Goal: Information Seeking & Learning: Learn about a topic

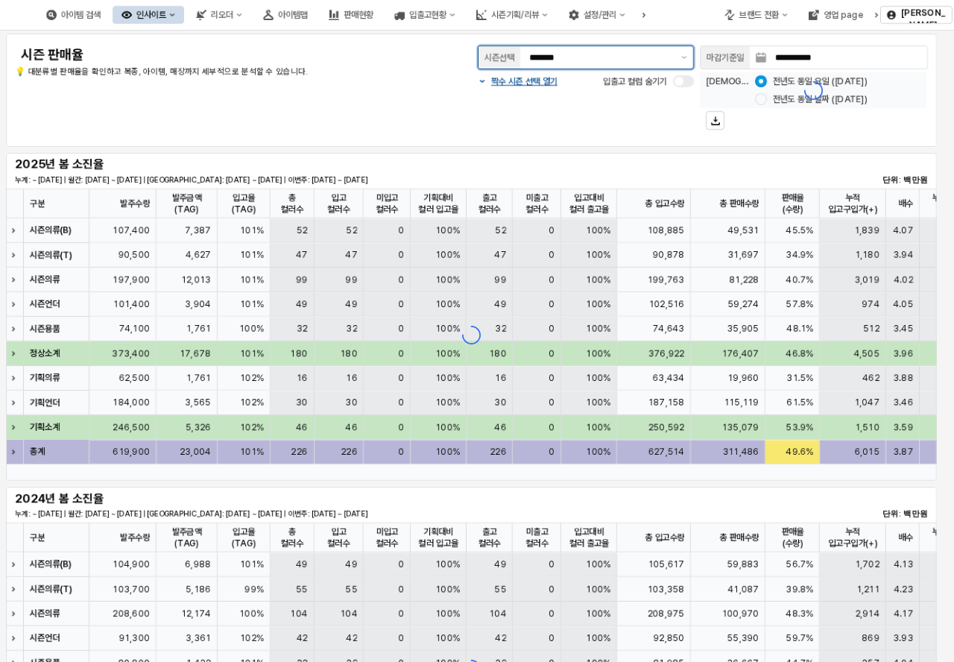
click at [628, 60] on input "*******" at bounding box center [600, 57] width 143 height 15
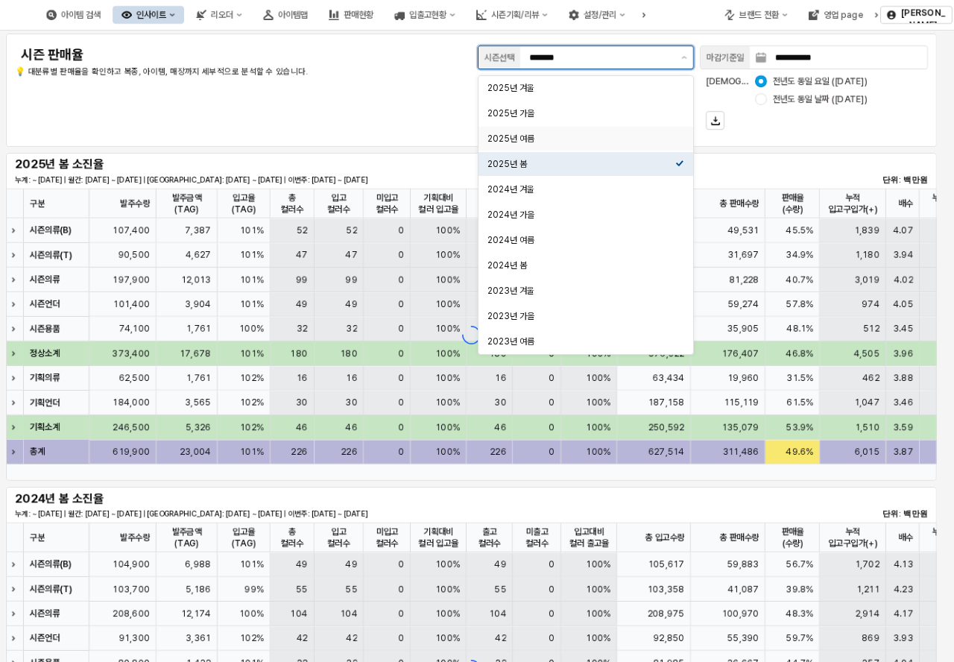
click at [557, 139] on div "2025년 여름" at bounding box center [581, 139] width 188 height 12
type input "********"
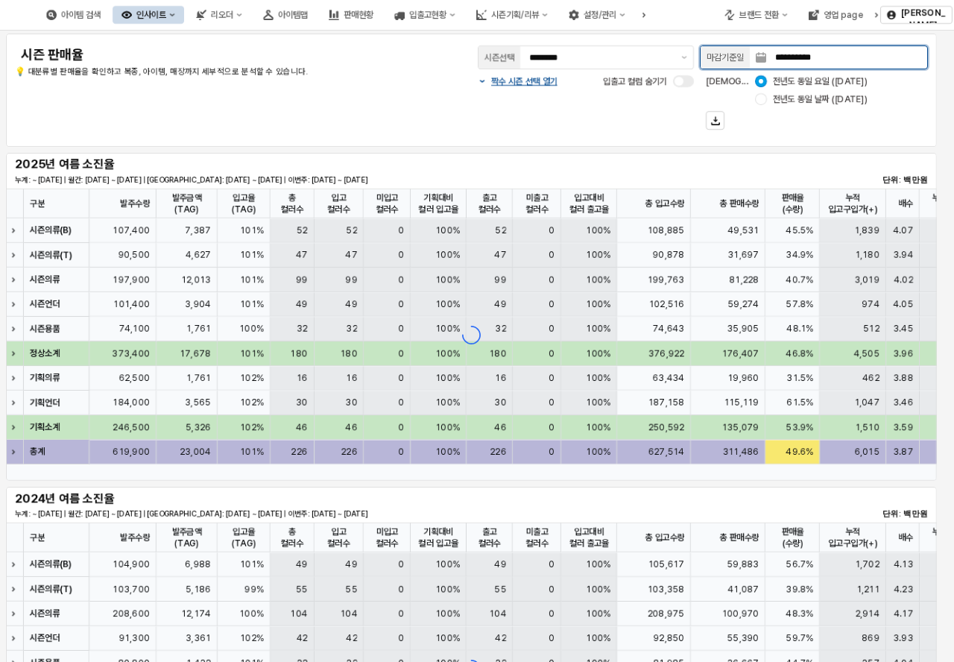
click at [834, 48] on input "**********" at bounding box center [846, 57] width 161 height 22
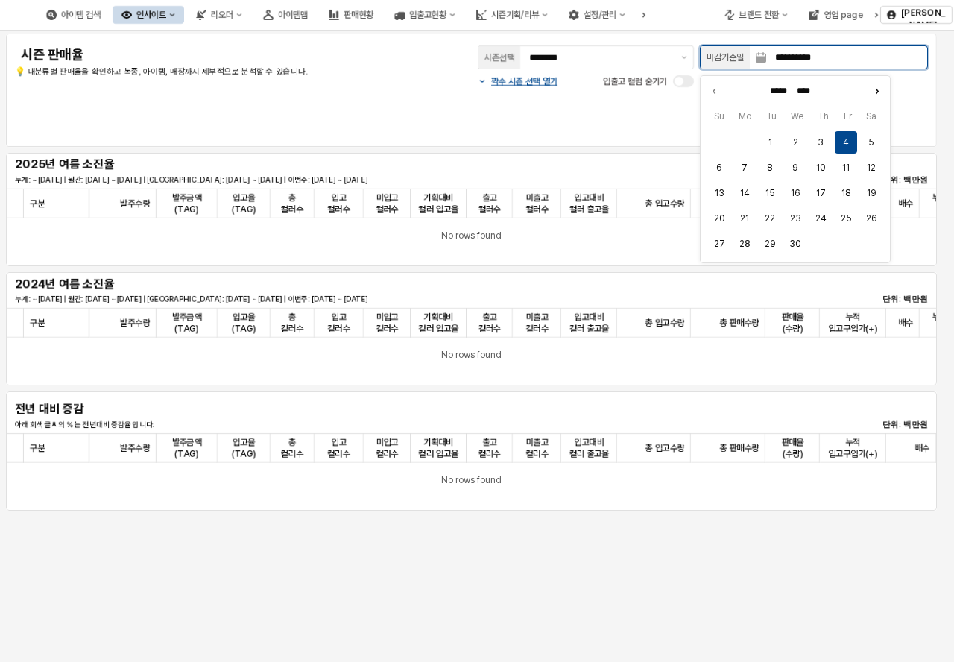
click at [877, 91] on icon "Next month" at bounding box center [876, 90] width 15 height 15
click at [877, 91] on icon "Next month" at bounding box center [877, 91] width 1 height 4
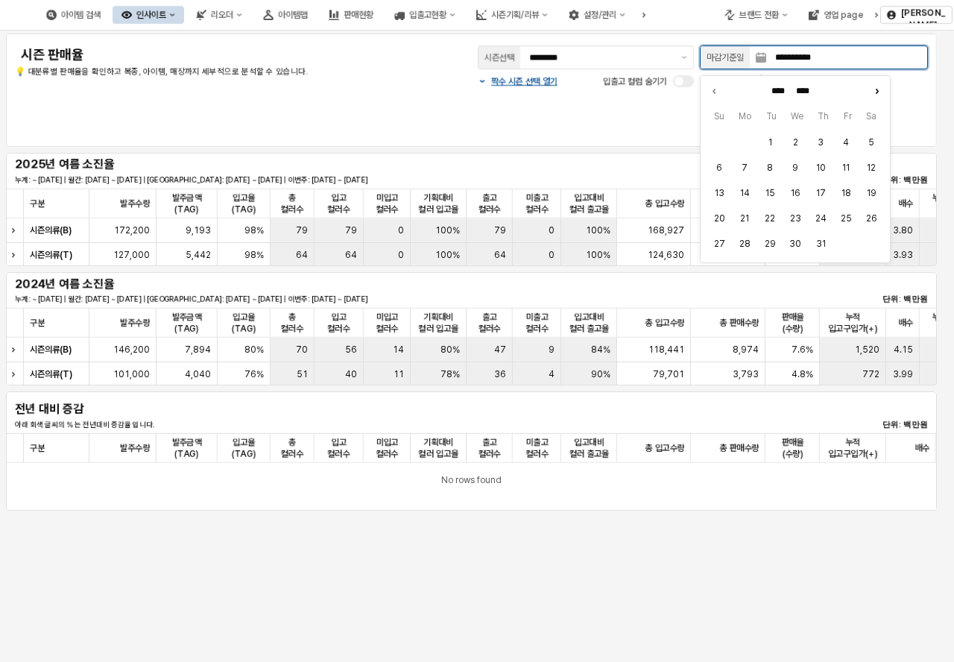
click at [877, 91] on icon "Next month" at bounding box center [877, 91] width 1 height 4
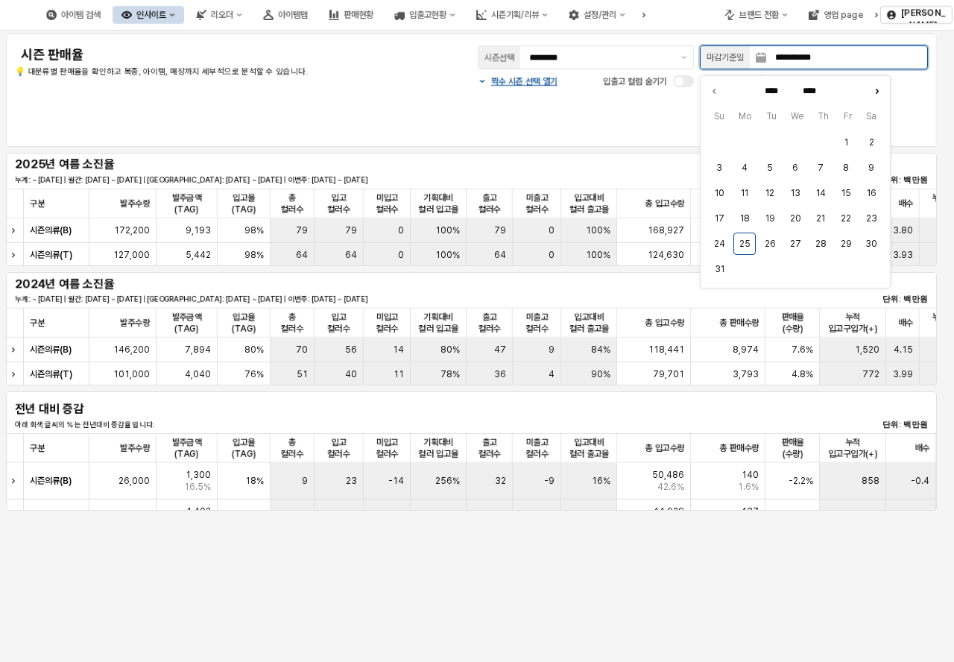
type input "******"
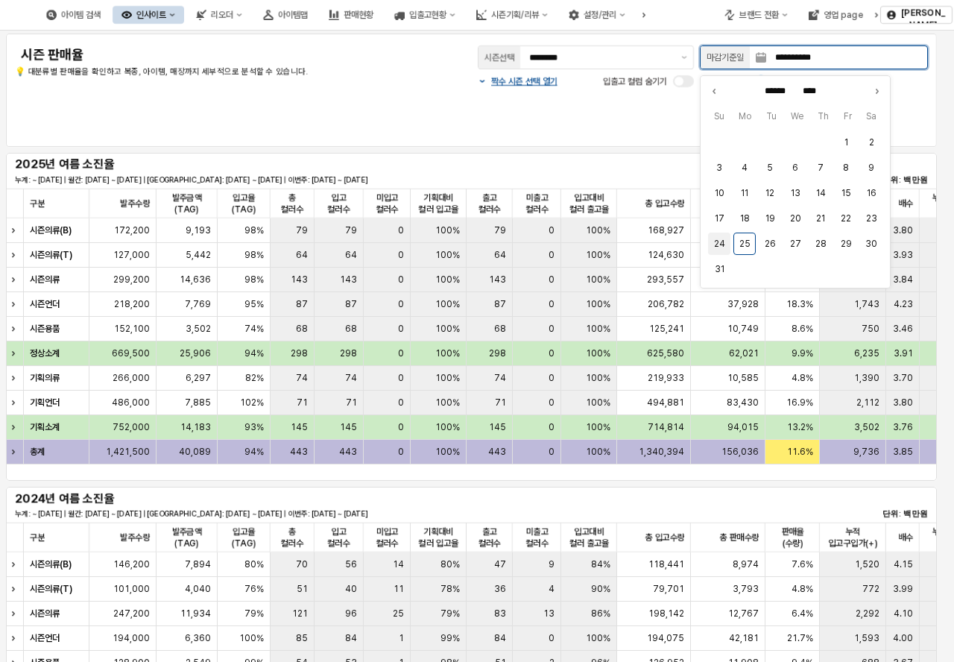
click at [725, 244] on button "24" at bounding box center [719, 244] width 22 height 22
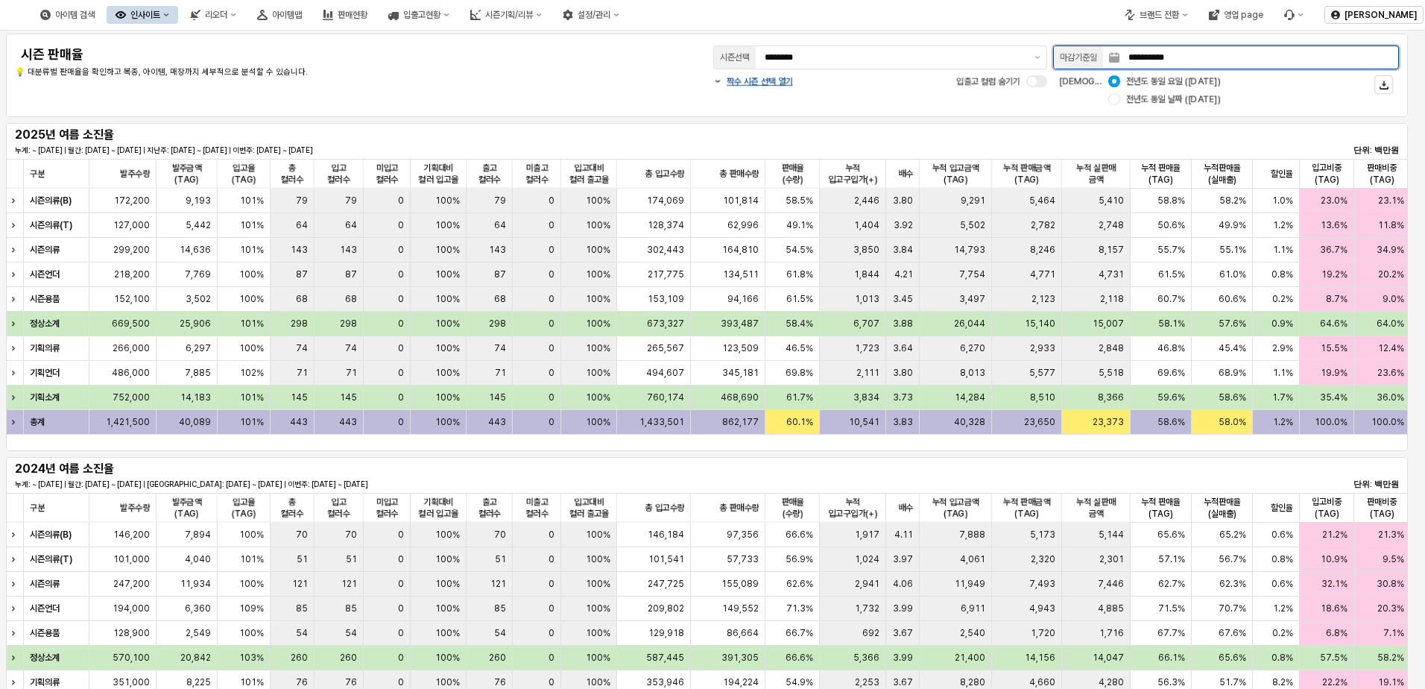
click at [953, 54] on input "**********" at bounding box center [1259, 57] width 279 height 22
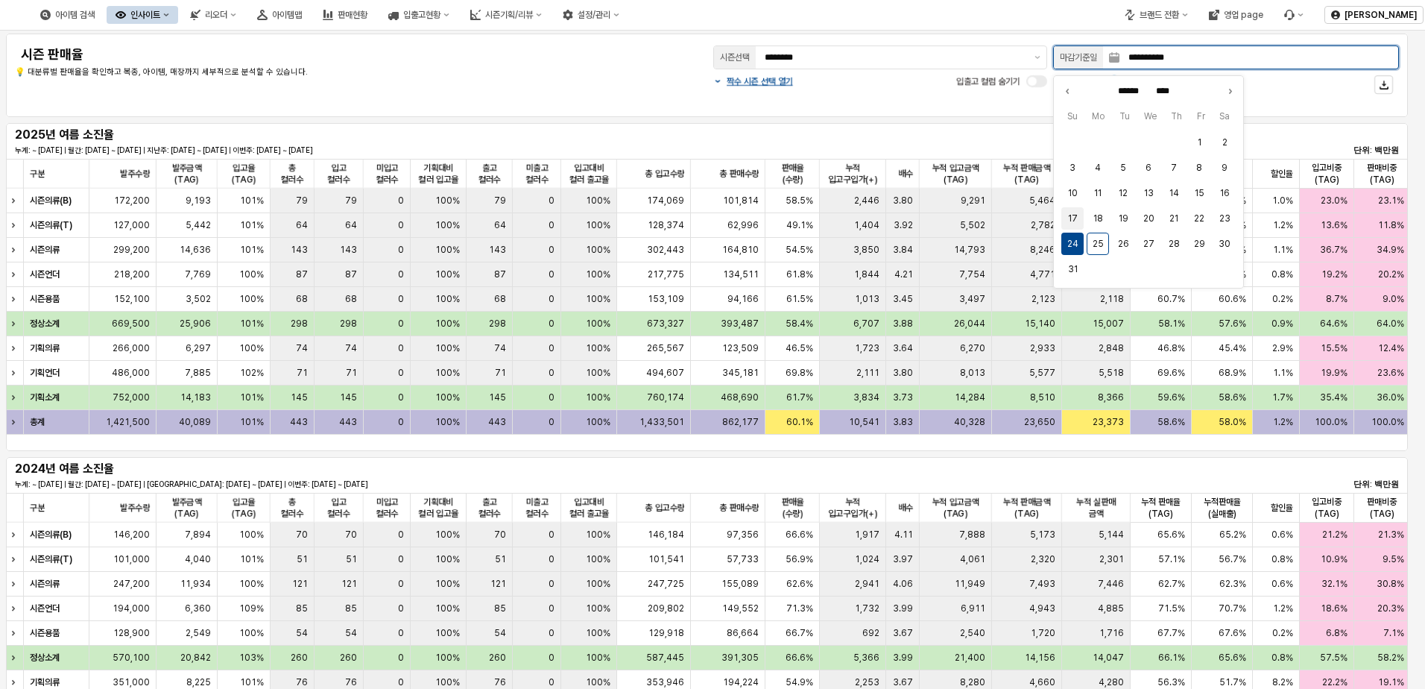
click at [953, 214] on button "17" at bounding box center [1072, 218] width 22 height 22
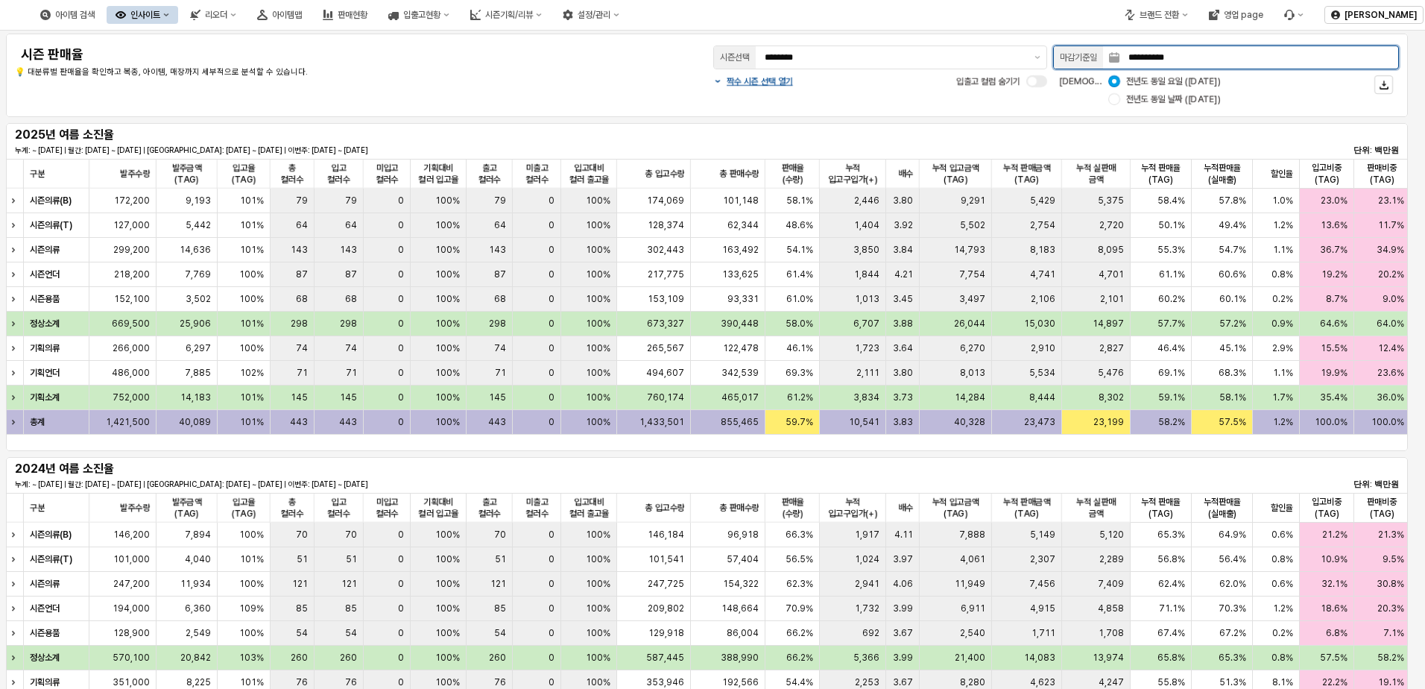
click at [953, 63] on input "**********" at bounding box center [1259, 57] width 279 height 22
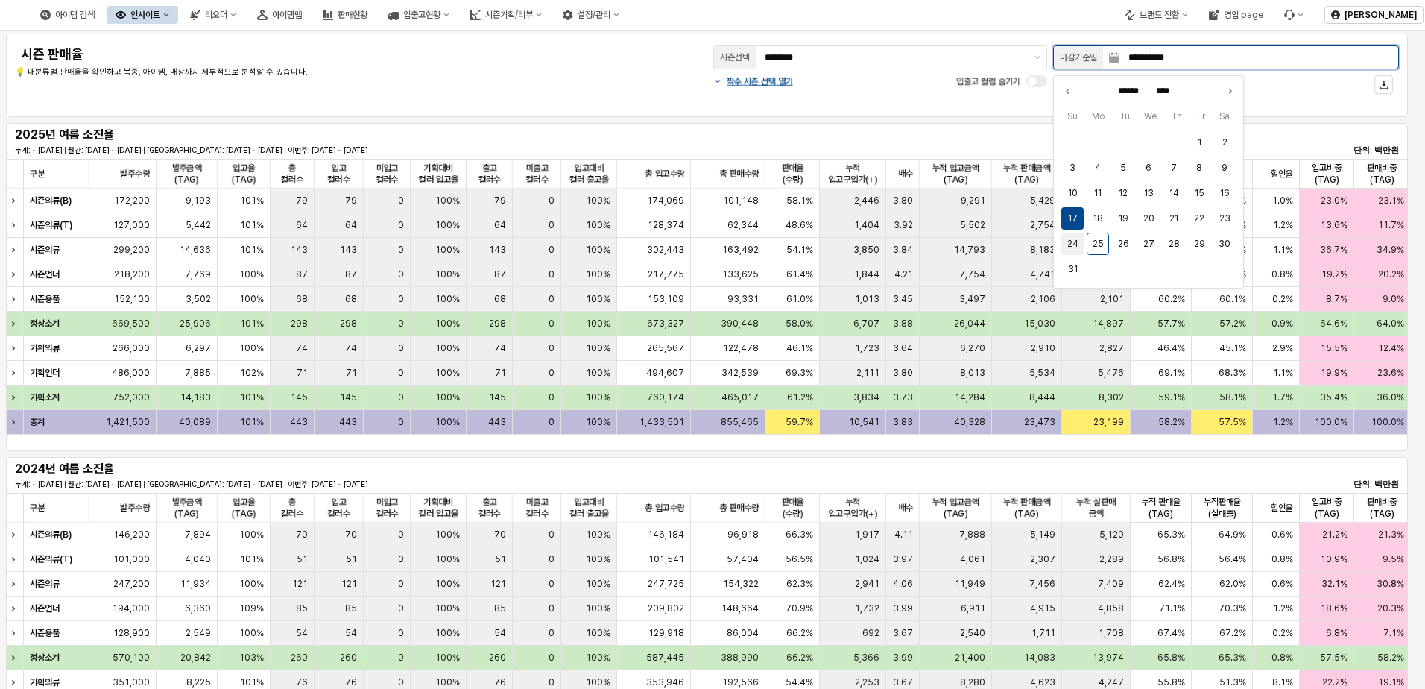
click at [953, 236] on button "24" at bounding box center [1072, 244] width 22 height 22
type input "**********"
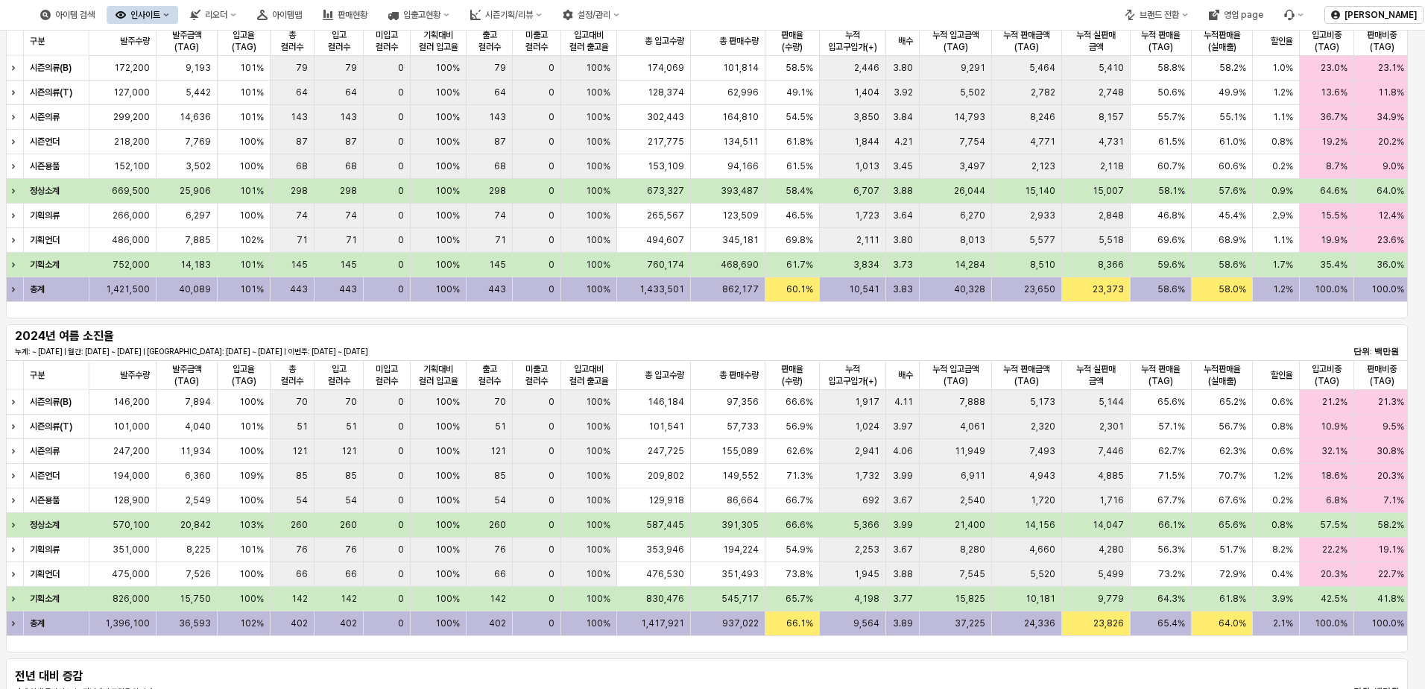
scroll to position [114, 0]
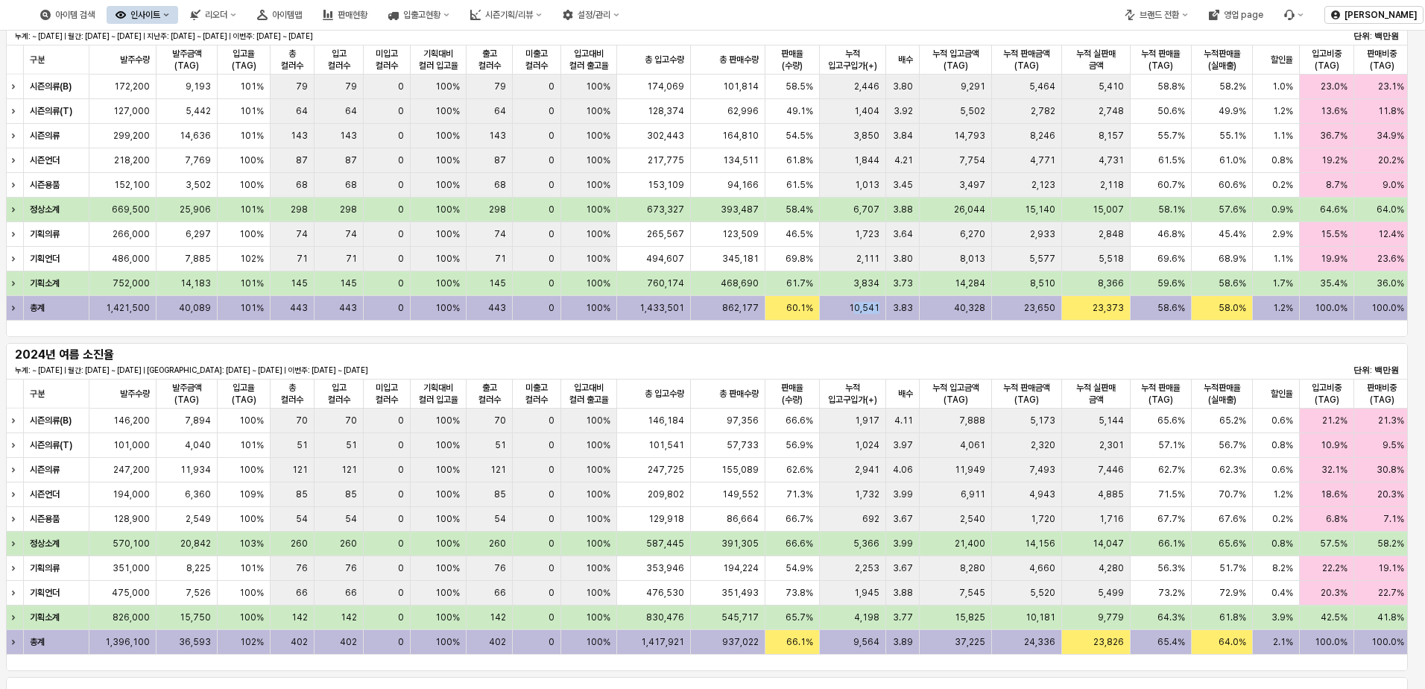
drag, startPoint x: 855, startPoint y: 320, endPoint x: 883, endPoint y: 334, distance: 31.0
click at [883, 334] on div "구분 구분 발주수량 발주수량 발주금액(TAG) 발주금액(TAG) 입고율(TAG) 입고율(TAG) 총 컬러수 총 컬러수 입고 컬러수 입고 컬러수…" at bounding box center [707, 191] width 1402 height 292
drag, startPoint x: 883, startPoint y: 334, endPoint x: 844, endPoint y: 346, distance: 40.6
click at [844, 346] on div "2024년 여름 소진율 누계: ~ [DATE] | 월간: [DATE] ~ [DATE] | 지난주: [DATE] ~ [DATE] | 이번주: […" at bounding box center [707, 361] width 1384 height 30
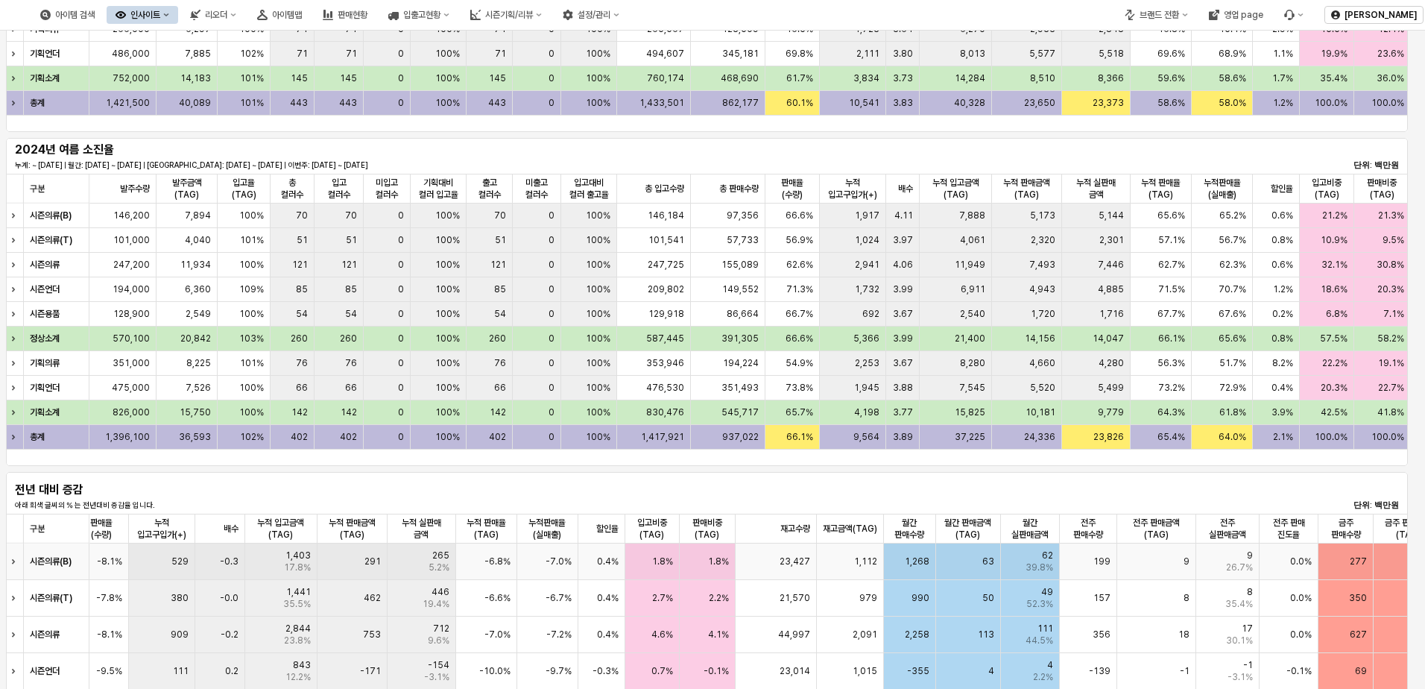
scroll to position [263, 0]
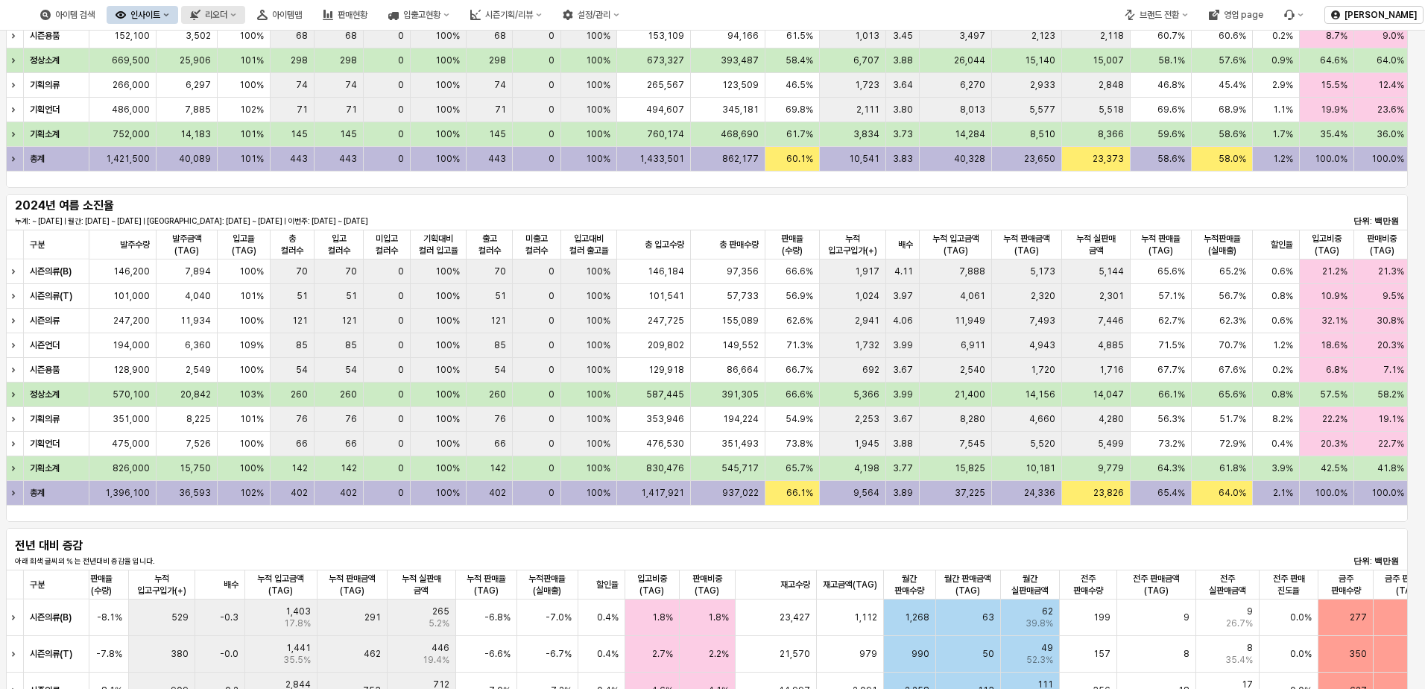
click at [245, 10] on button "리오더" at bounding box center [213, 15] width 64 height 18
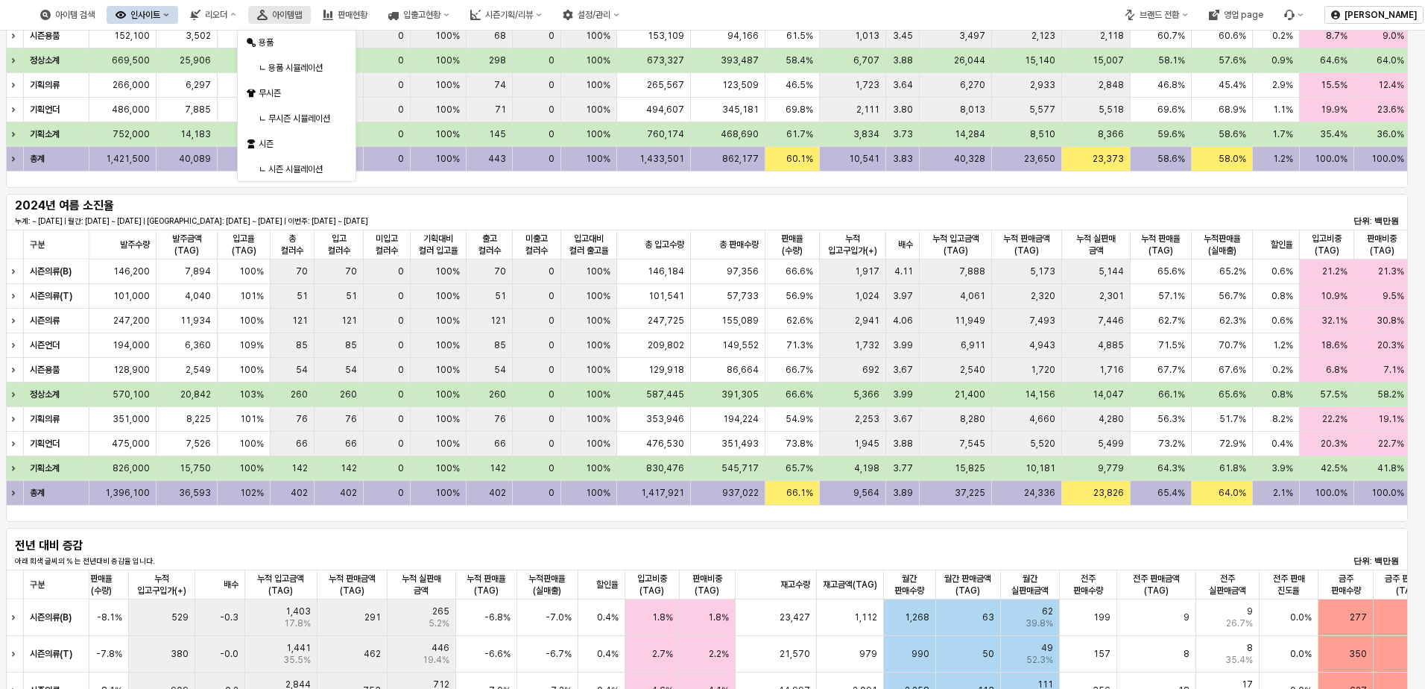
click at [302, 17] on div "아이템맵" at bounding box center [287, 15] width 30 height 10
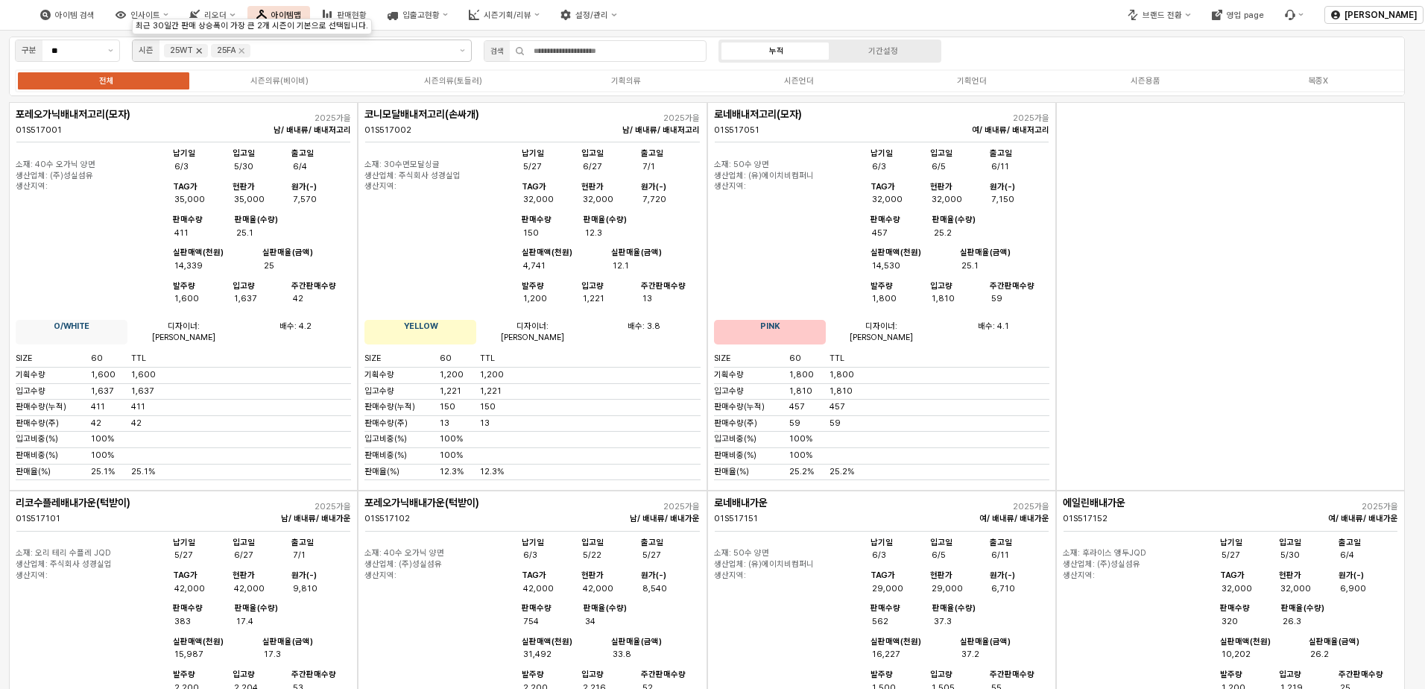
click at [199, 51] on icon "Remove 25WT" at bounding box center [199, 50] width 5 height 5
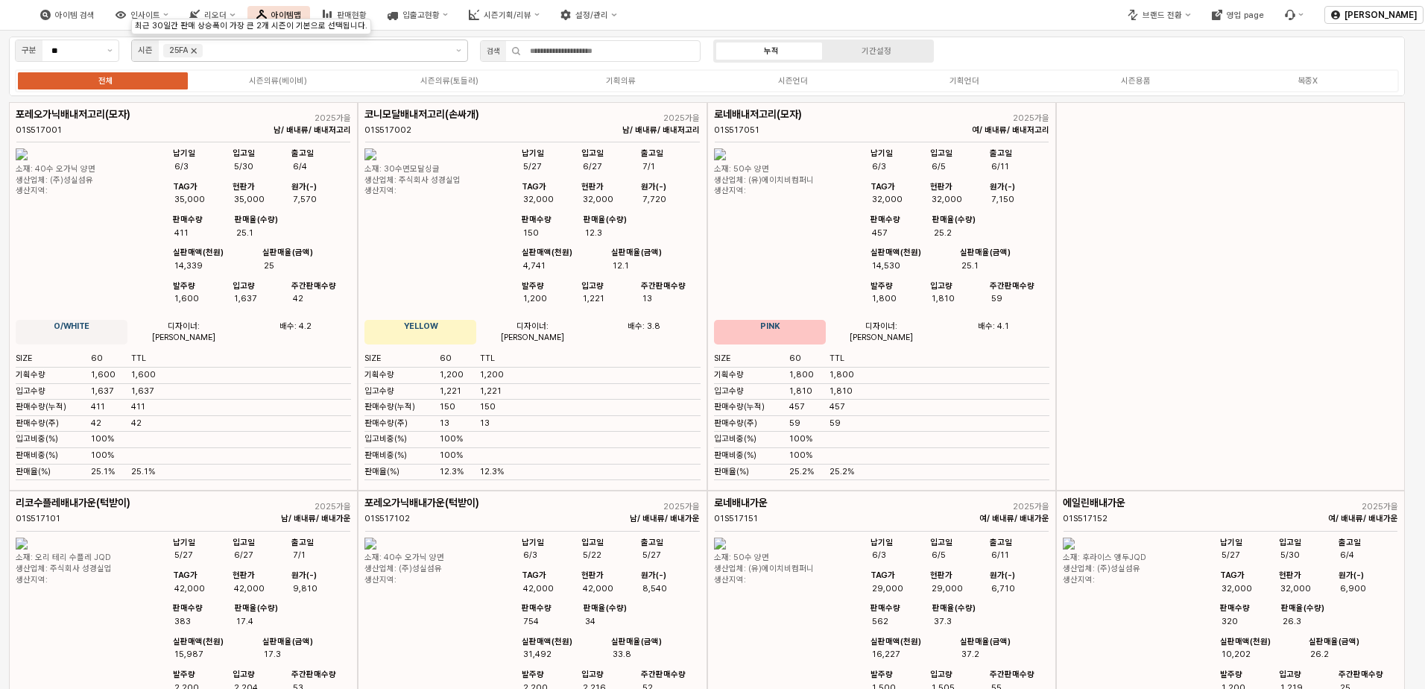
click at [192, 53] on icon "Remove 25FA" at bounding box center [194, 50] width 5 height 5
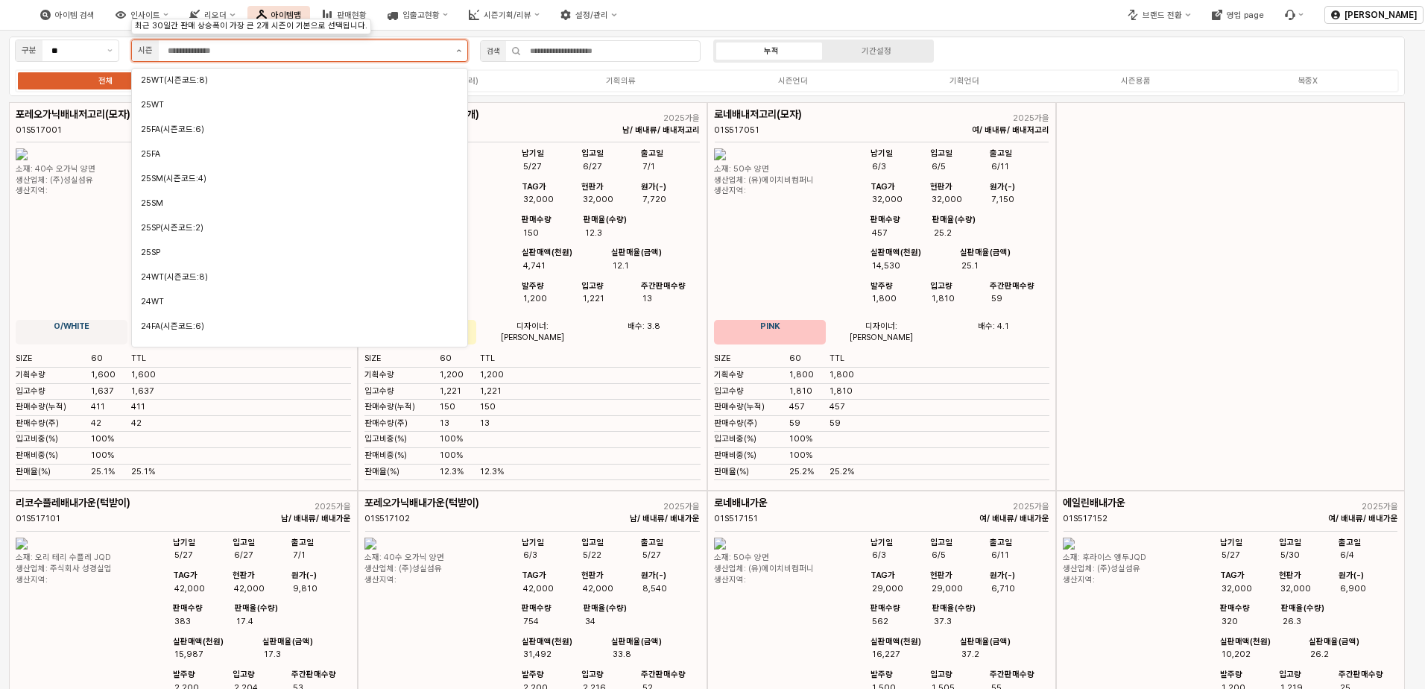
click at [455, 48] on button "제안 사항 표시" at bounding box center [458, 50] width 17 height 21
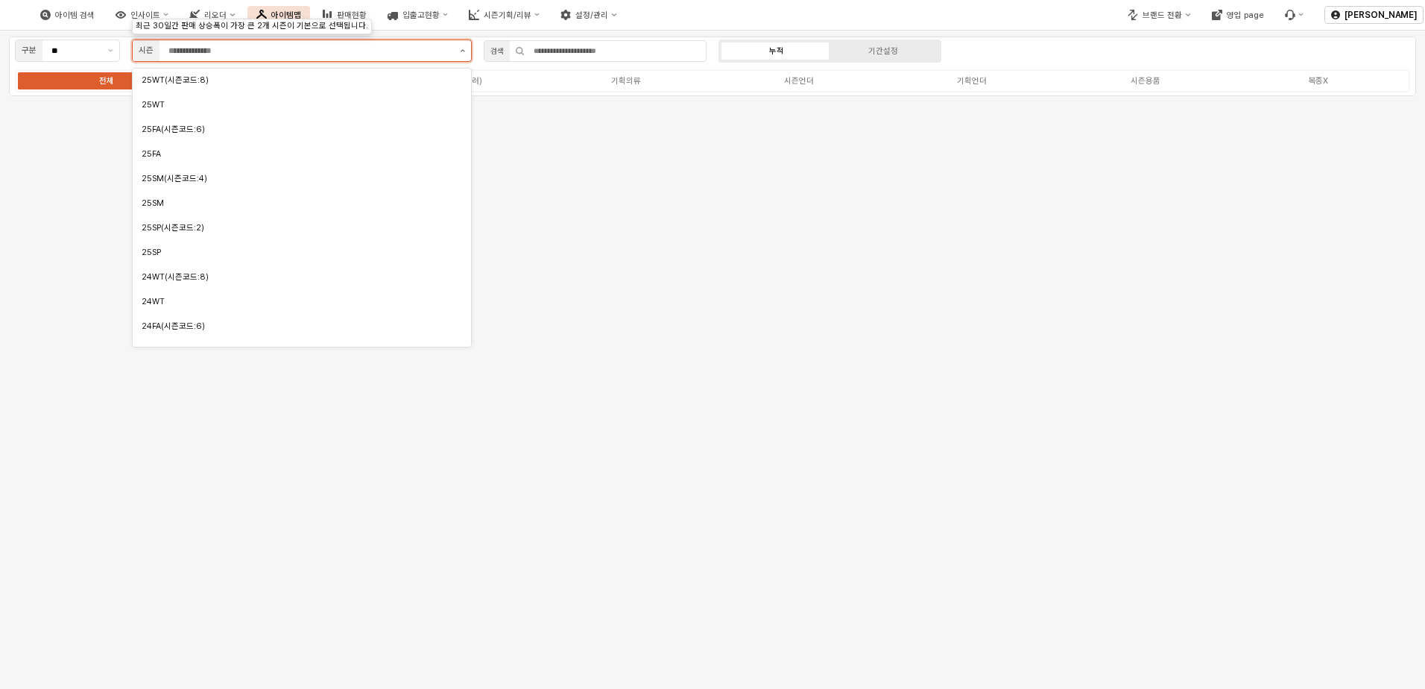
click at [456, 52] on button "제안 사항 표시" at bounding box center [462, 50] width 17 height 21
click at [189, 199] on div "25SM" at bounding box center [298, 203] width 312 height 11
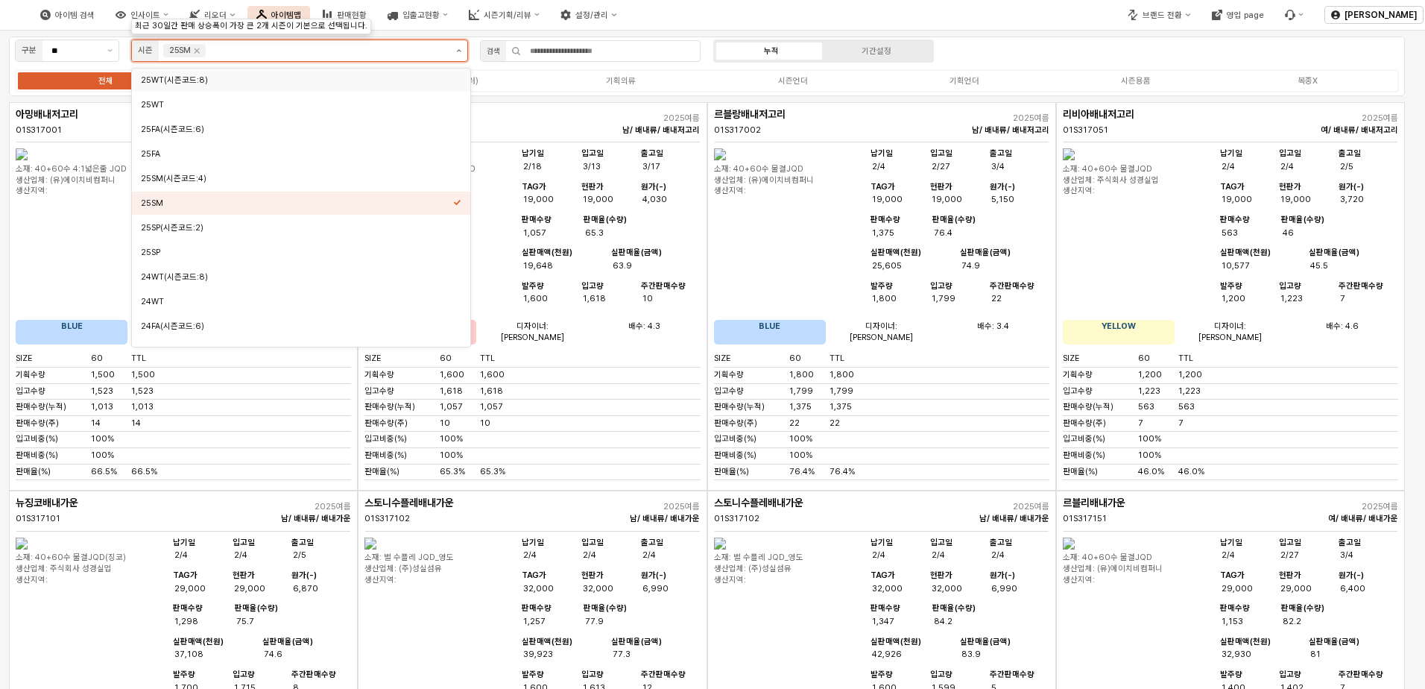
click at [458, 54] on button "제안 사항 표시" at bounding box center [458, 50] width 17 height 21
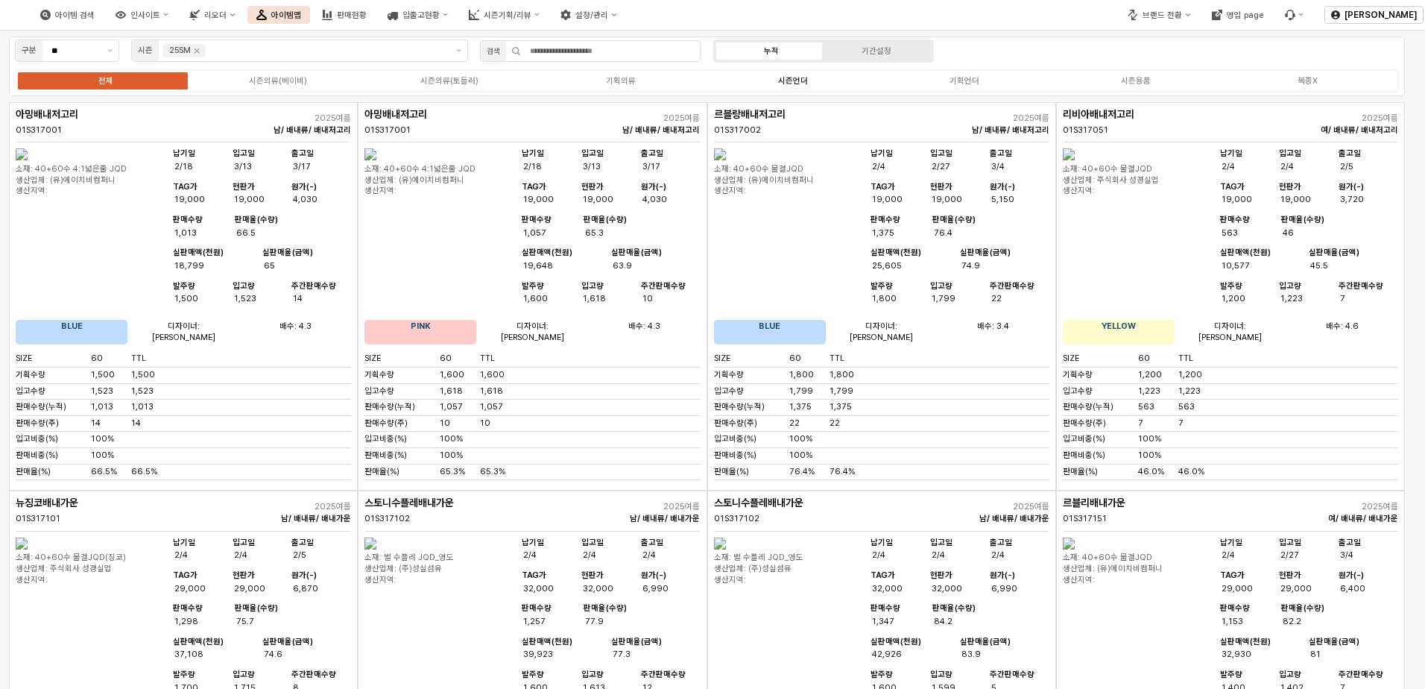
click at [834, 83] on label "시즌언더" at bounding box center [792, 81] width 171 height 13
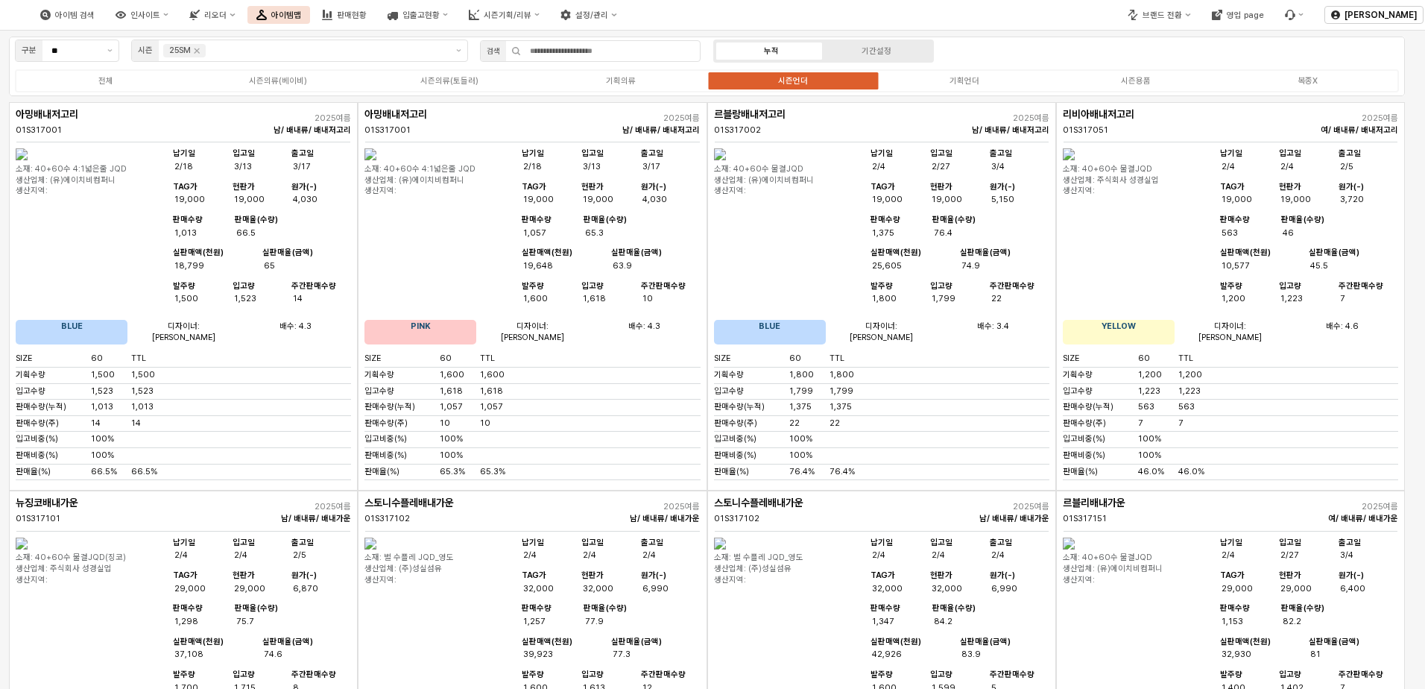
click at [937, 74] on div "전체 시즌의류(베이비) 시즌의류(토들러) 기획의류 시즌언더 기획언더 시즌용품 복종X" at bounding box center [707, 80] width 1384 height 23
click at [953, 78] on div "기획언더" at bounding box center [965, 81] width 30 height 10
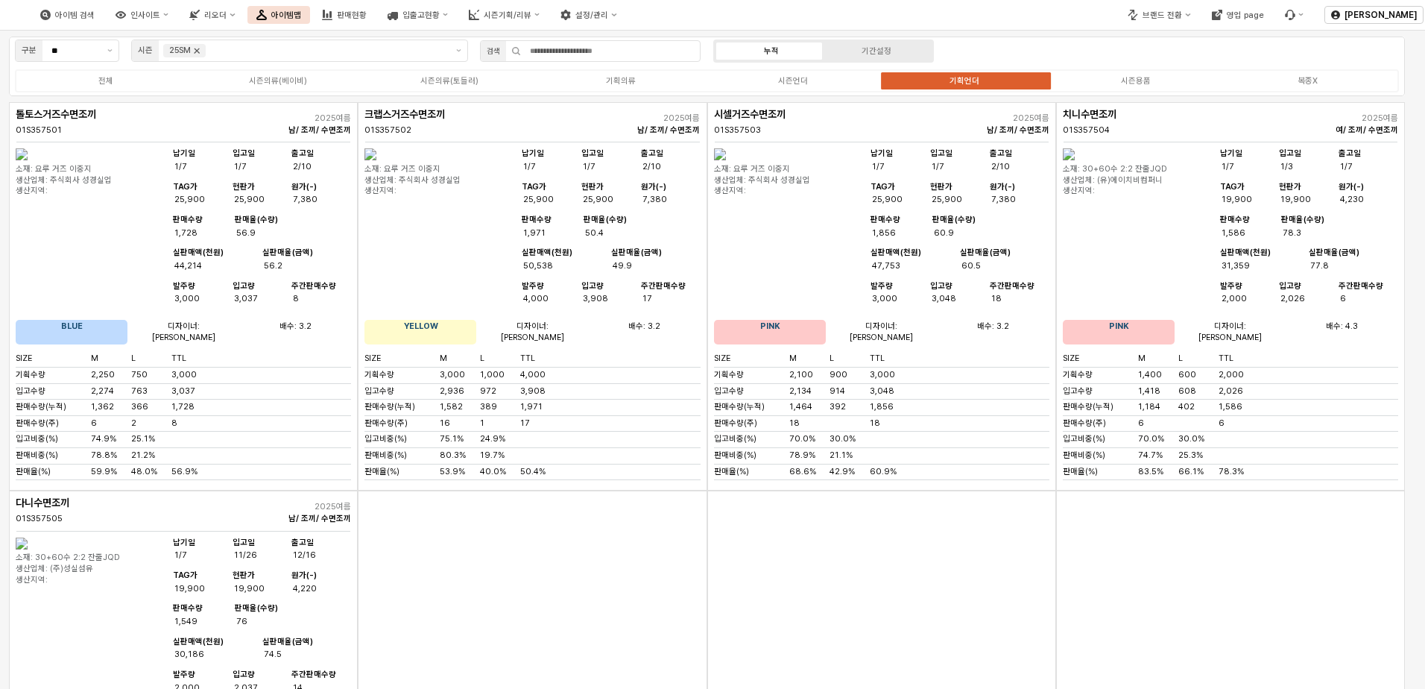
click at [195, 54] on icon "Remove 25SM" at bounding box center [197, 51] width 12 height 12
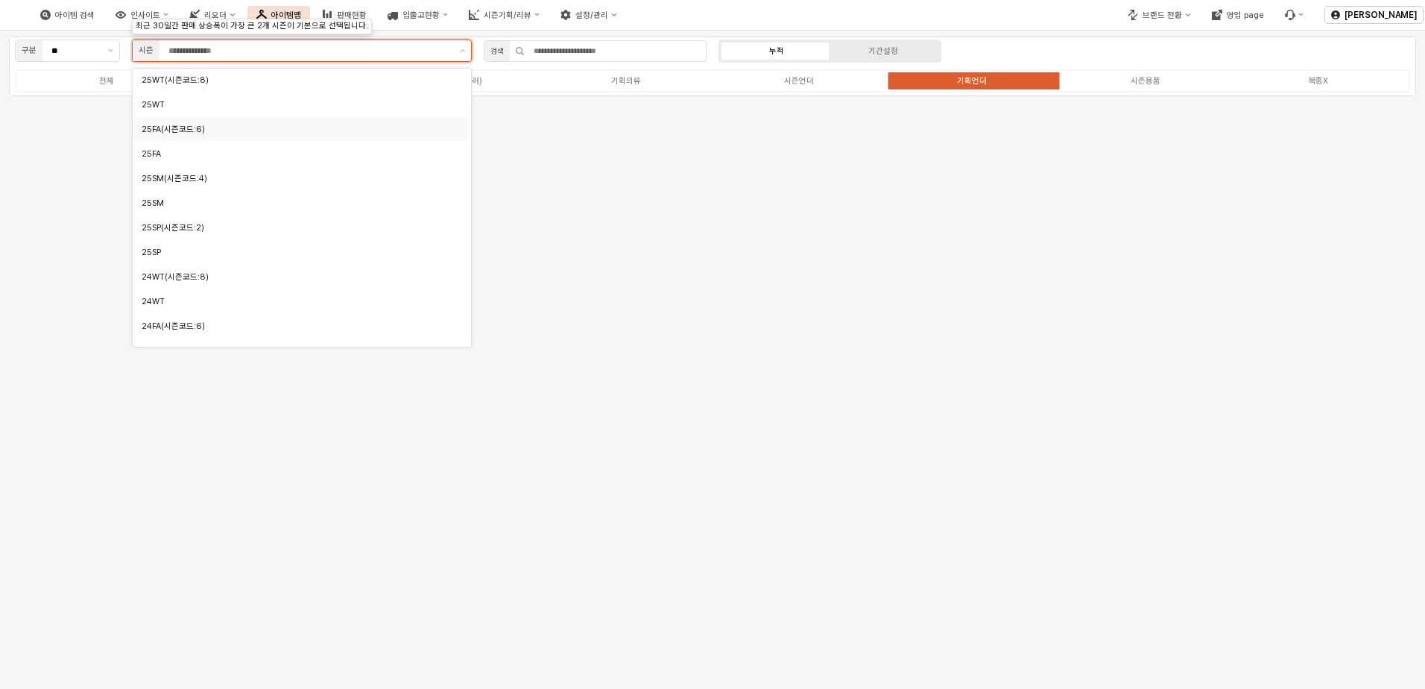
click at [196, 132] on div "25FA(시즌코드:6)" at bounding box center [296, 129] width 309 height 11
click at [464, 48] on button "제안 사항 표시" at bounding box center [462, 50] width 17 height 21
click at [458, 48] on button "제안 사항 표시" at bounding box center [462, 50] width 17 height 21
click at [309, 157] on div "25FA" at bounding box center [298, 153] width 312 height 11
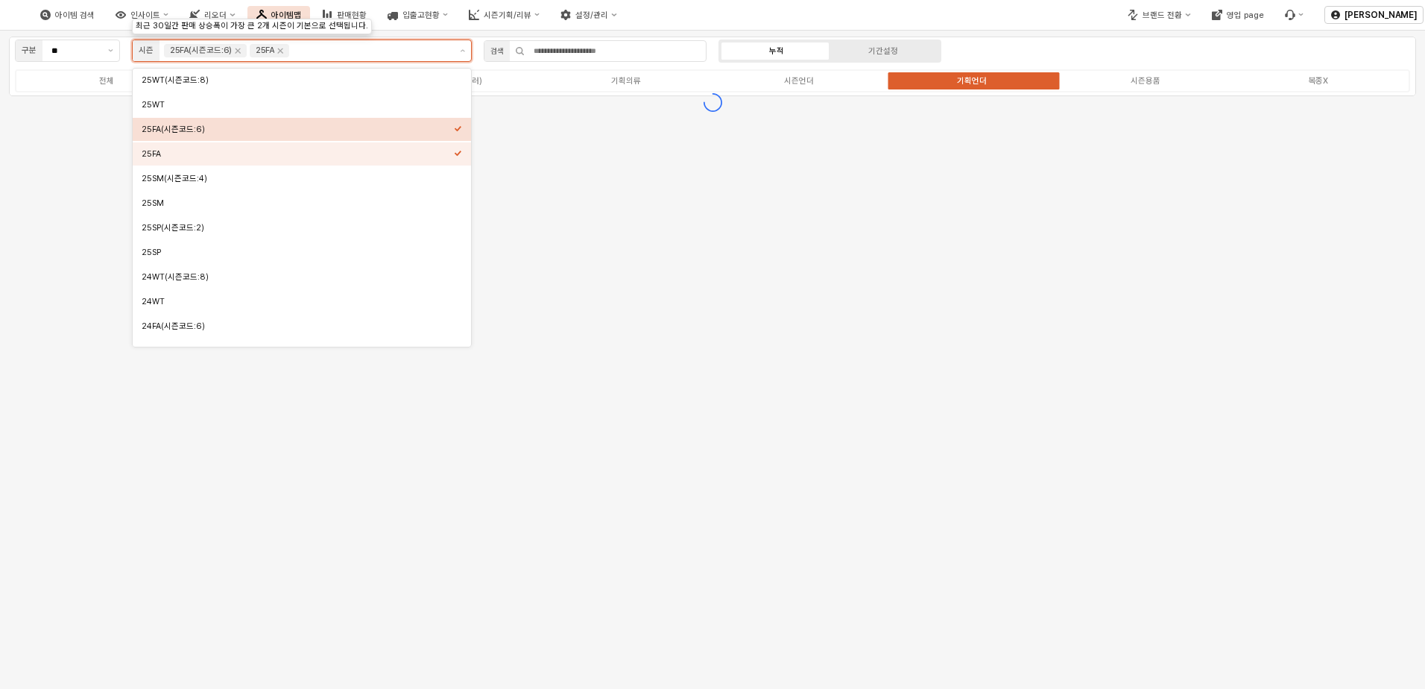
click at [459, 130] on icon "Select an option" at bounding box center [458, 128] width 8 height 8
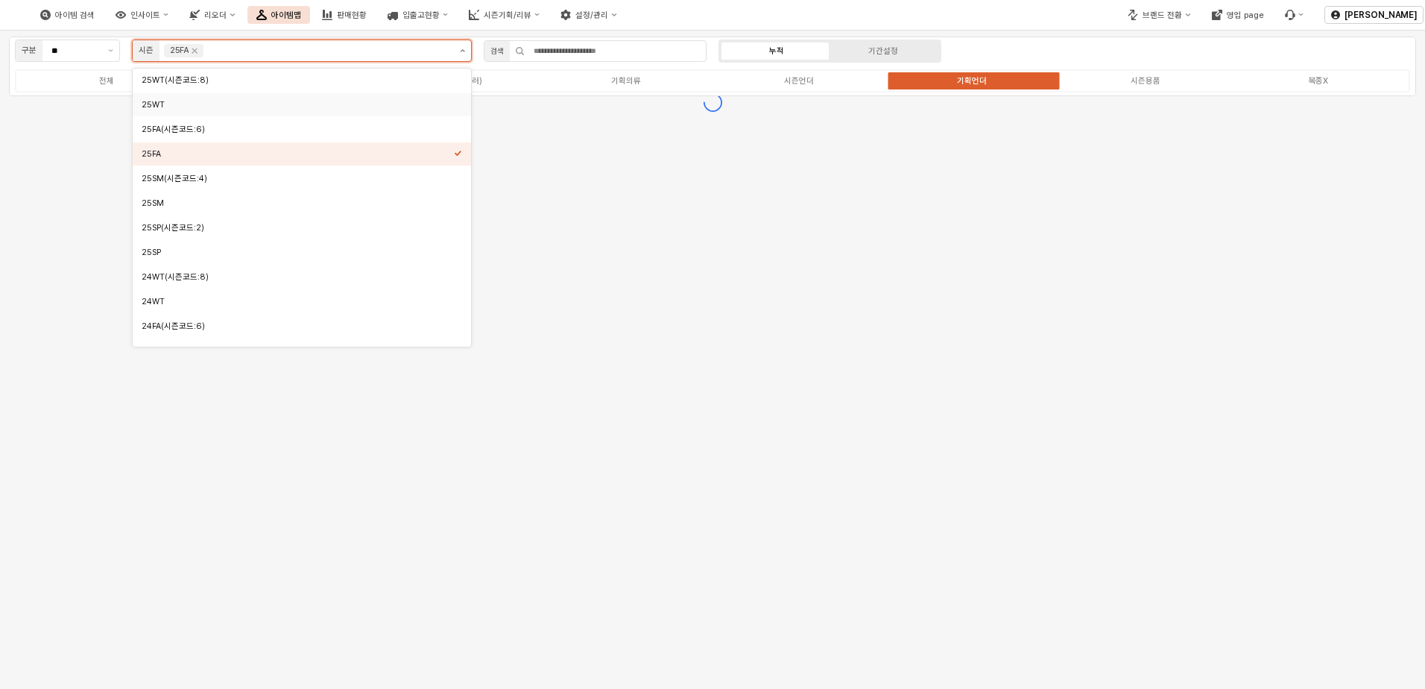
click at [461, 51] on icon "제안 사항 표시" at bounding box center [462, 50] width 5 height 3
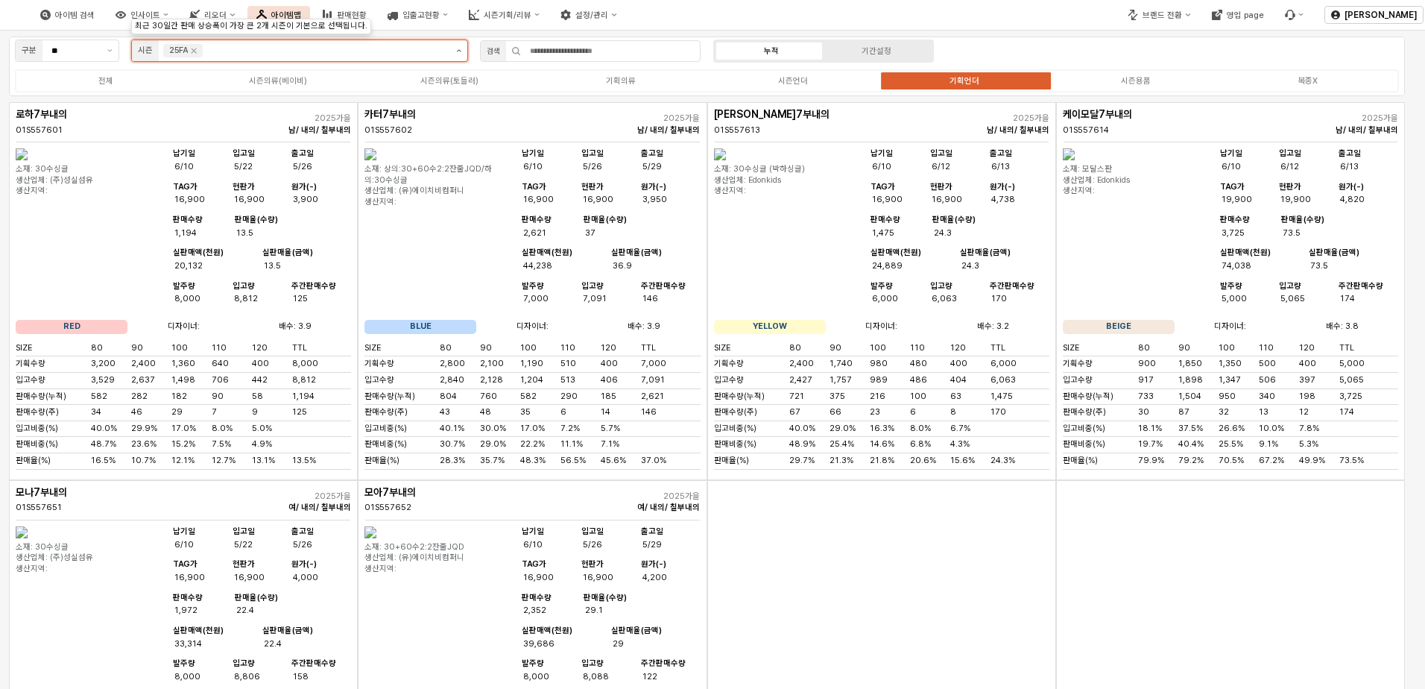
click at [455, 53] on button "제안 사항 표시" at bounding box center [458, 50] width 17 height 21
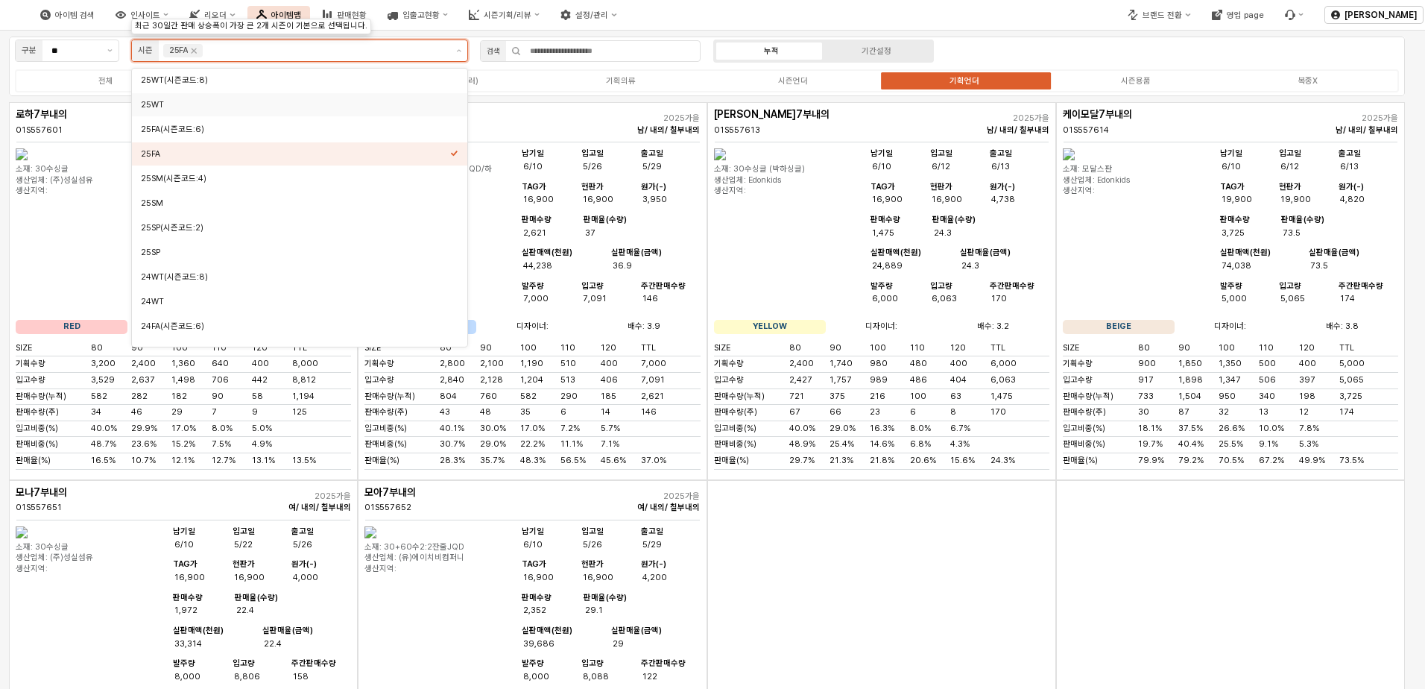
click at [364, 104] on div "25WT" at bounding box center [295, 104] width 309 height 11
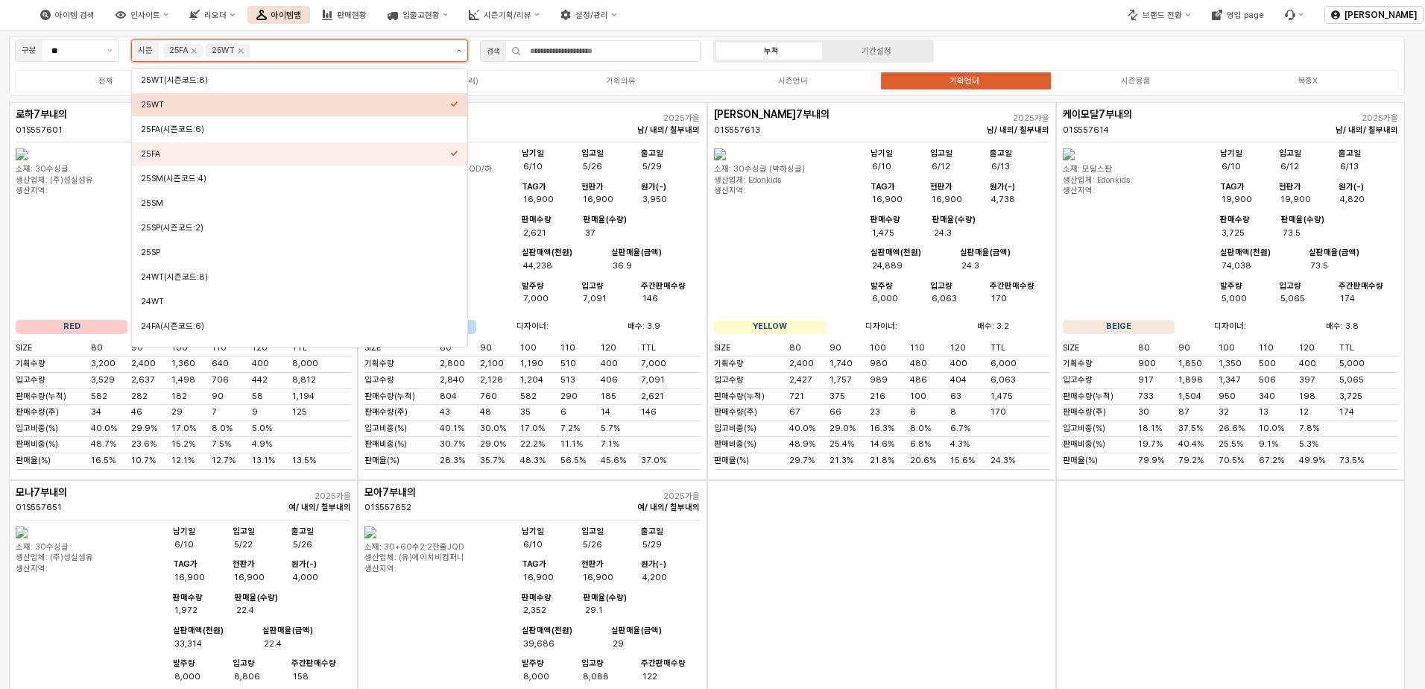
click at [458, 51] on icon "제안 사항 표시" at bounding box center [458, 50] width 4 height 3
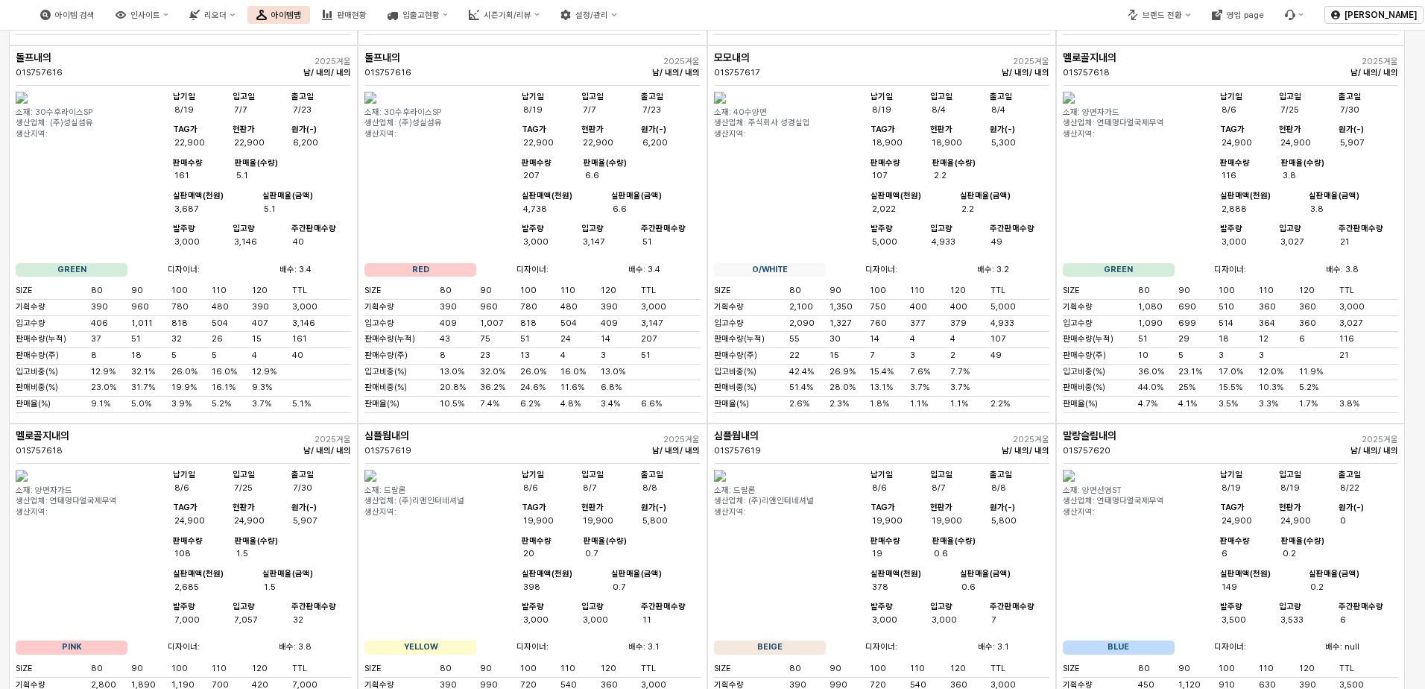
scroll to position [3856, 0]
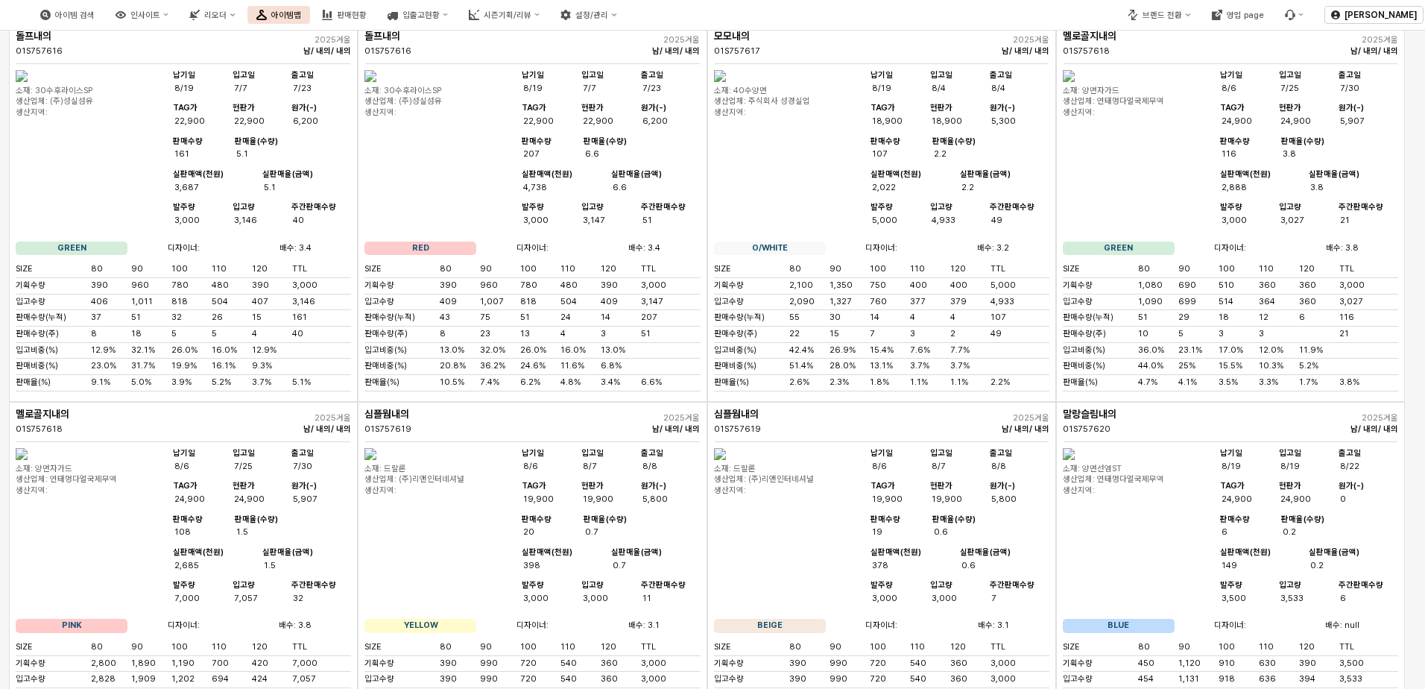
click at [376, 82] on img "App Frame" at bounding box center [370, 76] width 12 height 12
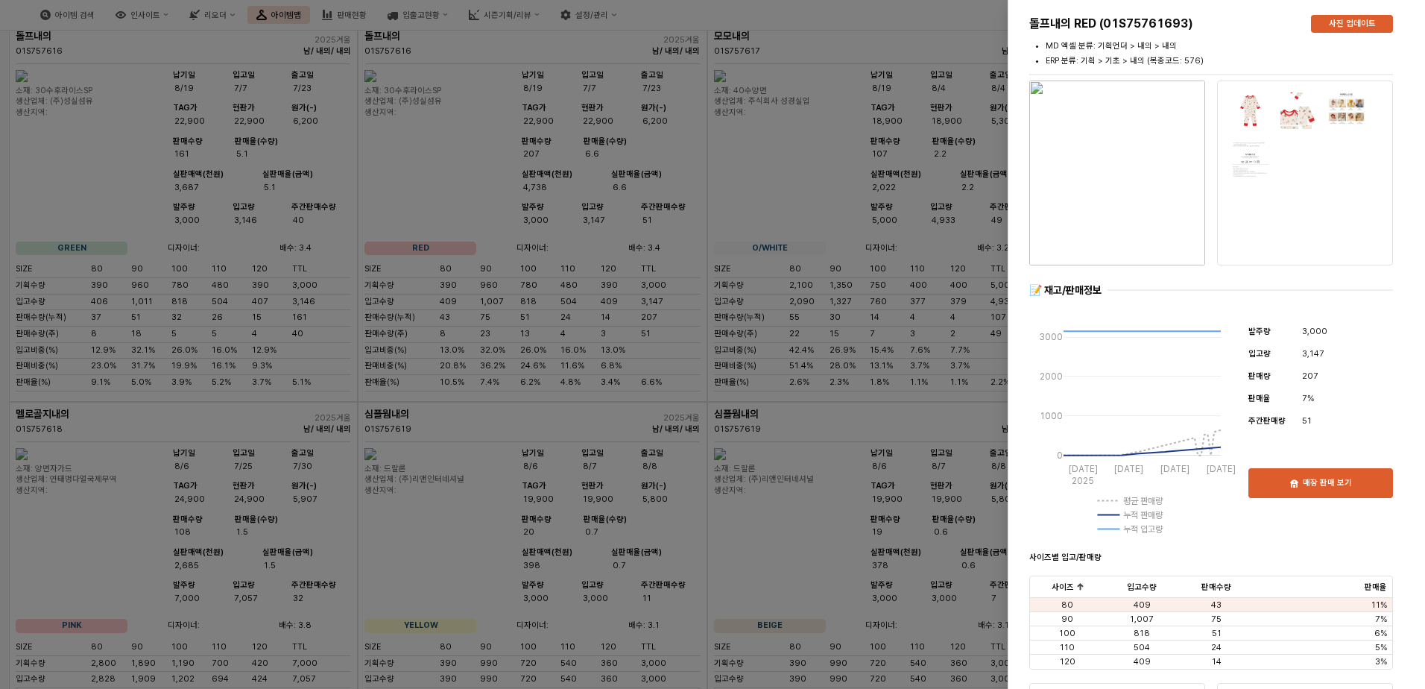
click at [953, 186] on img "button" at bounding box center [1117, 173] width 176 height 185
click at [953, 222] on div at bounding box center [712, 344] width 1425 height 689
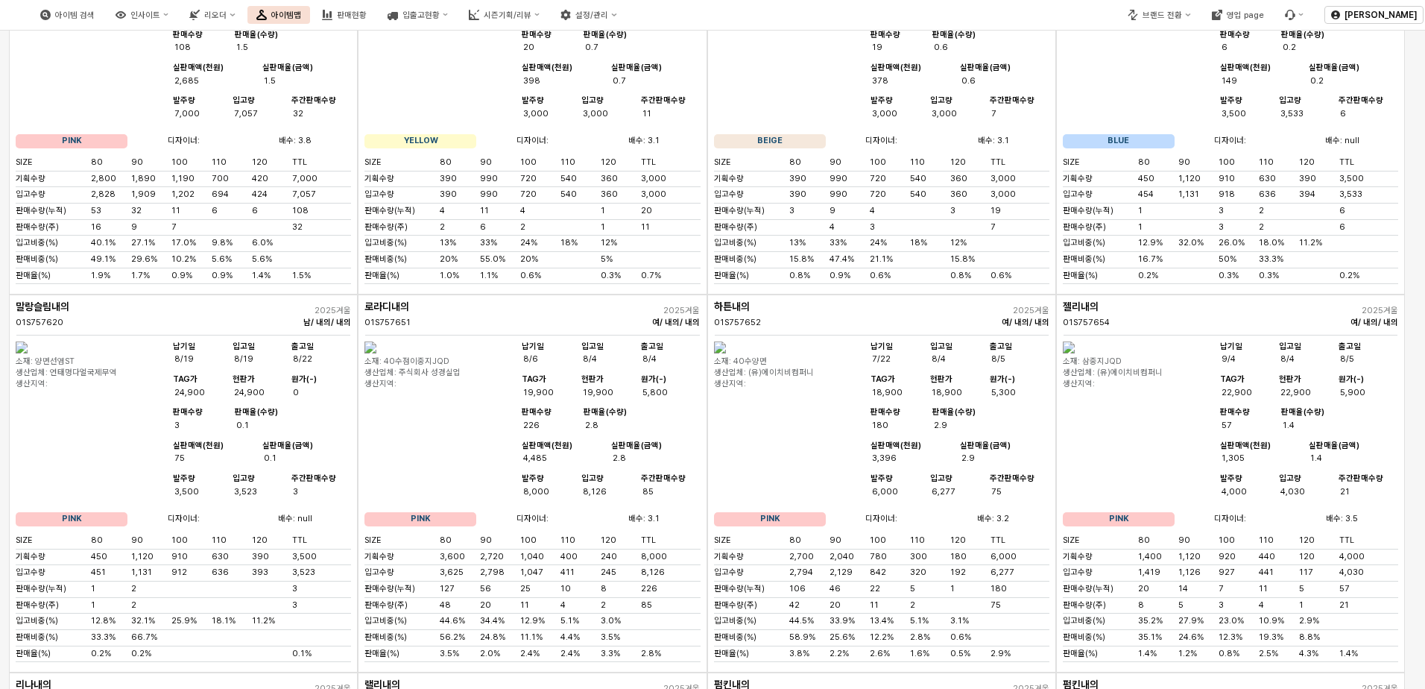
scroll to position [4319, 0]
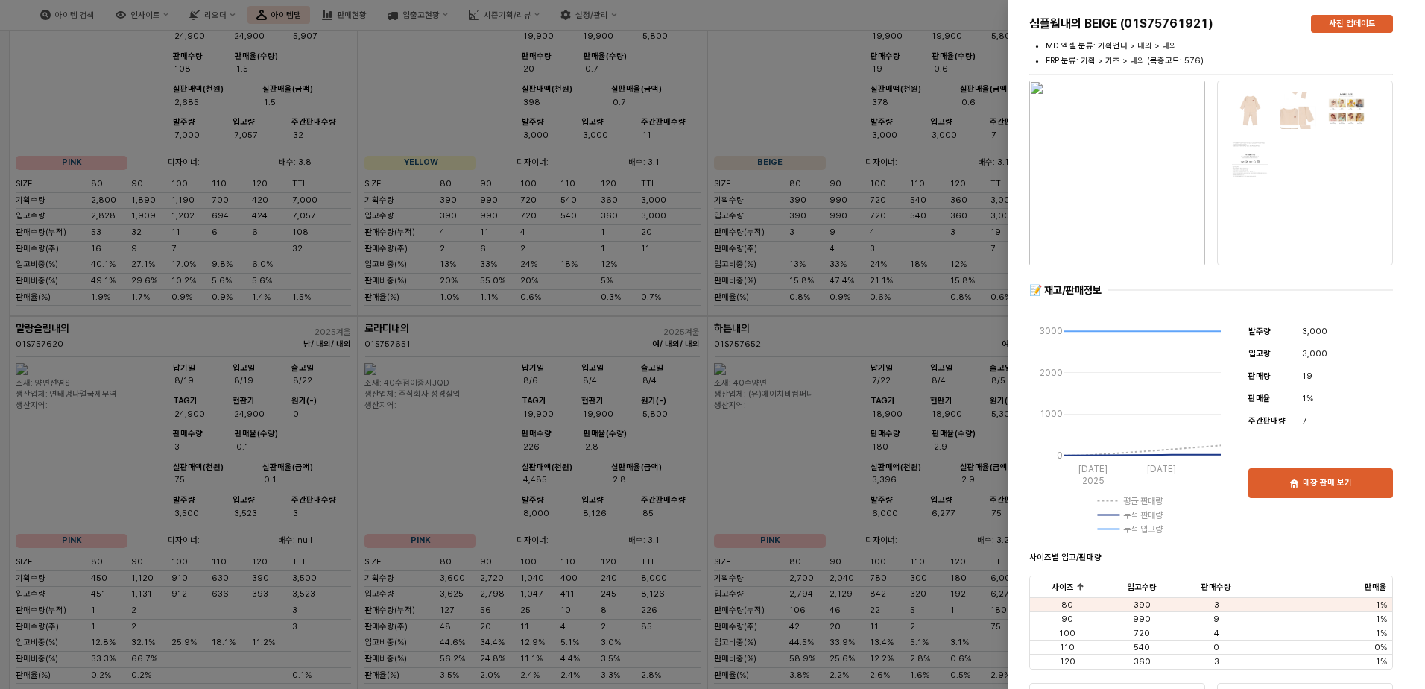
click at [953, 189] on img "button" at bounding box center [1117, 173] width 176 height 185
click at [953, 148] on div at bounding box center [712, 344] width 1425 height 689
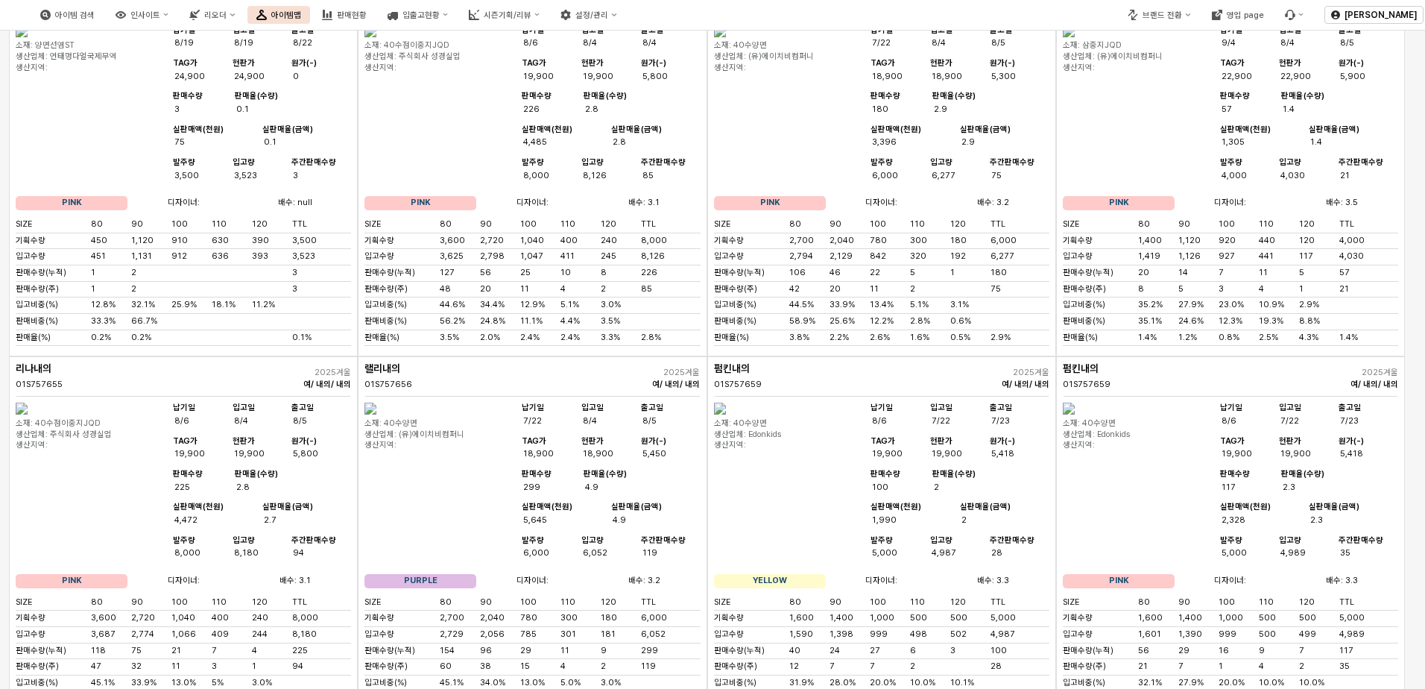
scroll to position [4646, 0]
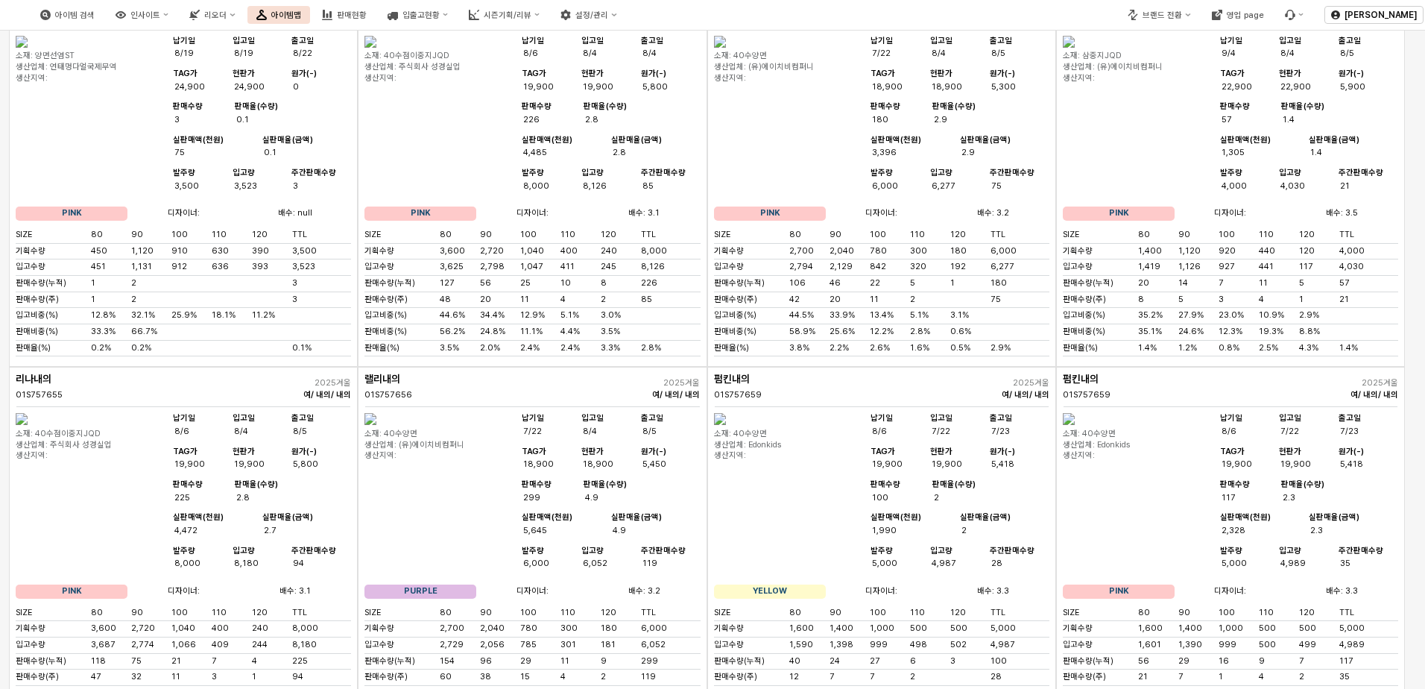
click at [376, 48] on img "App Frame" at bounding box center [370, 42] width 12 height 12
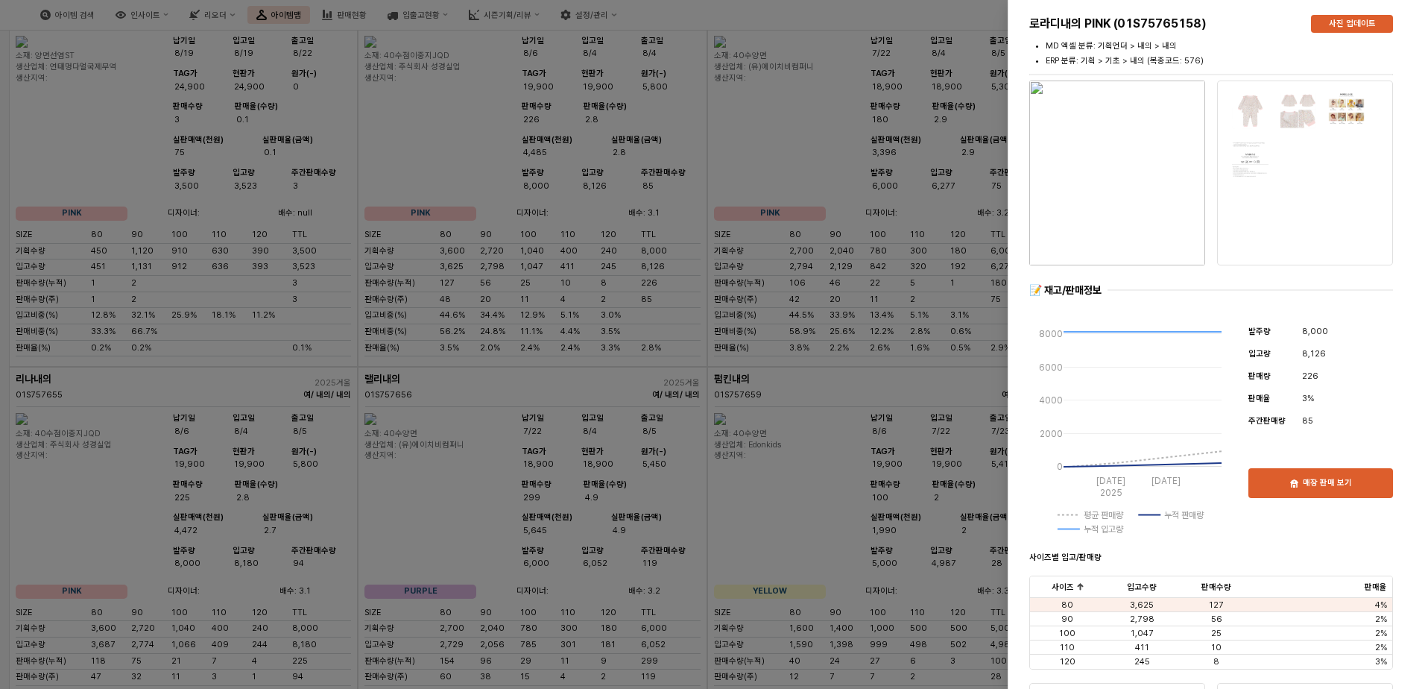
click at [953, 182] on img "button" at bounding box center [1117, 173] width 176 height 185
click at [891, 321] on div at bounding box center [712, 344] width 1425 height 689
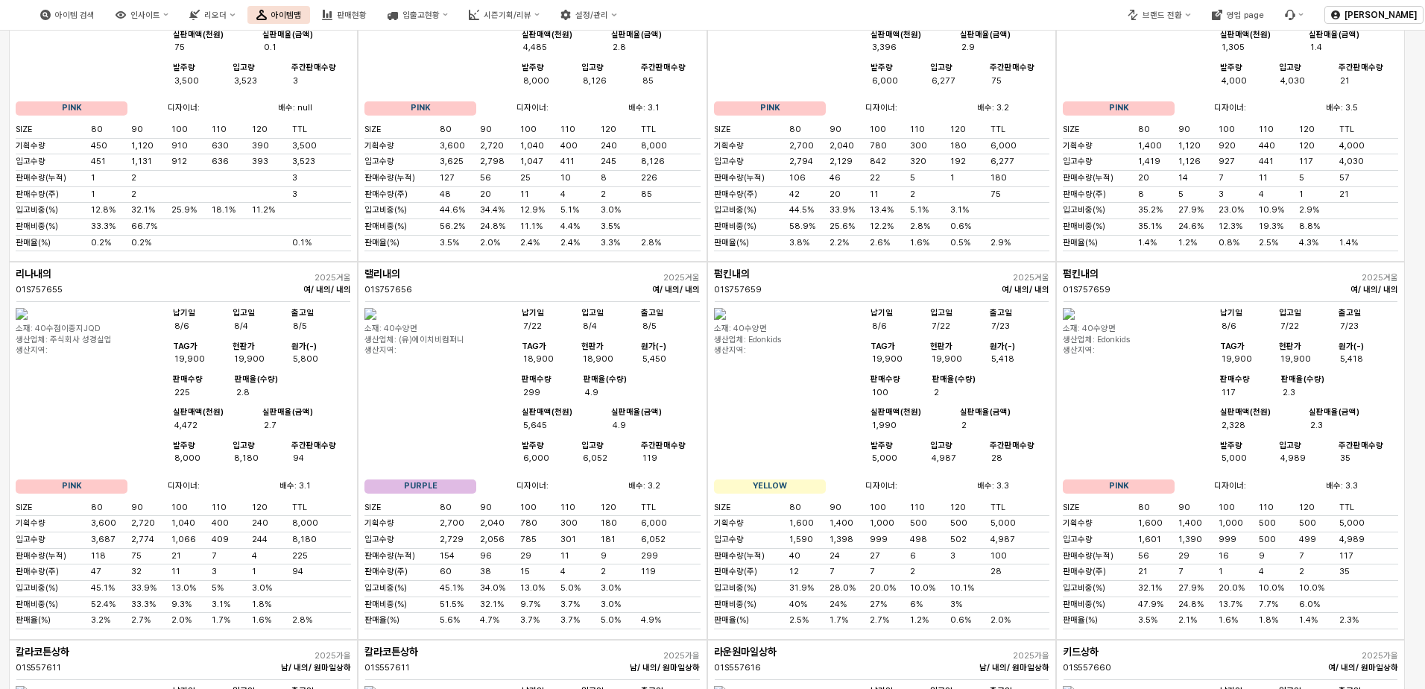
scroll to position [4772, 0]
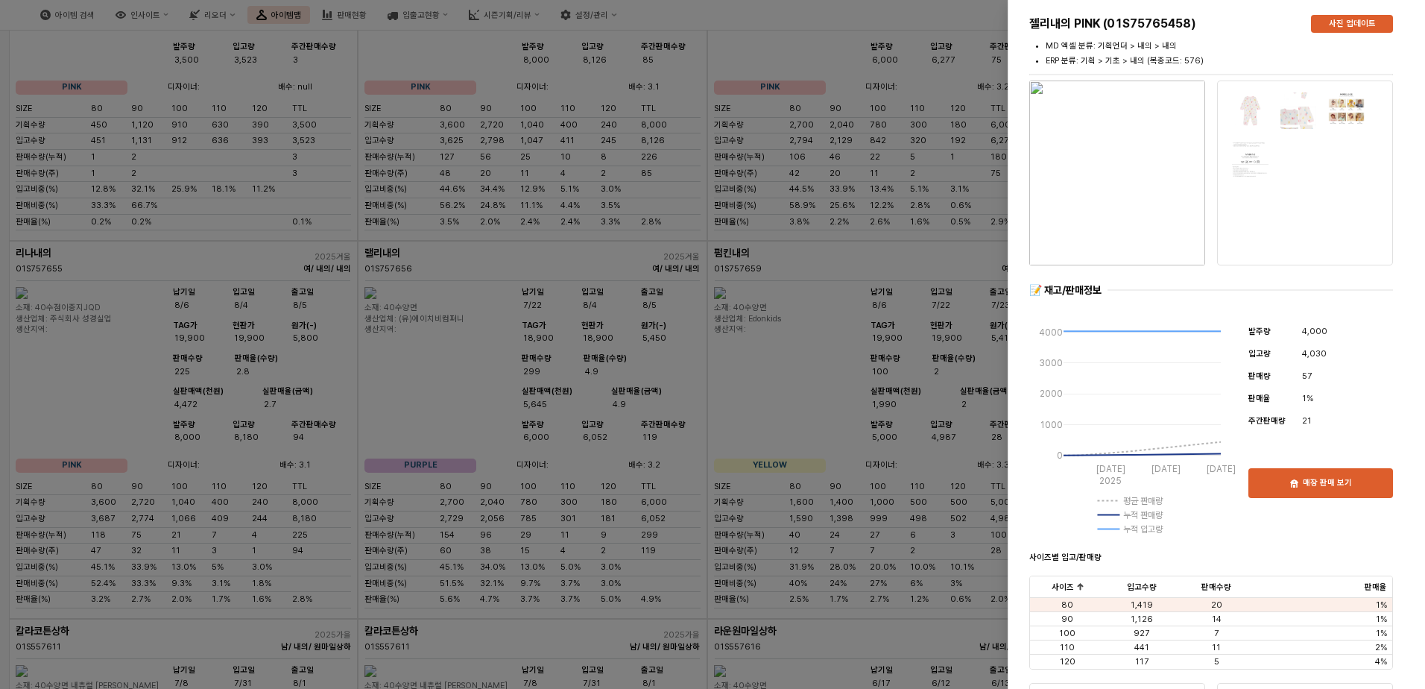
click at [953, 151] on img "button" at bounding box center [1117, 173] width 176 height 185
click at [883, 402] on div at bounding box center [712, 344] width 1425 height 689
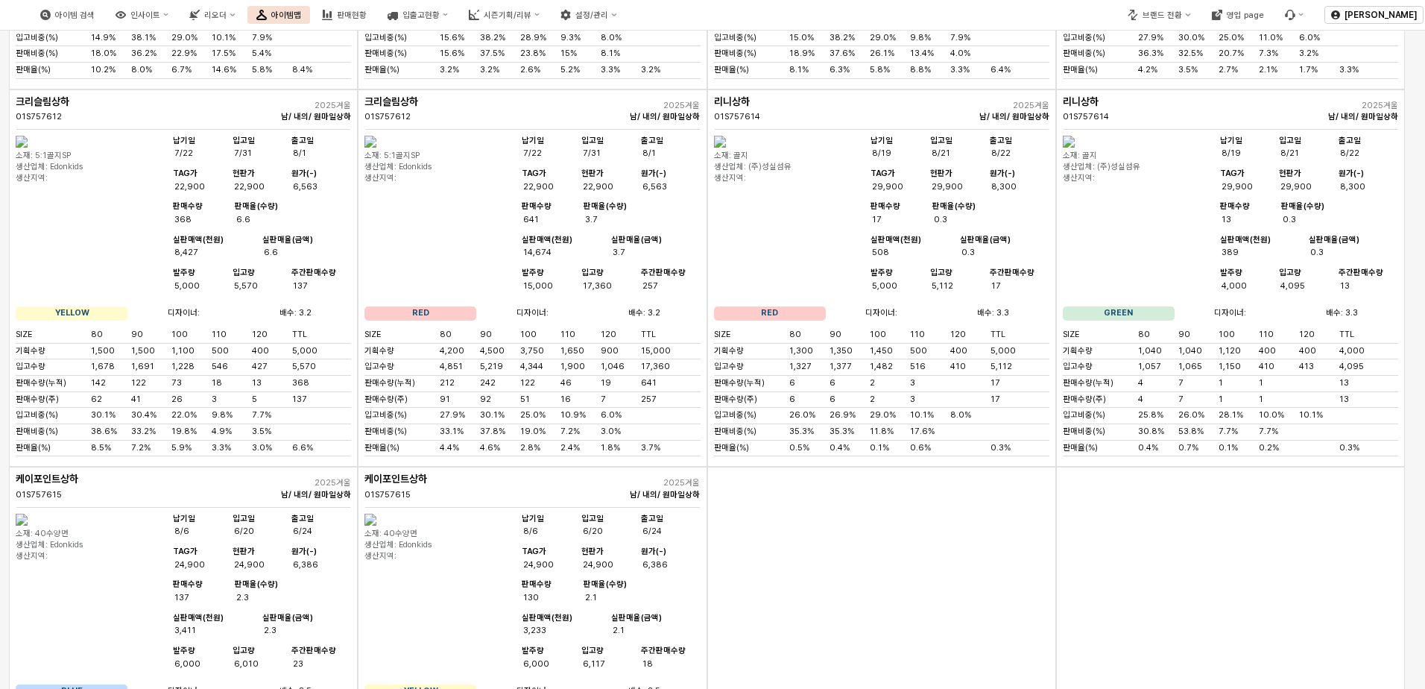
scroll to position [6068, 0]
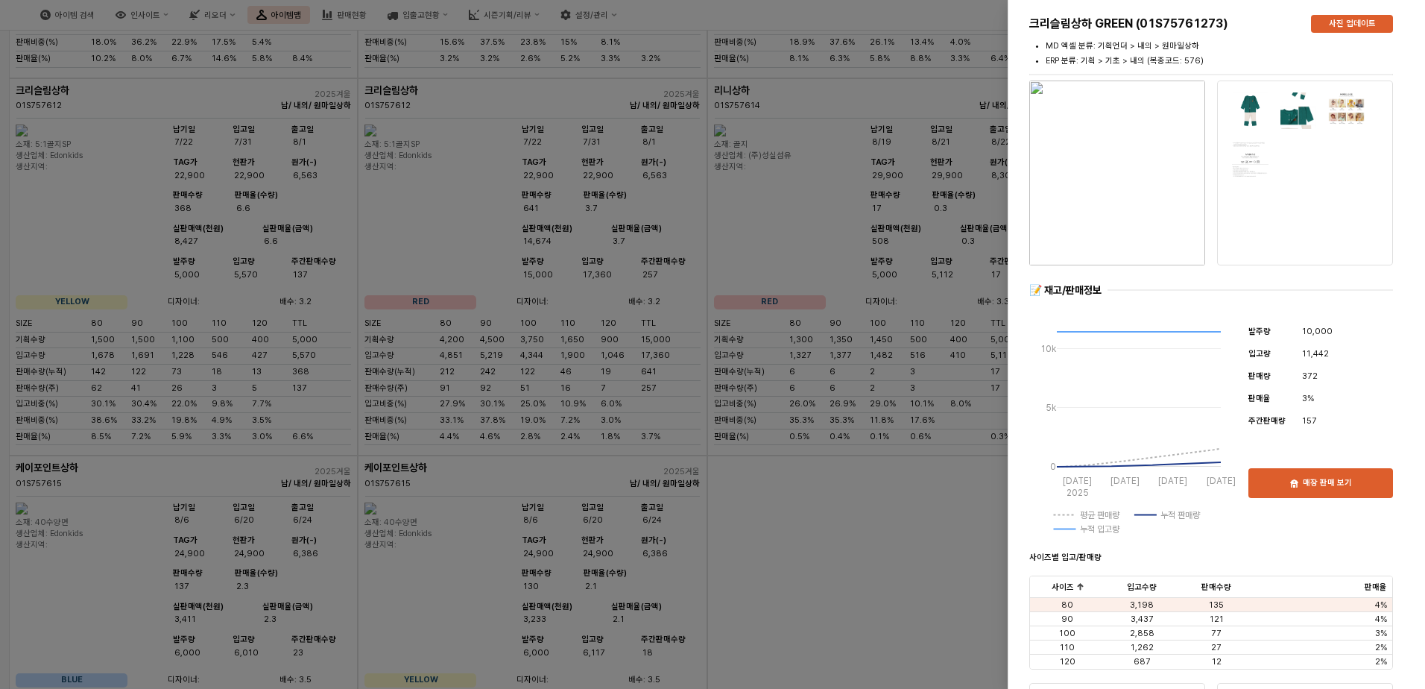
click at [953, 161] on img "button" at bounding box center [1117, 173] width 176 height 185
click at [446, 526] on div at bounding box center [712, 344] width 1425 height 689
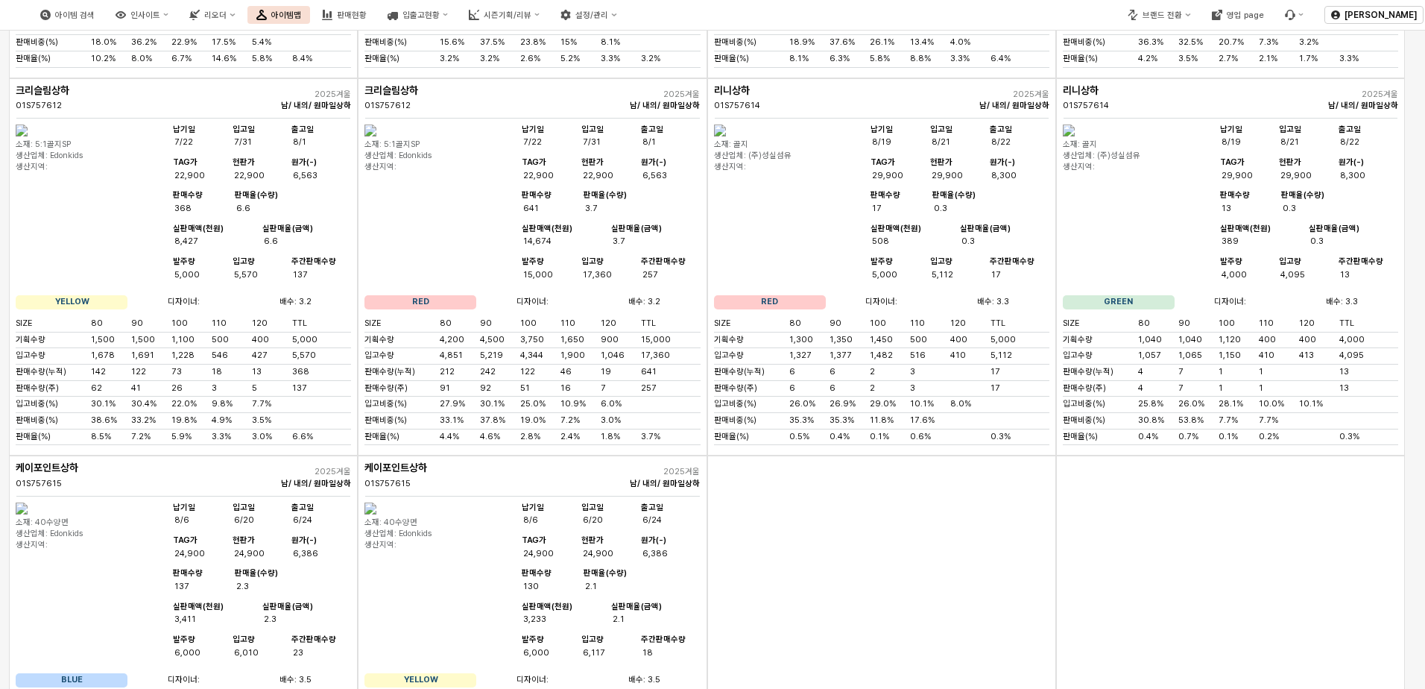
click at [376, 136] on img "App Frame" at bounding box center [370, 130] width 12 height 12
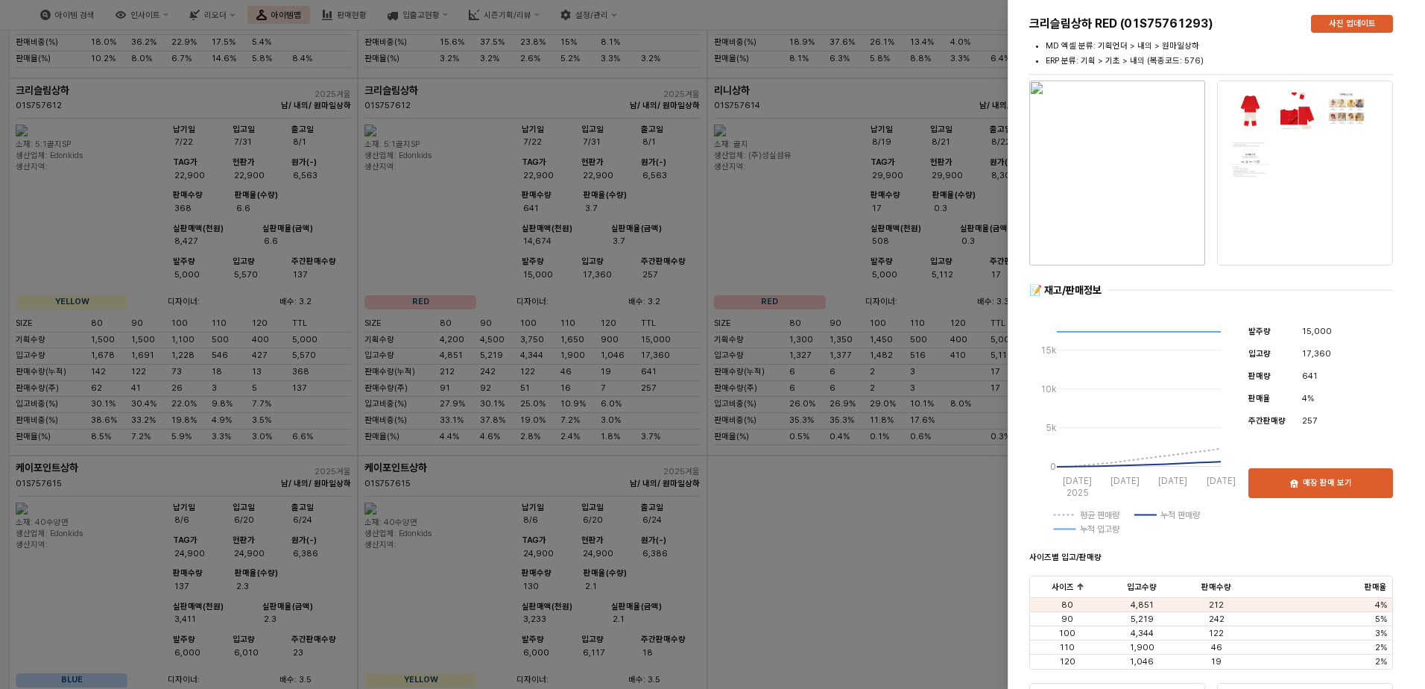
click at [953, 183] on img "button" at bounding box center [1117, 173] width 176 height 185
click at [94, 485] on div at bounding box center [712, 344] width 1425 height 689
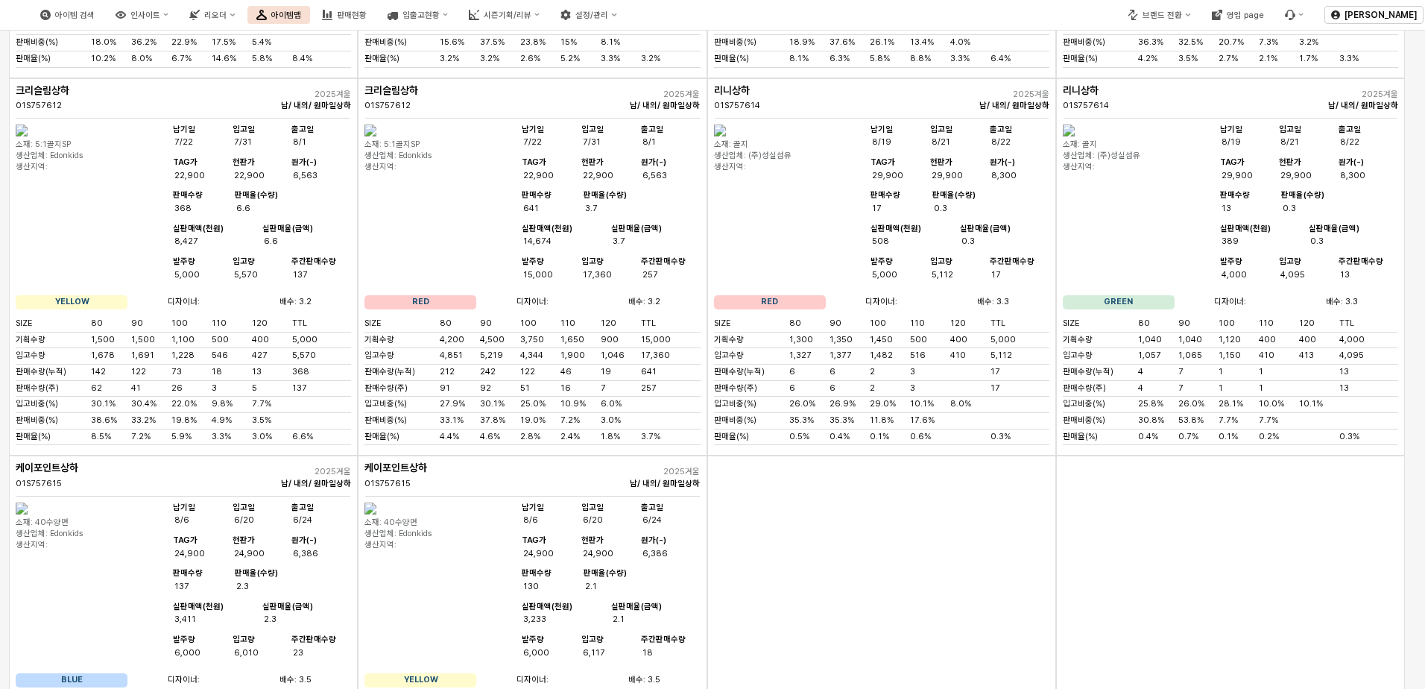
click at [28, 136] on img "App Frame" at bounding box center [22, 130] width 12 height 12
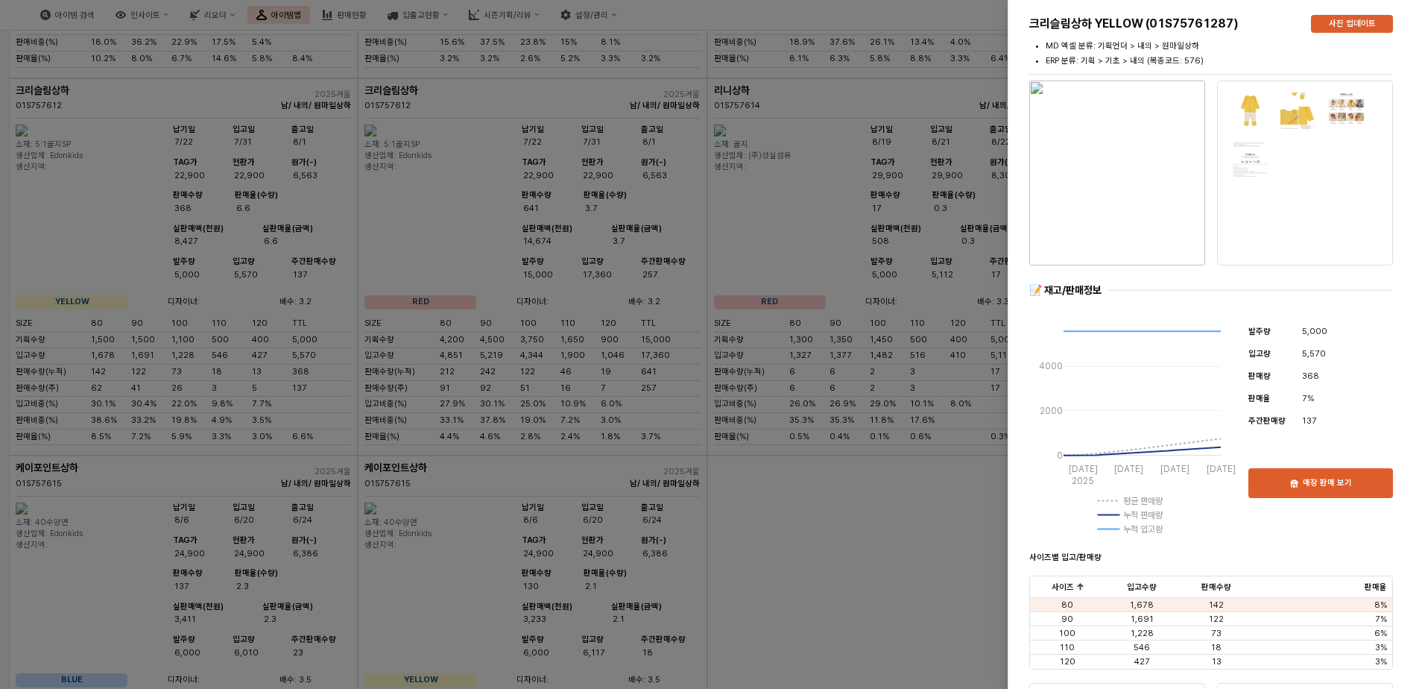
click at [953, 185] on img "button" at bounding box center [1117, 173] width 176 height 185
click at [646, 462] on div at bounding box center [712, 344] width 1425 height 689
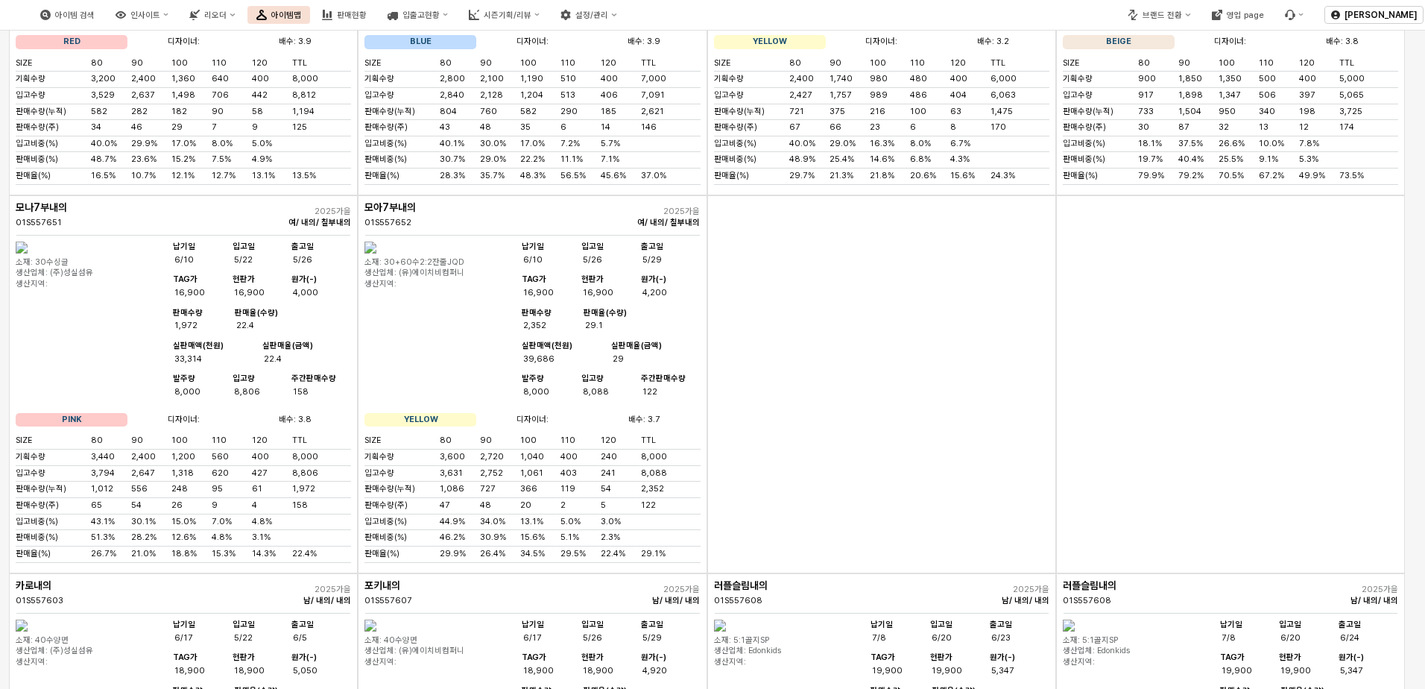
scroll to position [0, 0]
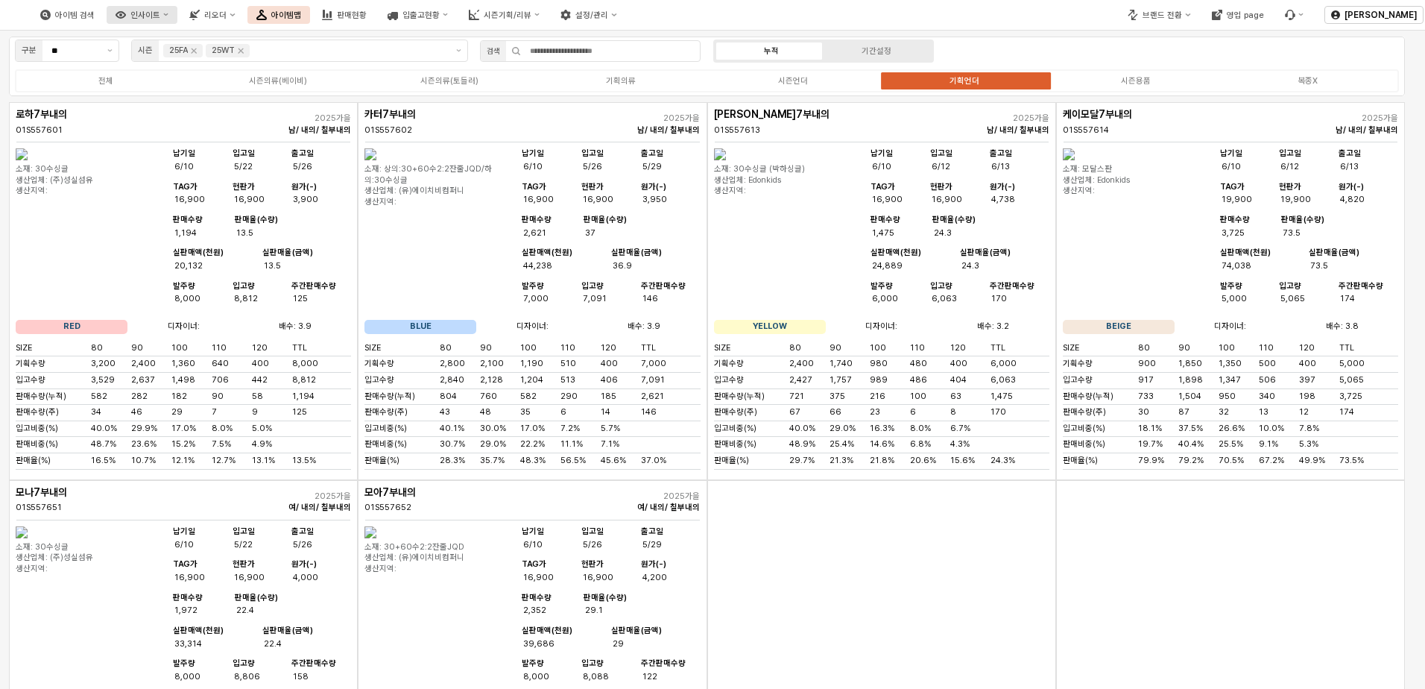
click at [177, 20] on button "인사이트" at bounding box center [142, 15] width 71 height 18
click at [208, 47] on div "주간 Best & Worst" at bounding box center [219, 42] width 81 height 11
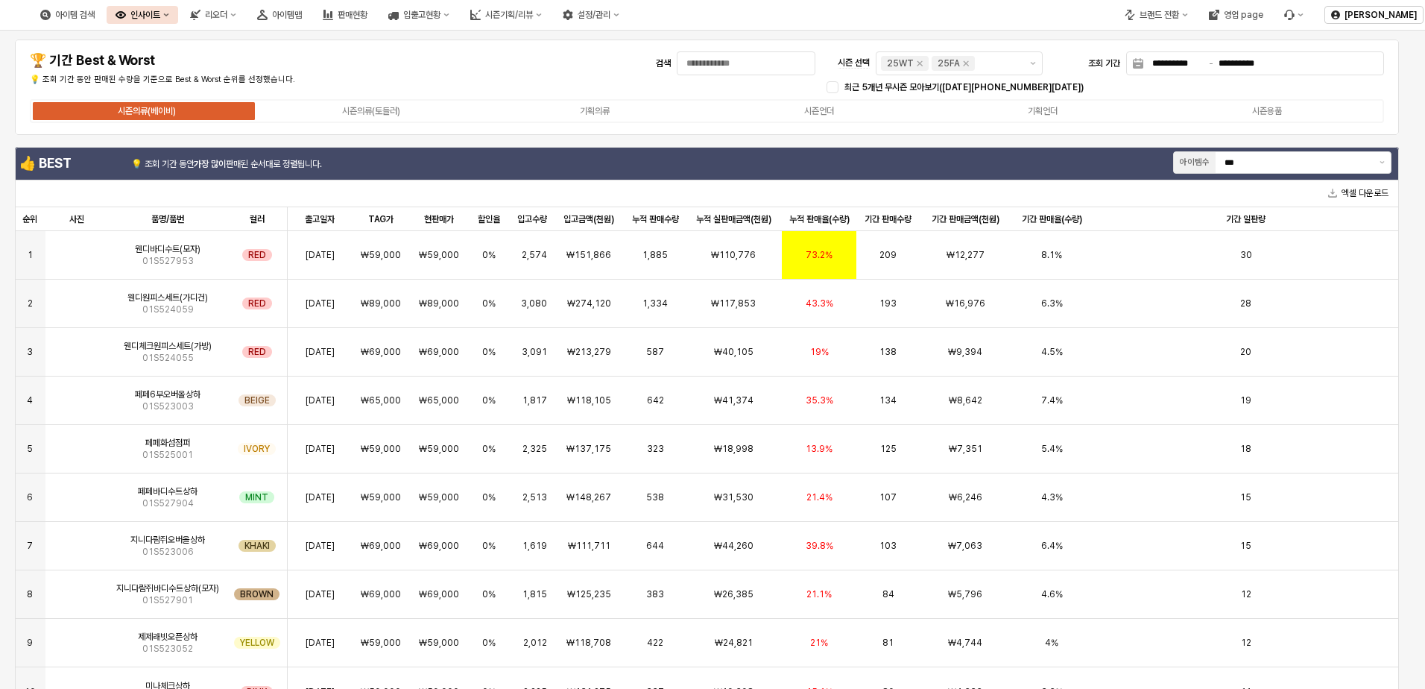
click at [829, 118] on div "시즌의류(베이비) 시즌의류(토들러) 기획의류 시즌언더 기획언더 시즌용품" at bounding box center [707, 111] width 1354 height 24
click at [822, 112] on div "시즌언더" at bounding box center [819, 111] width 30 height 10
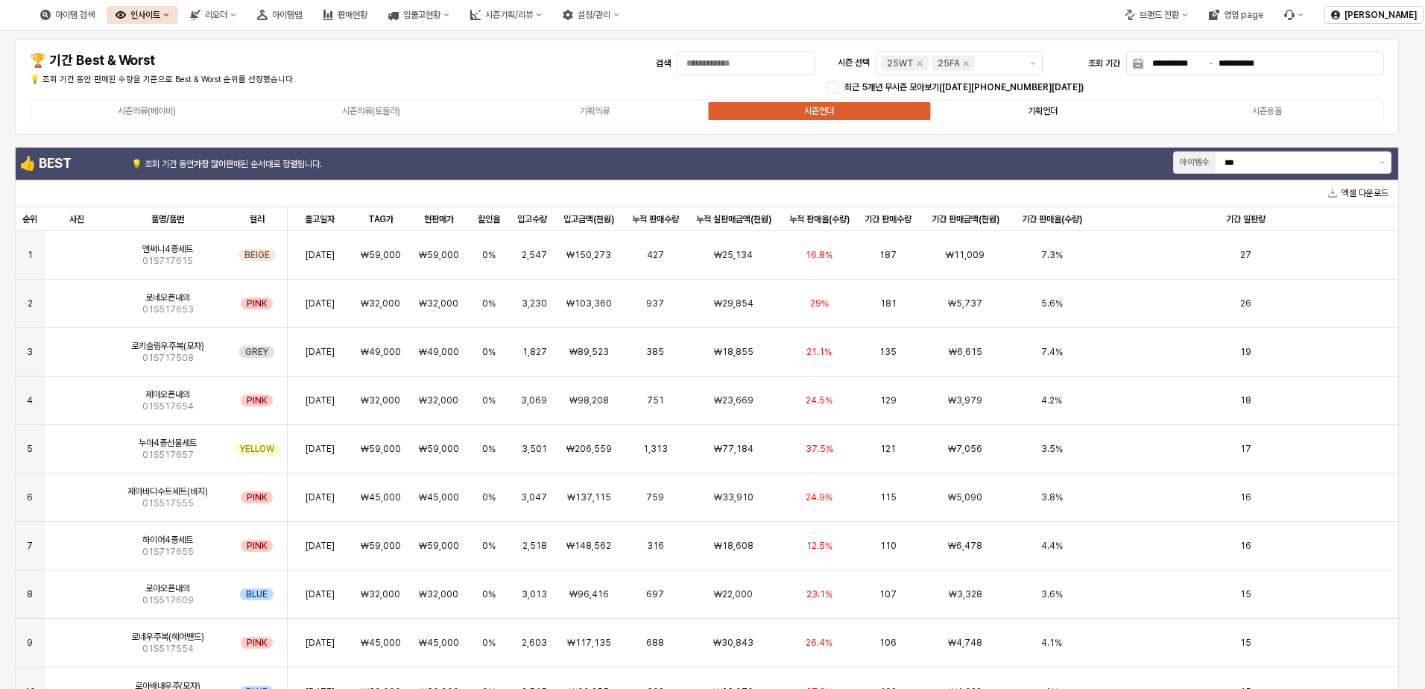
click at [953, 111] on label "기획언더" at bounding box center [1043, 110] width 224 height 13
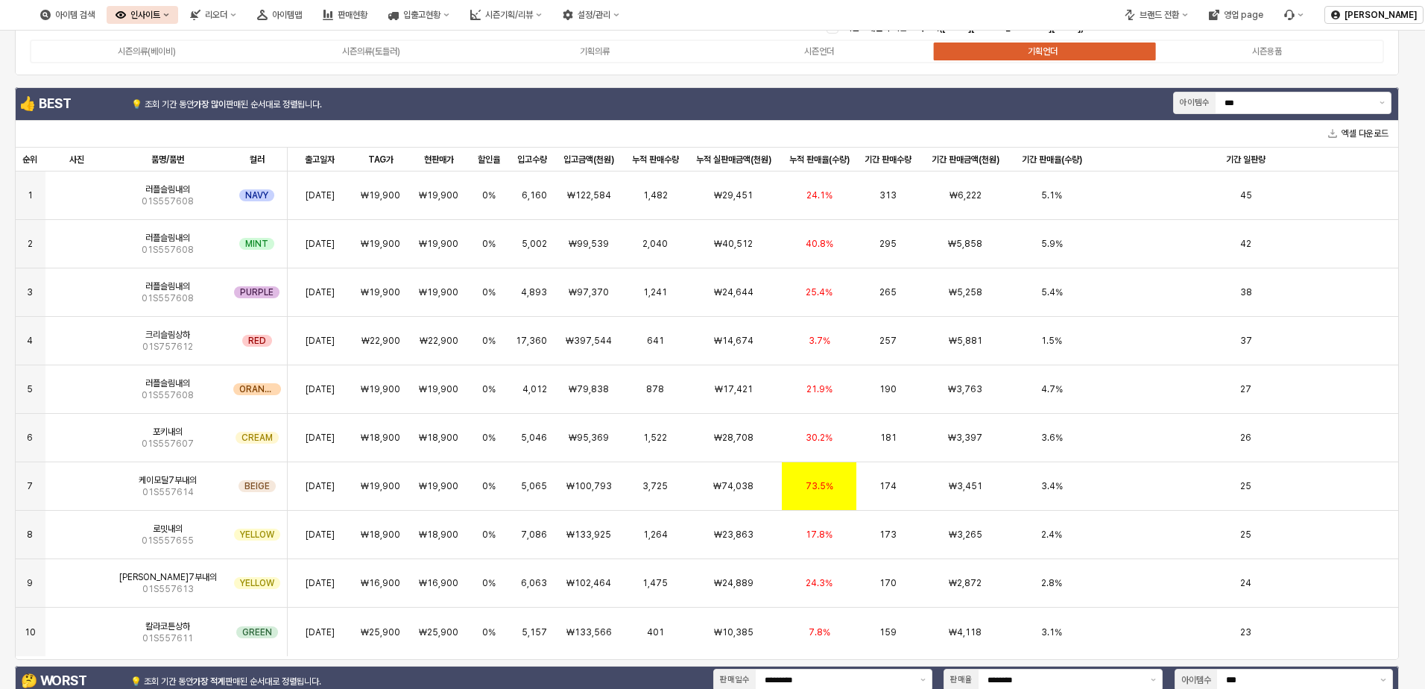
scroll to position [61, 0]
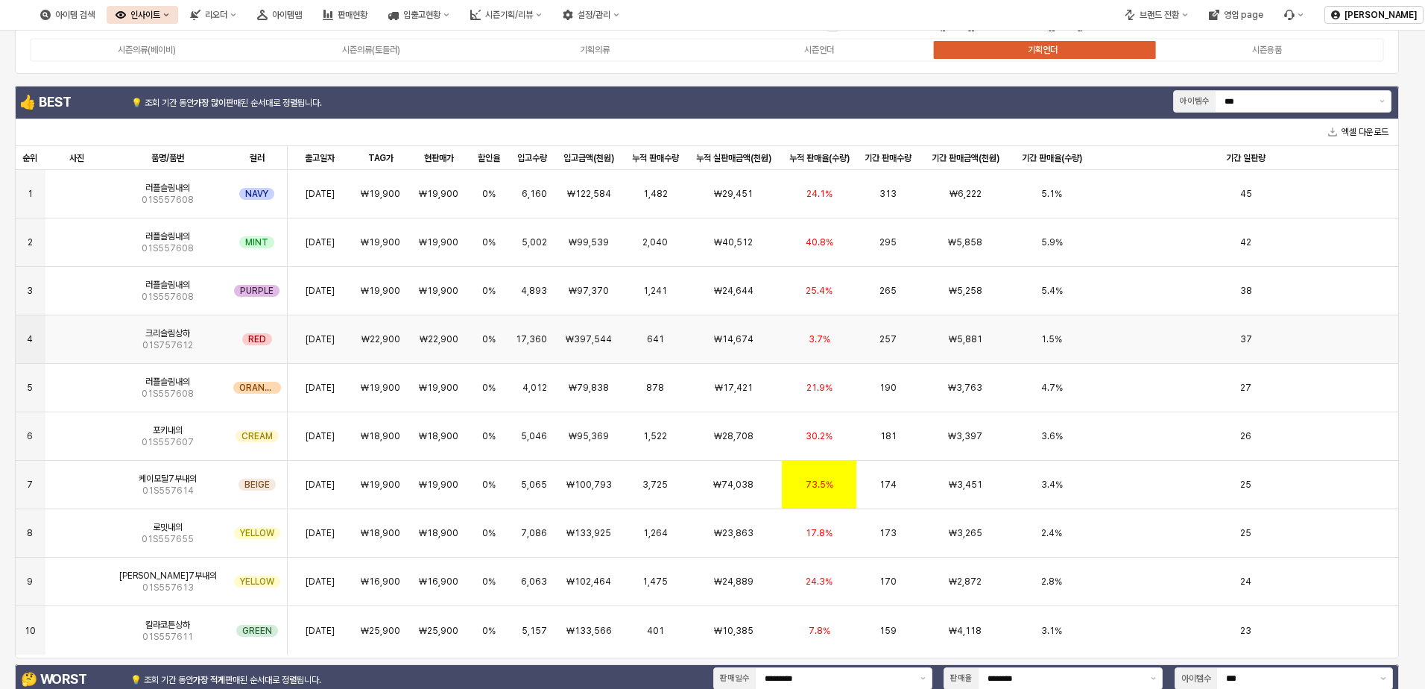
click at [77, 333] on img "App Frame" at bounding box center [77, 333] width 0 height 0
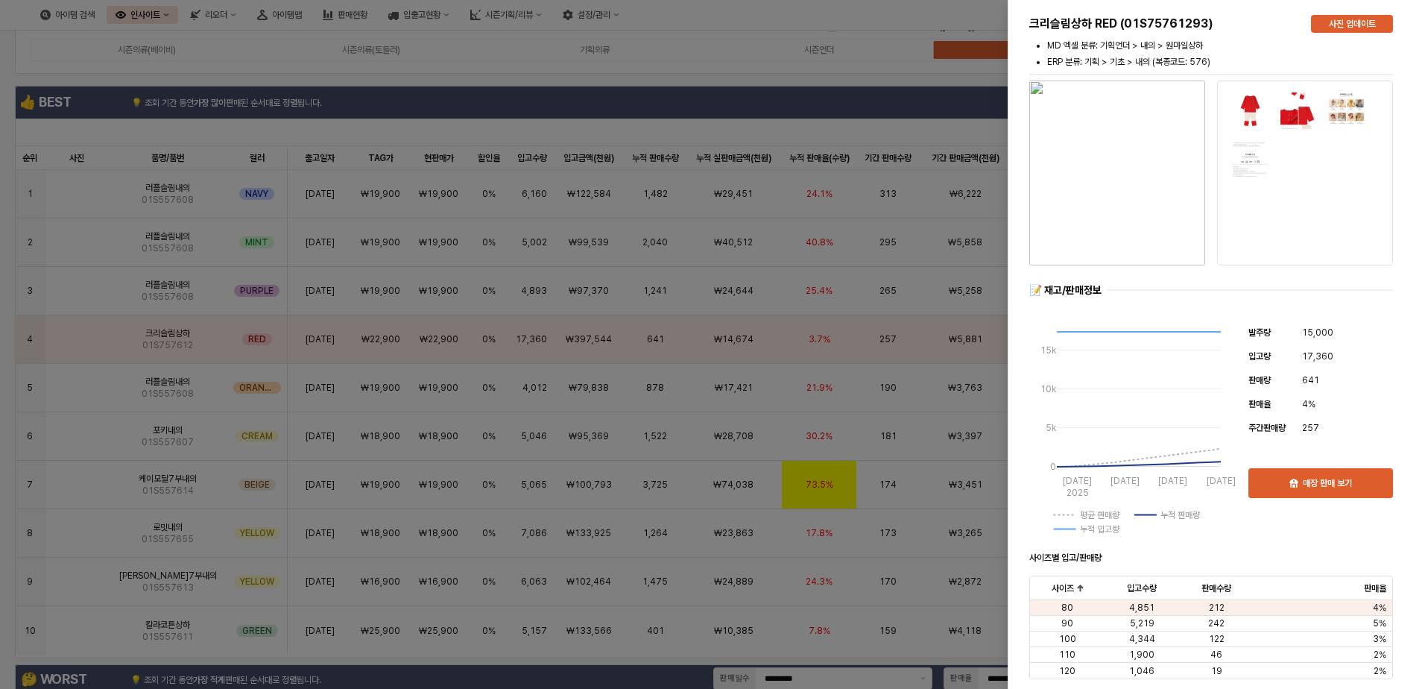
click at [953, 221] on img "button" at bounding box center [1117, 173] width 176 height 185
click at [926, 331] on div at bounding box center [712, 344] width 1425 height 689
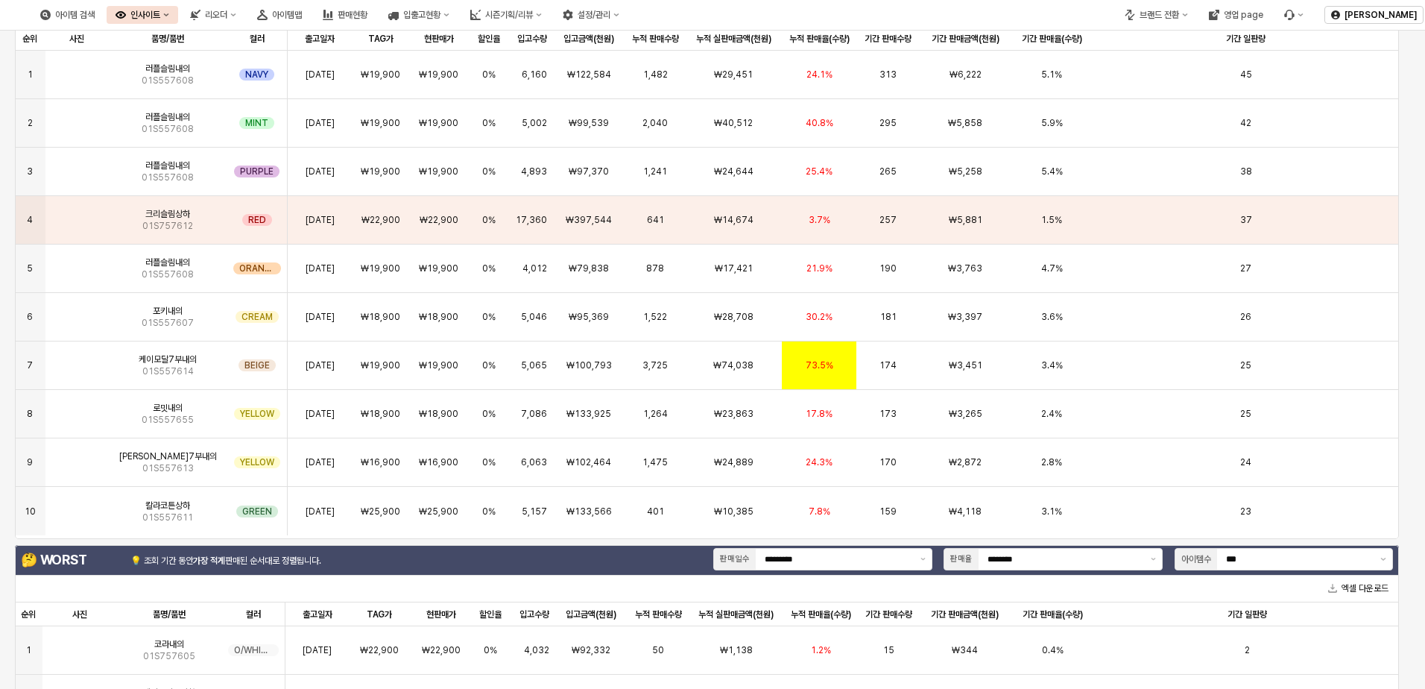
scroll to position [0, 0]
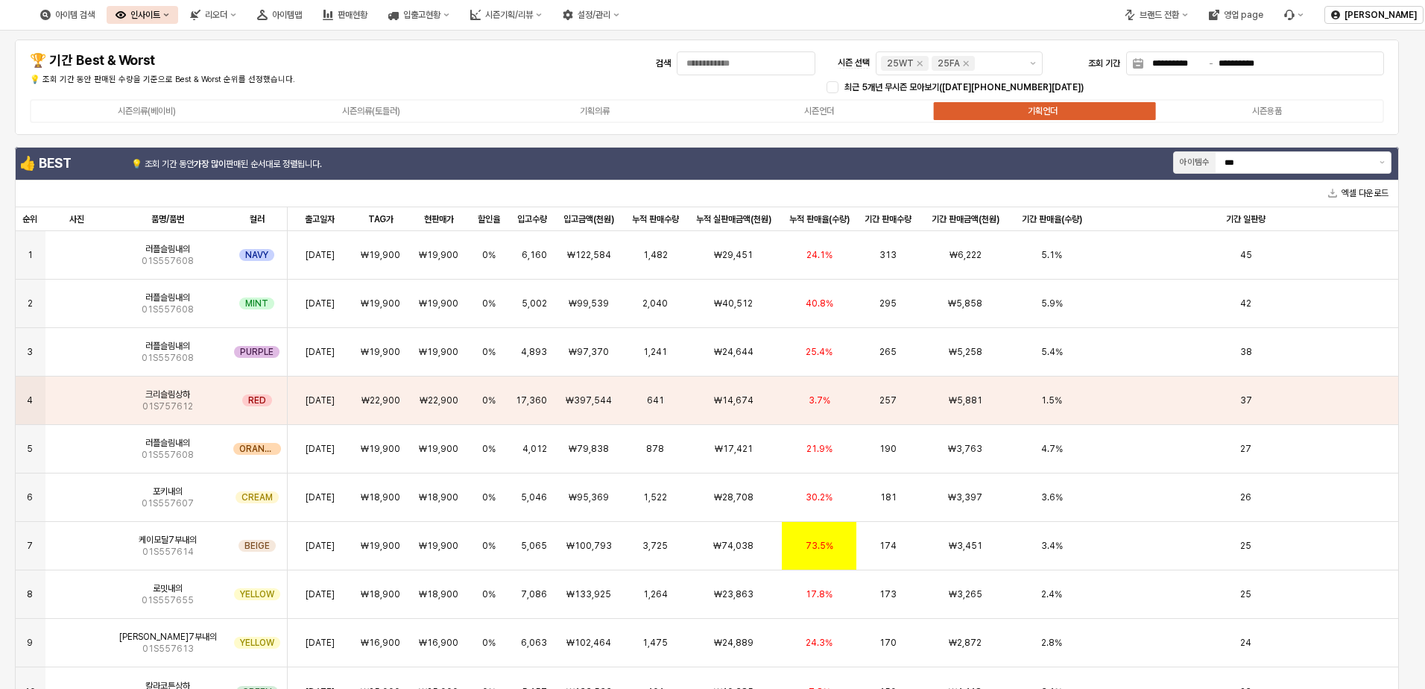
click at [178, 11] on button "인사이트" at bounding box center [143, 15] width 72 height 18
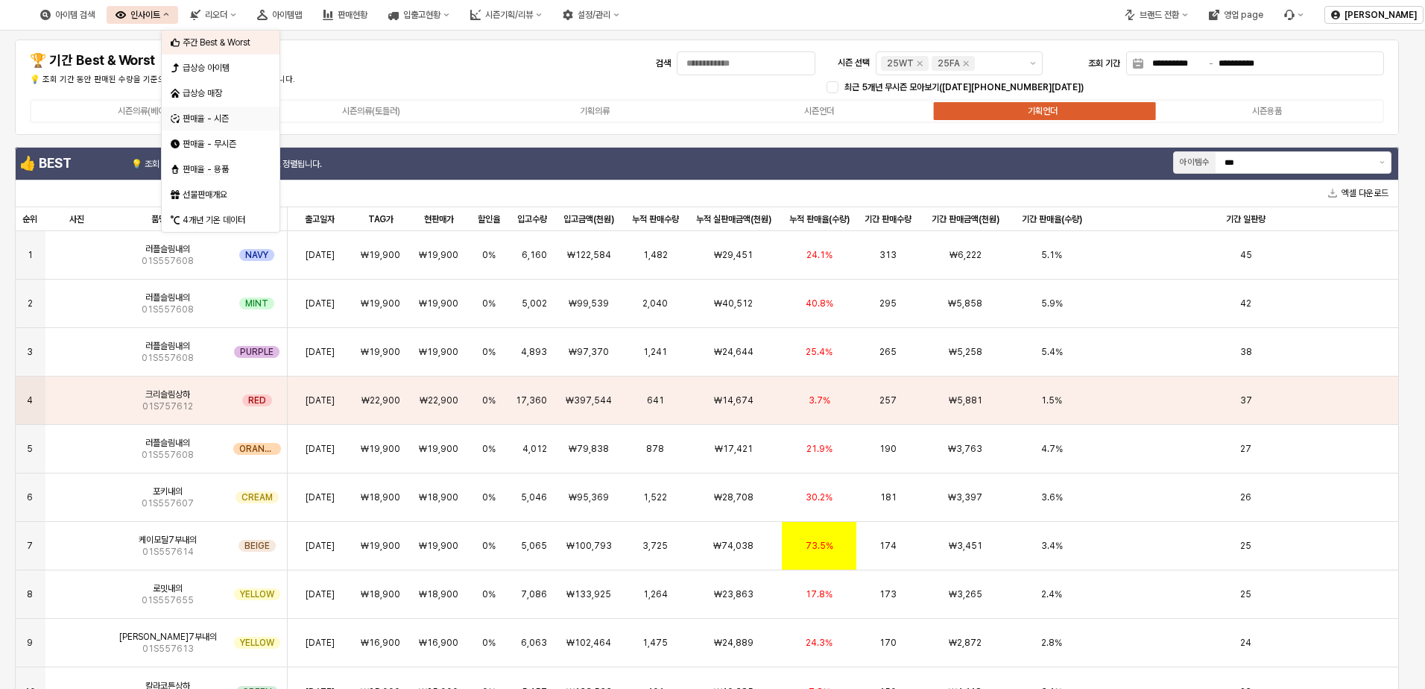
click at [219, 119] on div "판매율 - 시즌" at bounding box center [222, 119] width 79 height 12
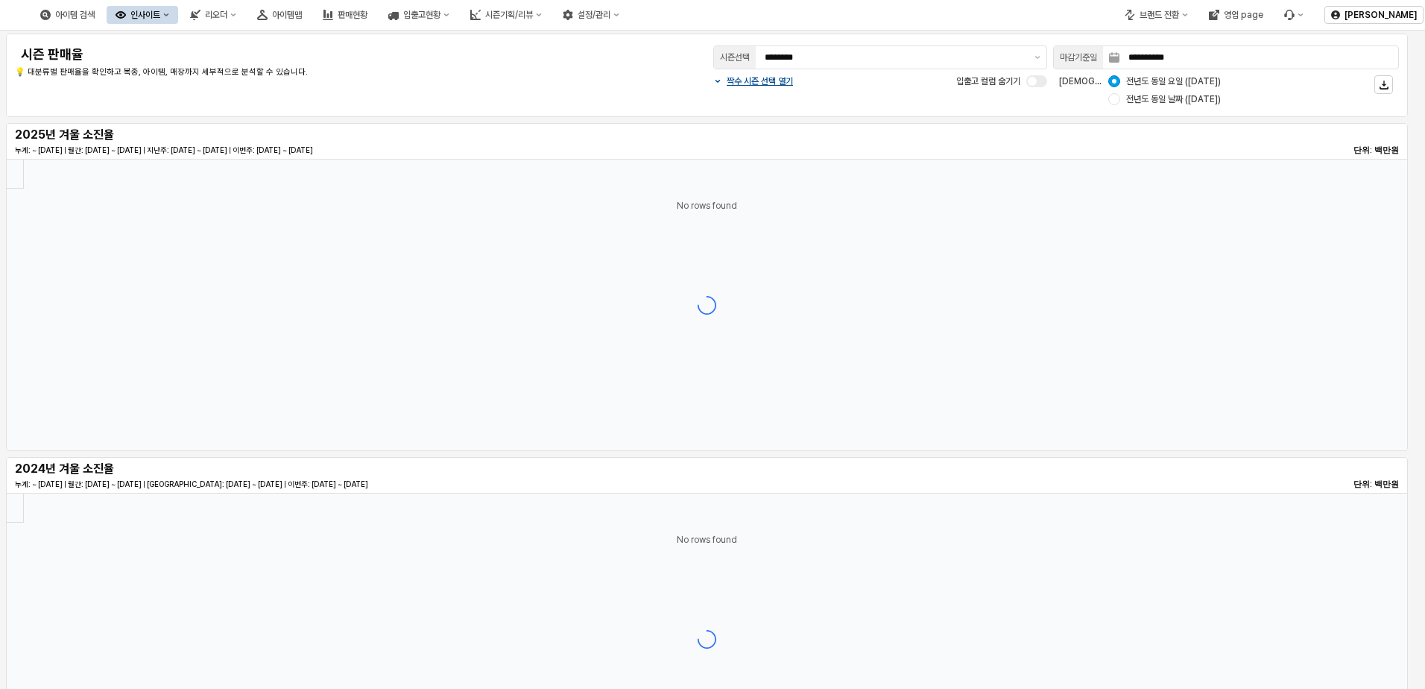
type input "********"
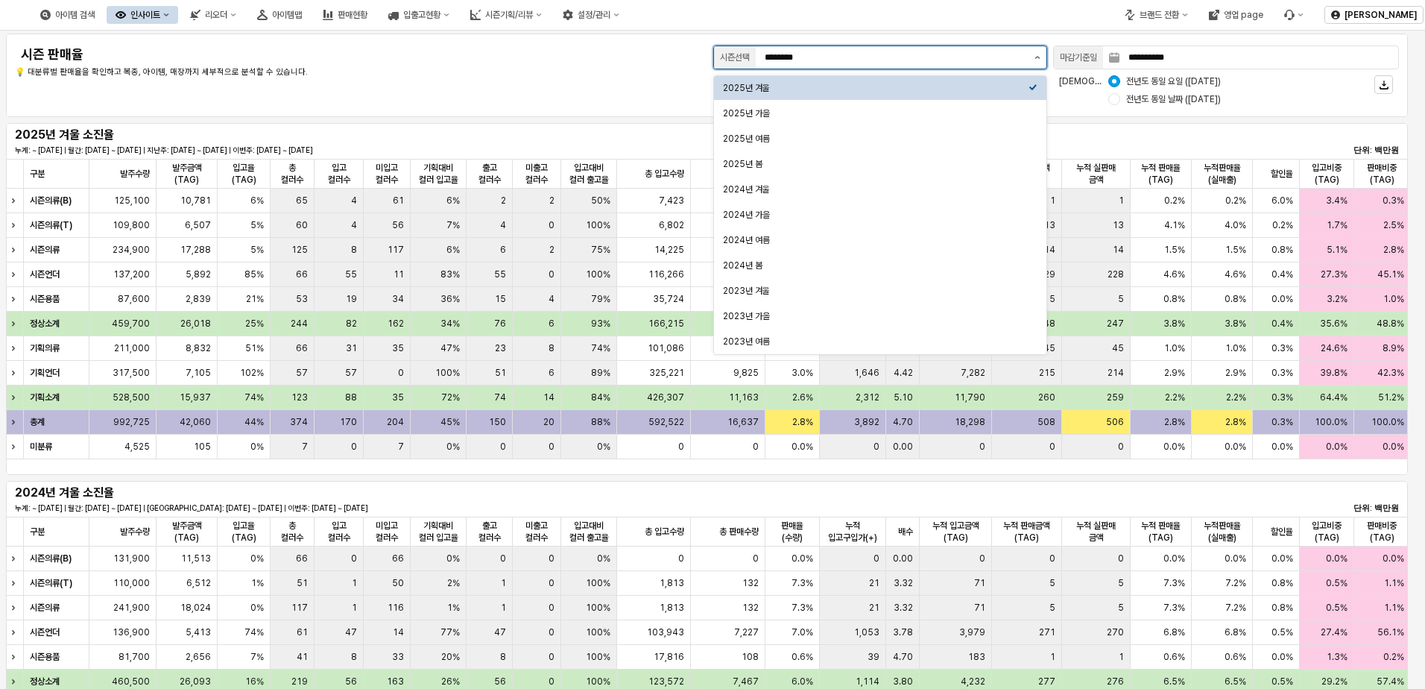
click at [1038, 57] on icon "제안 사항 표시" at bounding box center [1038, 57] width 6 height 3
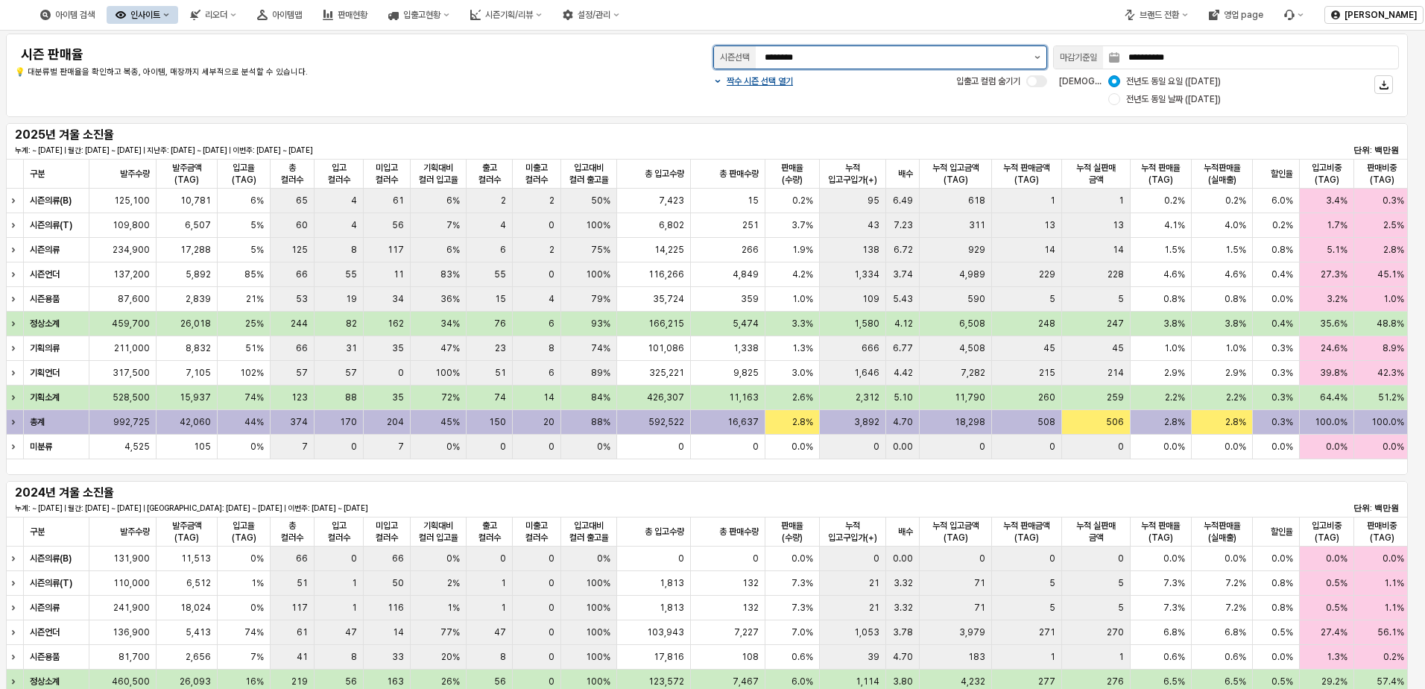
click at [1035, 55] on button "제안 사항 표시" at bounding box center [1038, 57] width 18 height 22
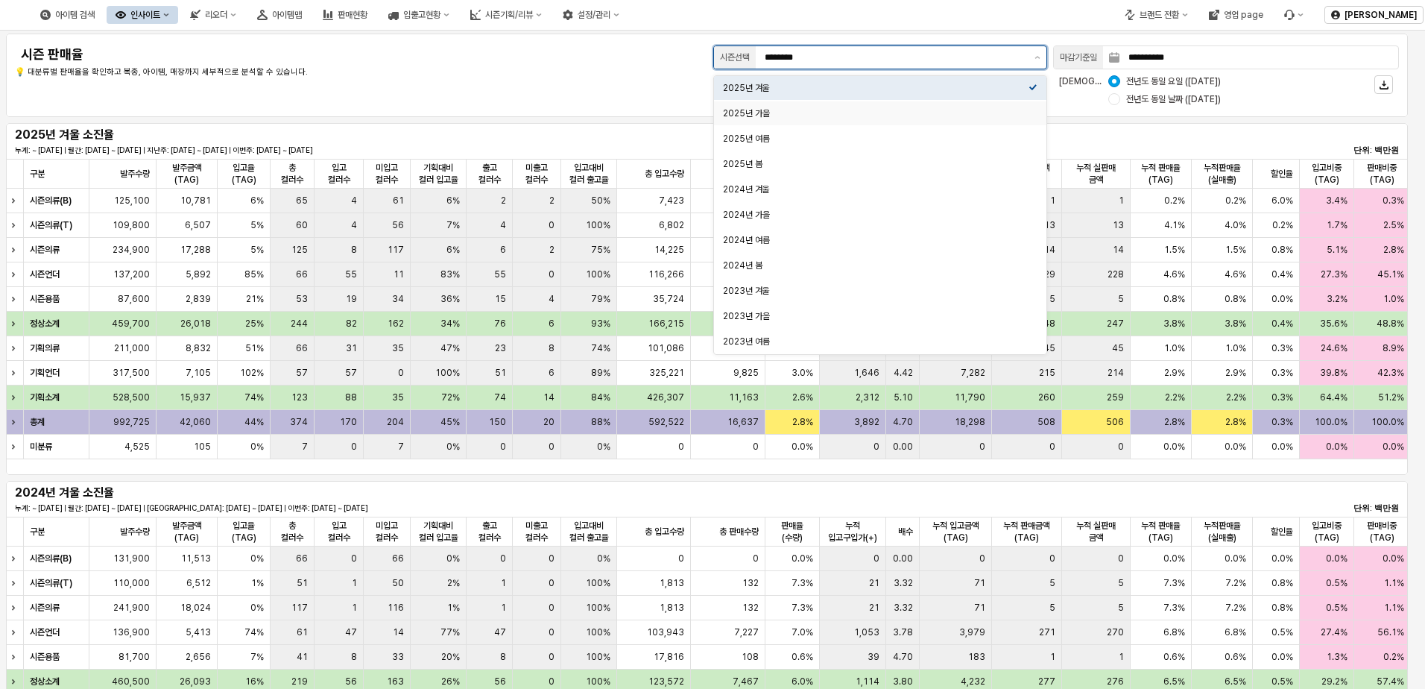
click at [939, 119] on div "2025년 가을" at bounding box center [876, 113] width 306 height 12
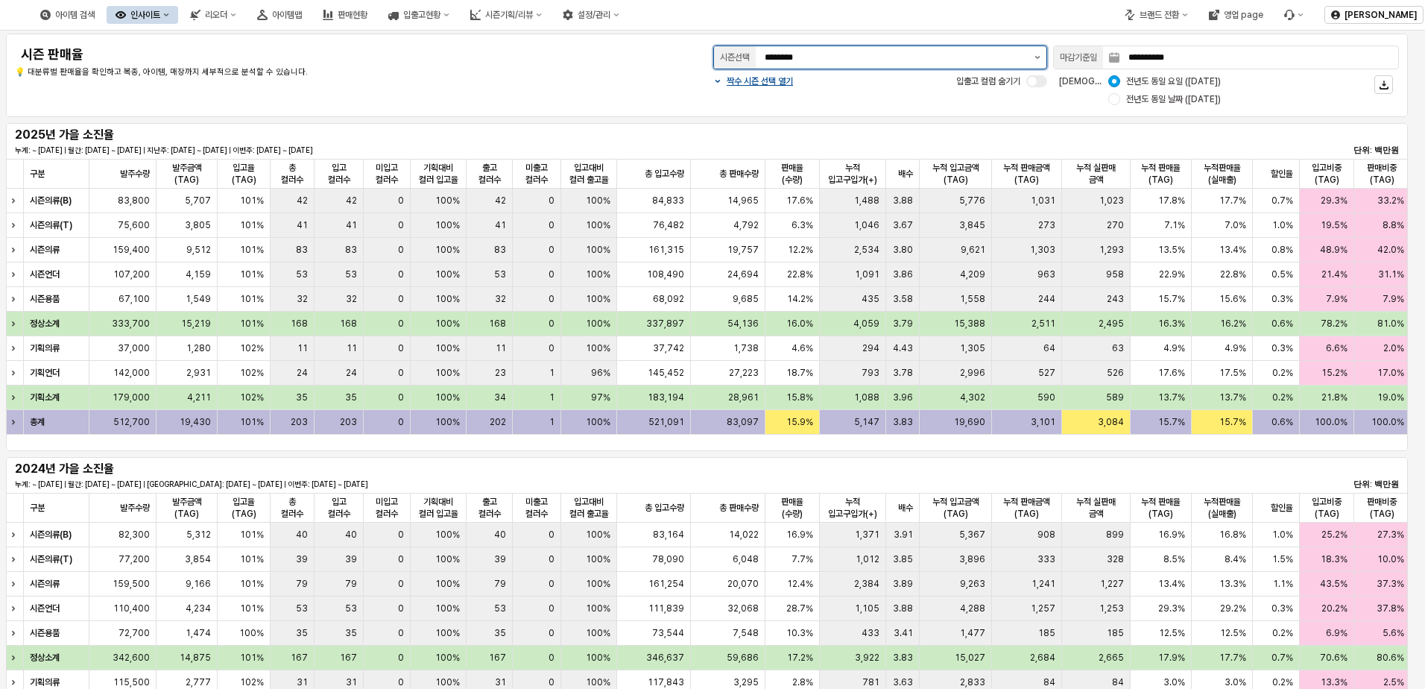
click at [1038, 57] on icon "제안 사항 표시" at bounding box center [1038, 57] width 6 height 3
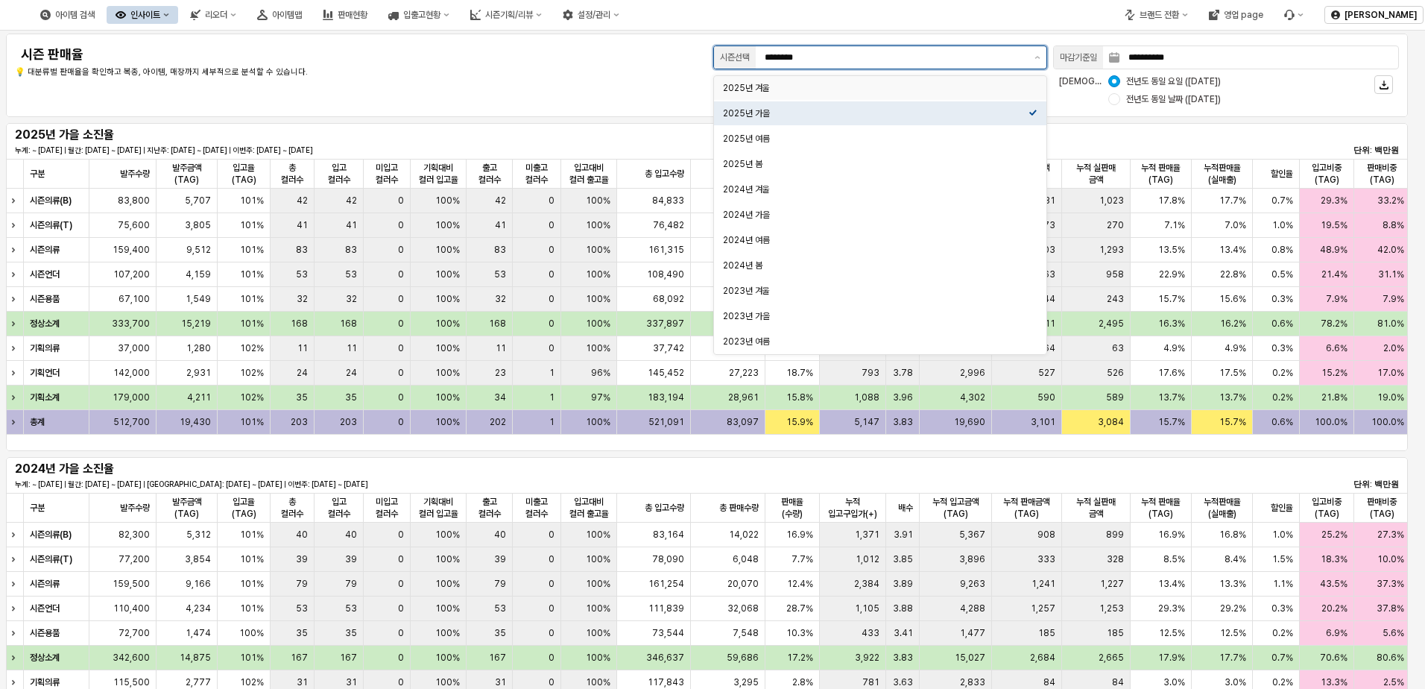
click at [979, 92] on div "2025년 겨울" at bounding box center [876, 88] width 306 height 12
type input "********"
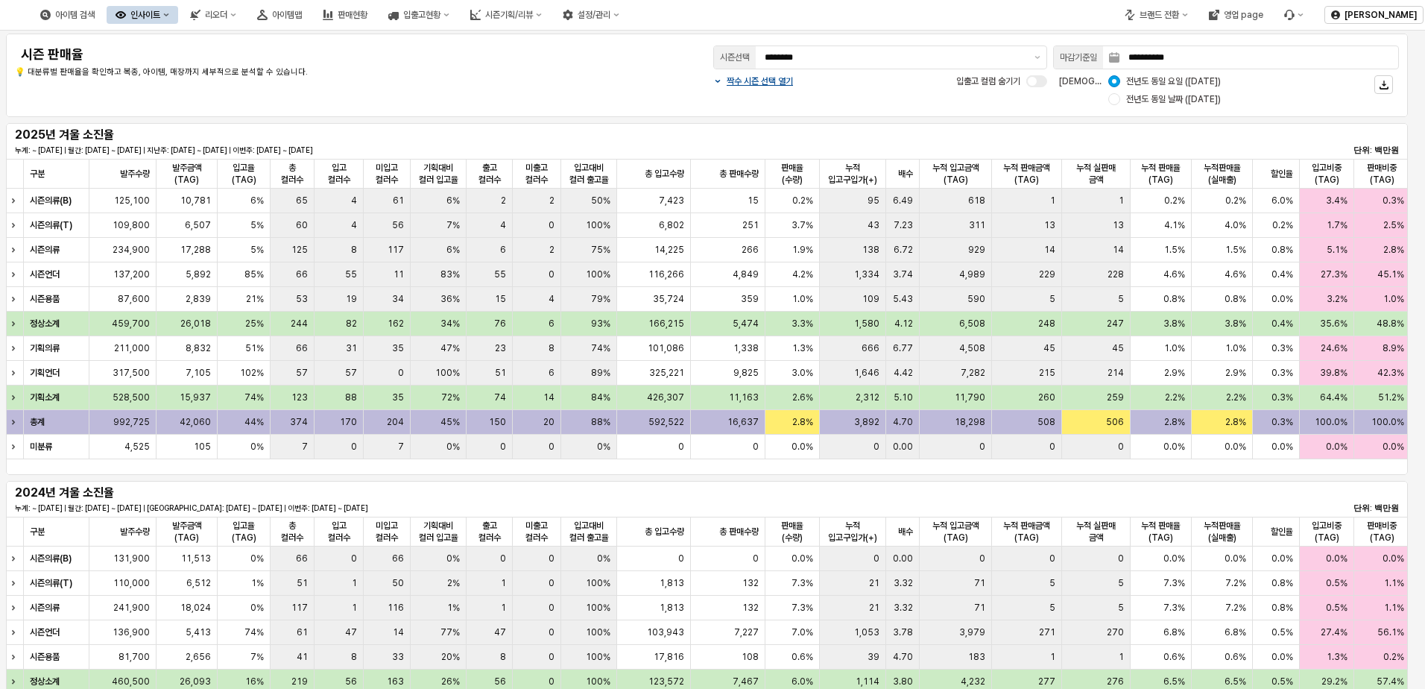
click at [169, 16] on icon "인사이트" at bounding box center [166, 15] width 6 height 6
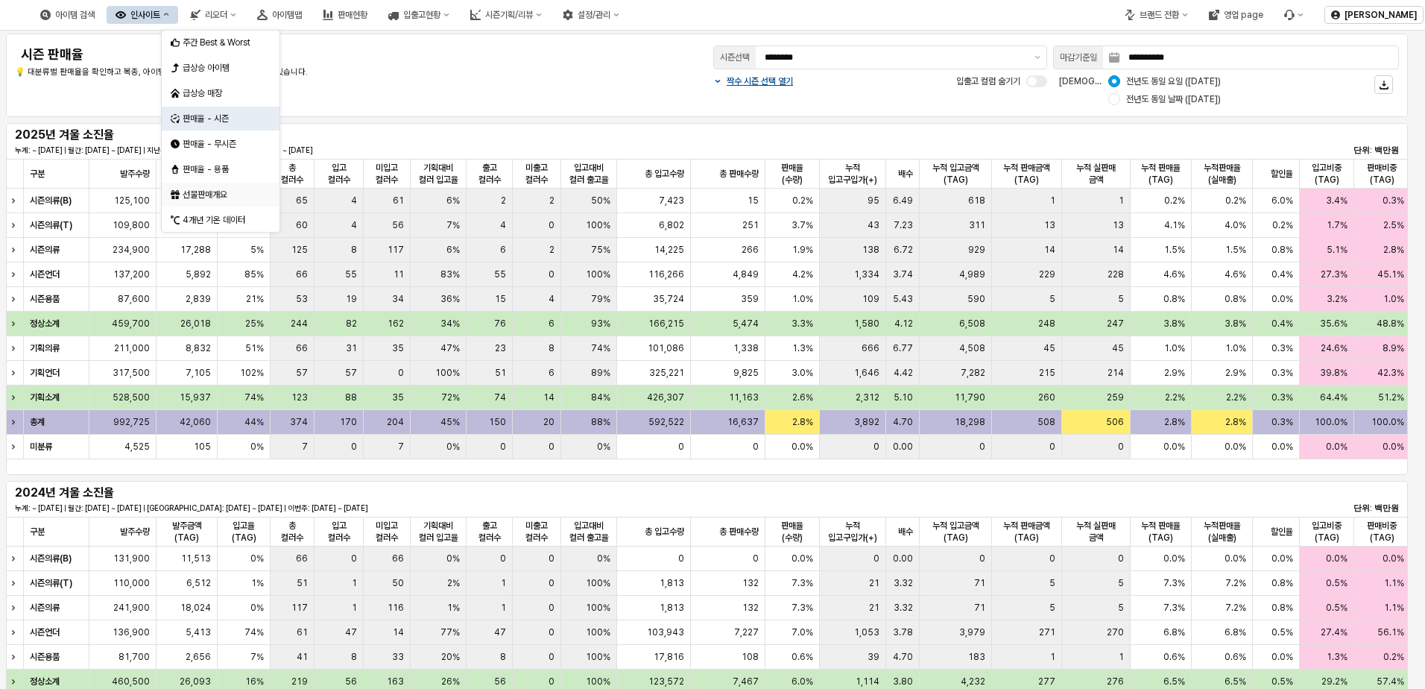
click at [247, 195] on div "선물판매개요" at bounding box center [222, 195] width 79 height 12
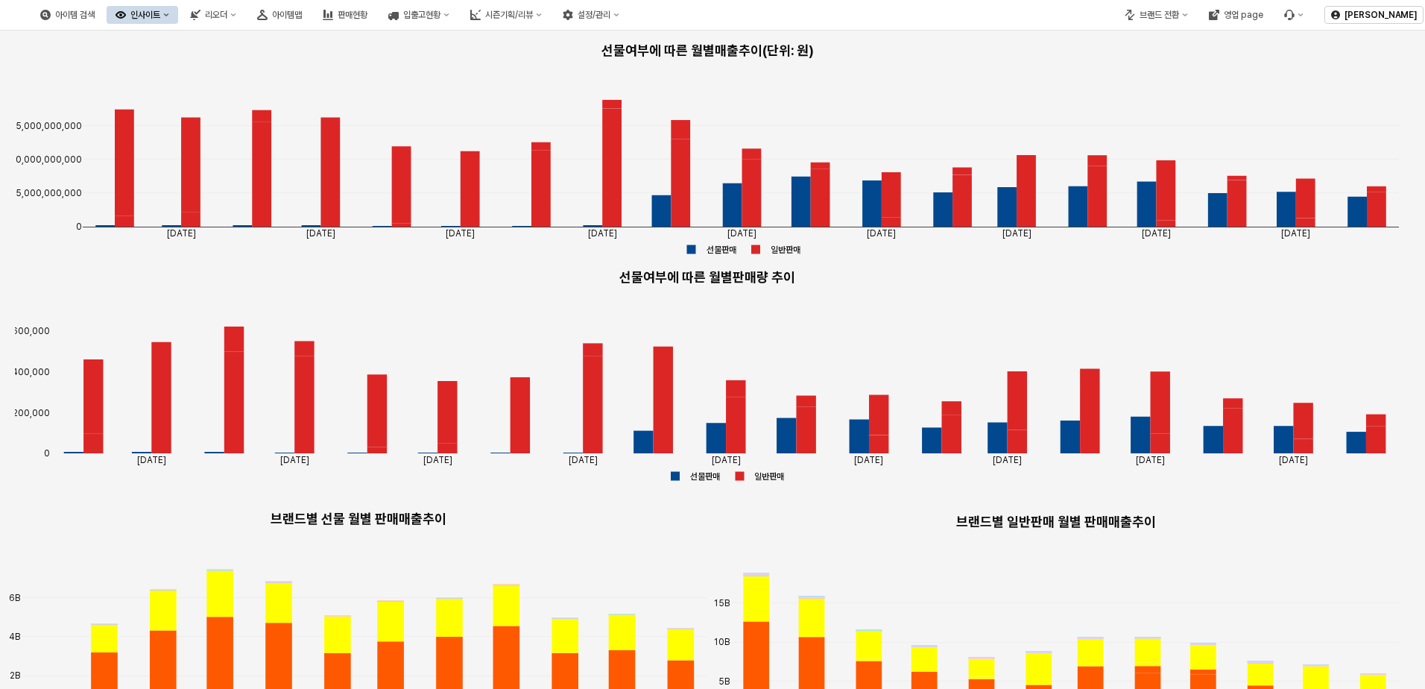
click at [178, 16] on button "인사이트" at bounding box center [143, 15] width 72 height 18
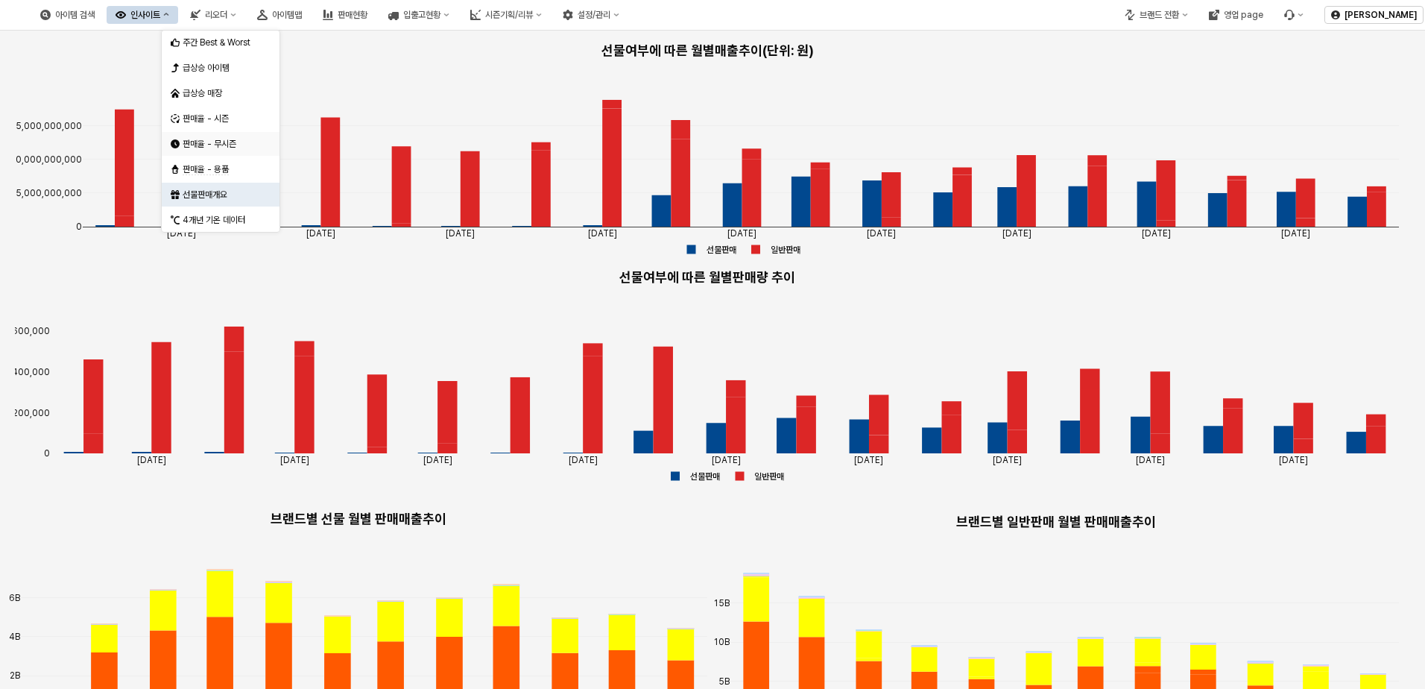
click at [236, 142] on div "판매율 - 무시즌" at bounding box center [222, 144] width 79 height 12
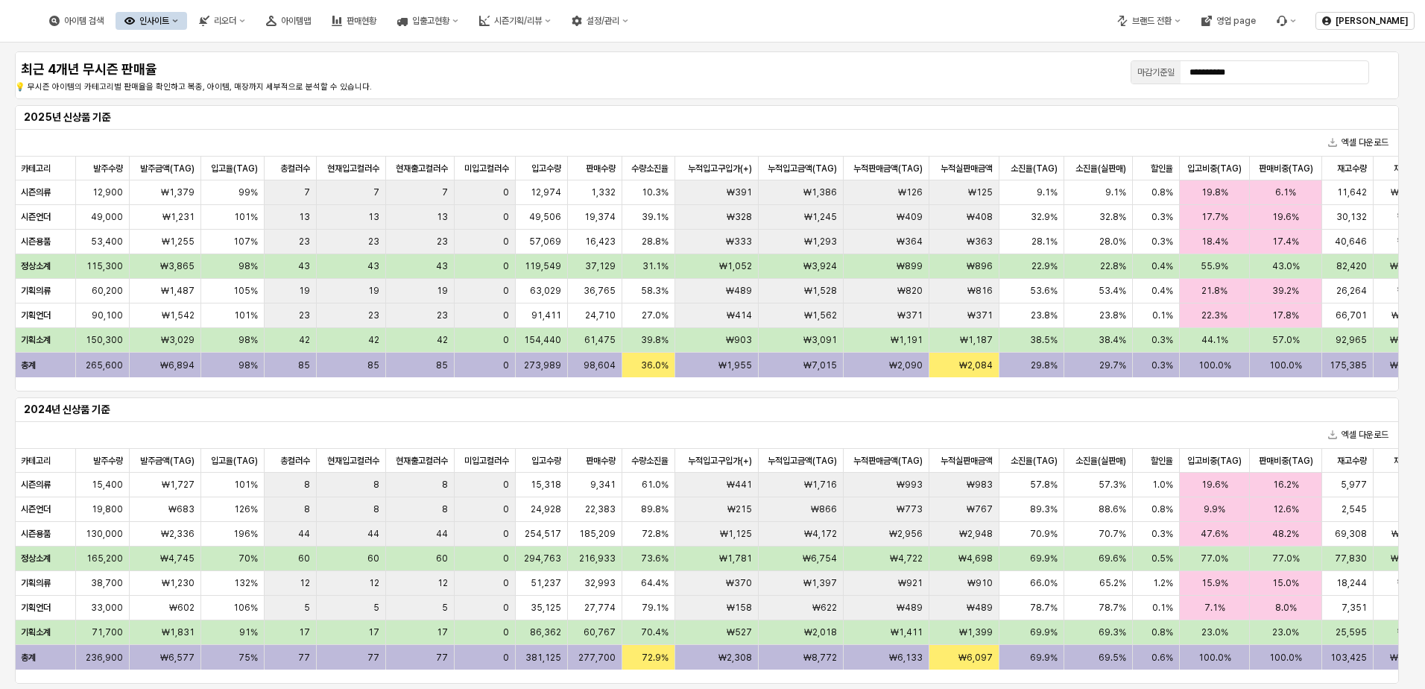
click at [187, 13] on button "인사이트" at bounding box center [152, 21] width 72 height 18
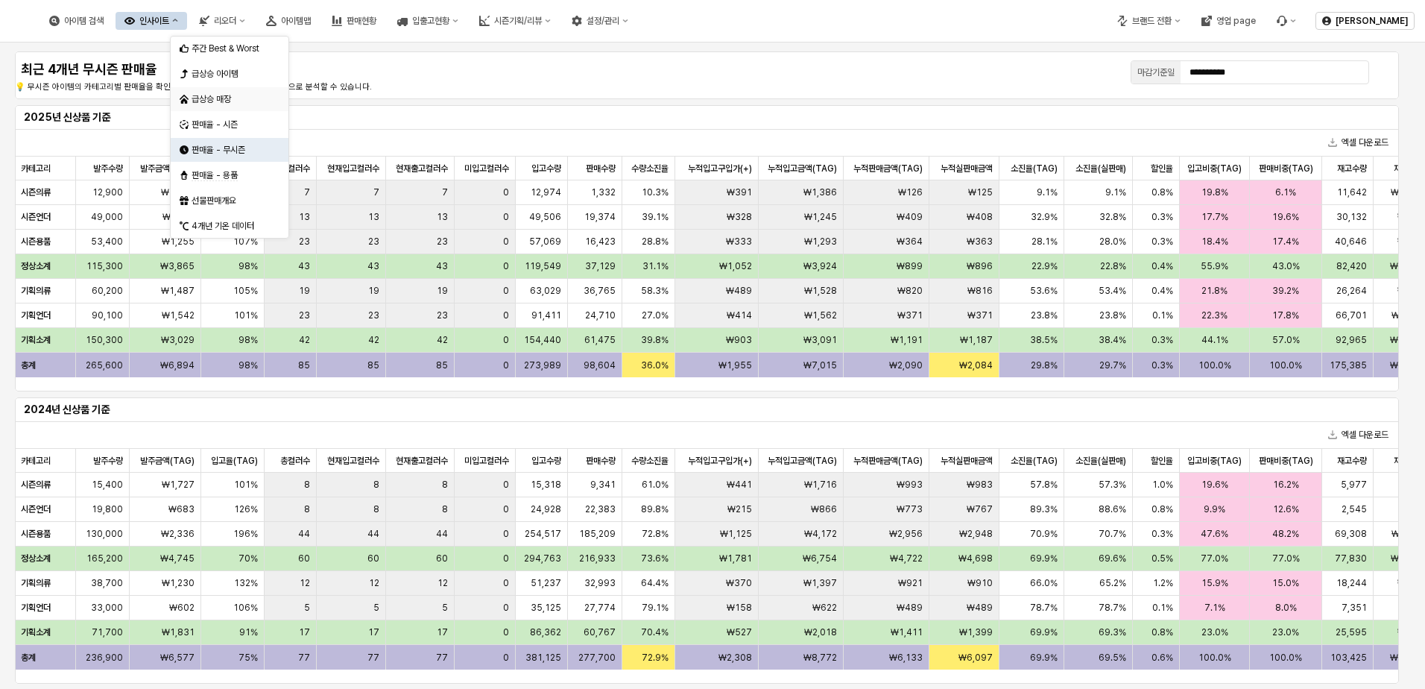
click at [202, 97] on div "급상승 매장" at bounding box center [231, 99] width 79 height 12
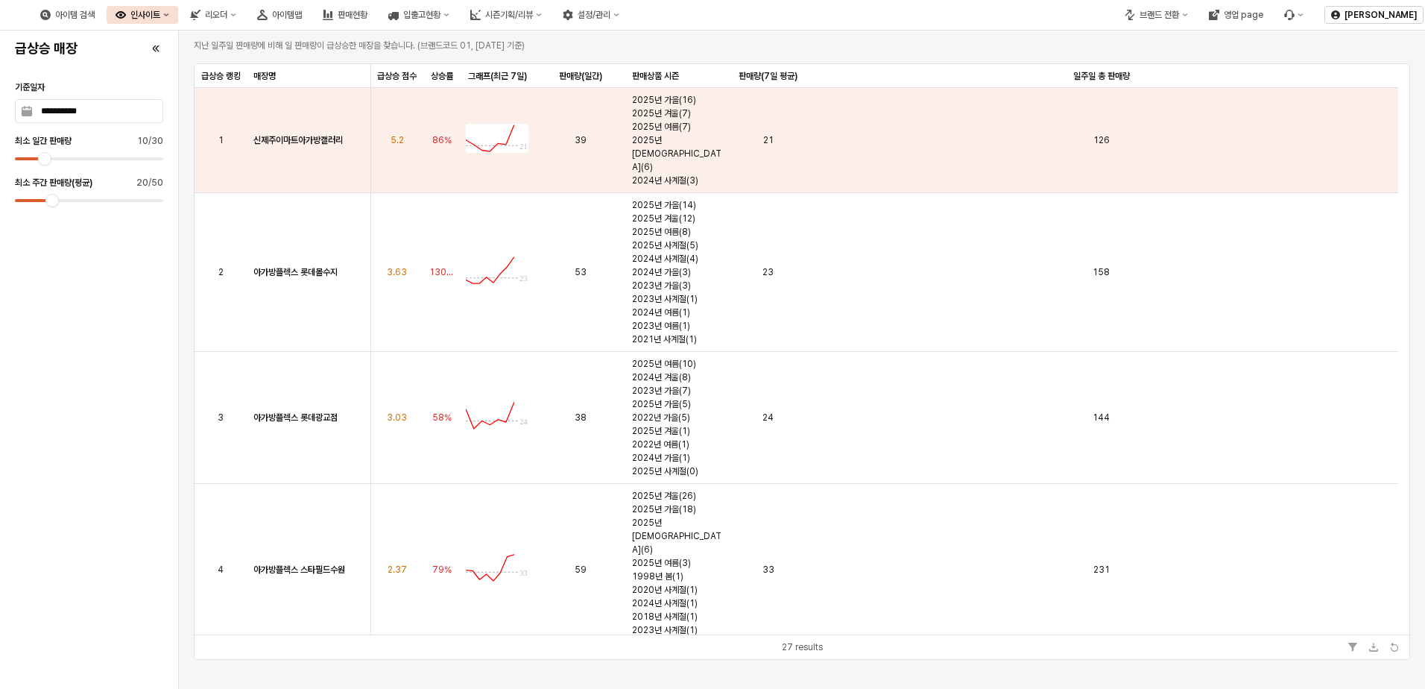
click at [178, 16] on button "인사이트" at bounding box center [143, 15] width 72 height 18
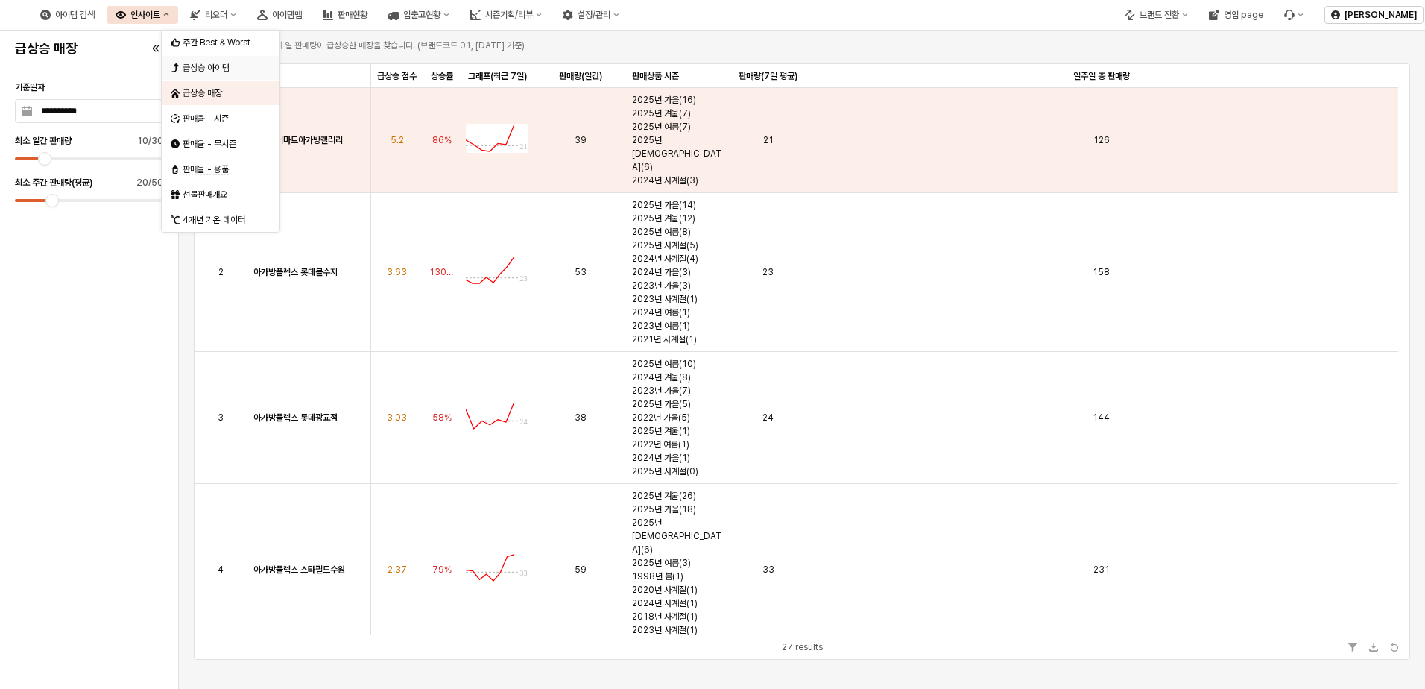
click at [236, 68] on div "급상승 아이템" at bounding box center [222, 68] width 79 height 12
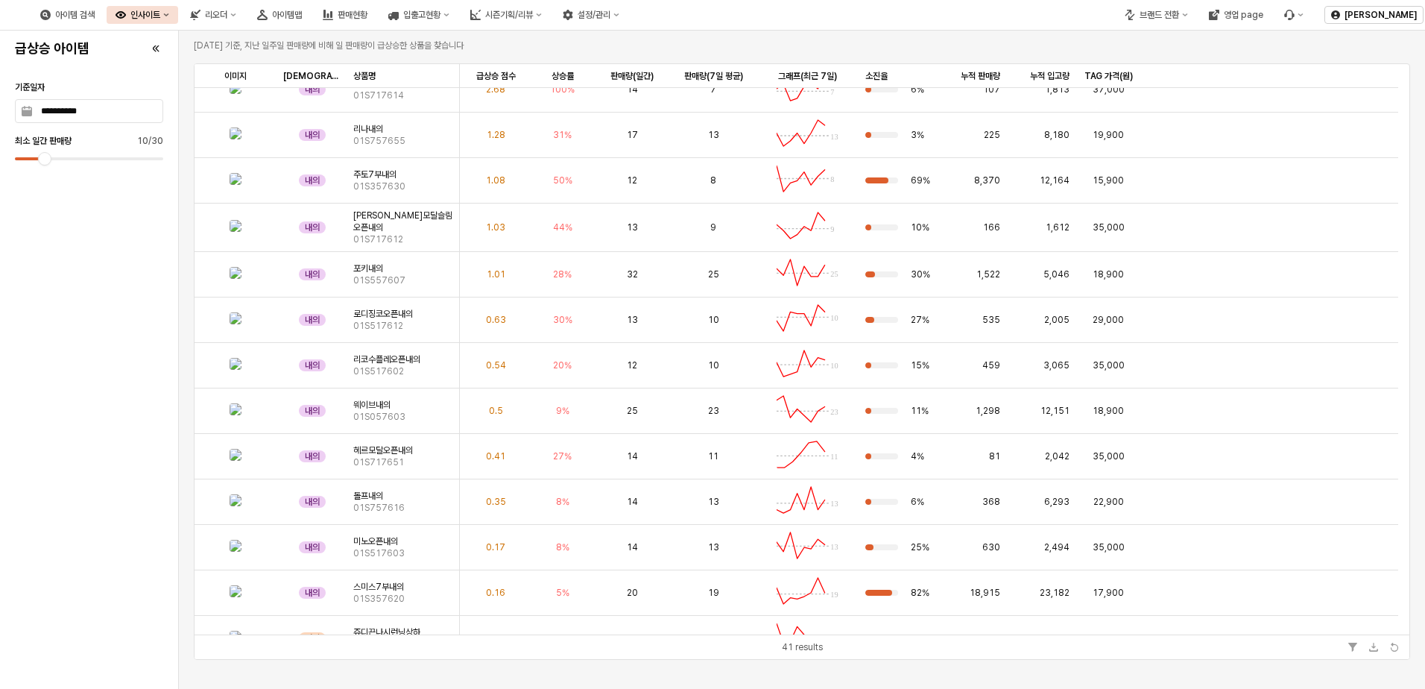
scroll to position [32, 0]
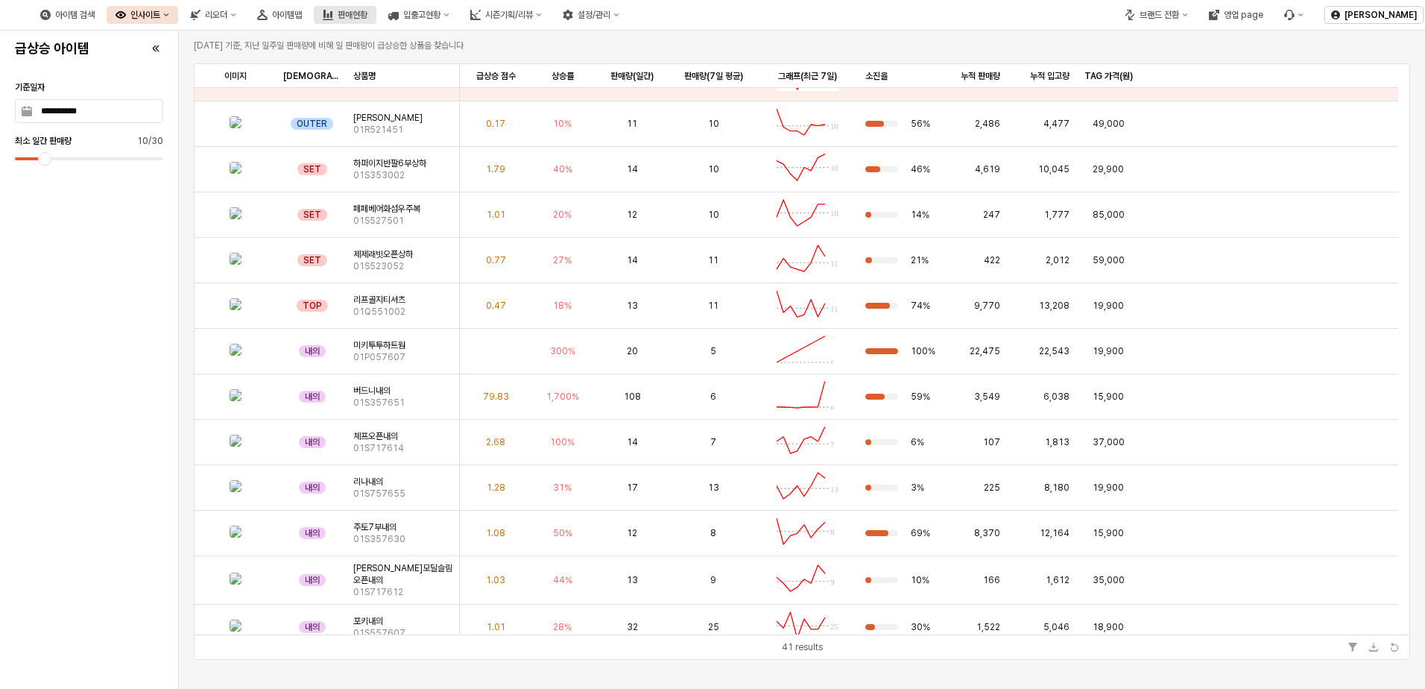
click at [367, 17] on div "판매현황" at bounding box center [353, 15] width 30 height 10
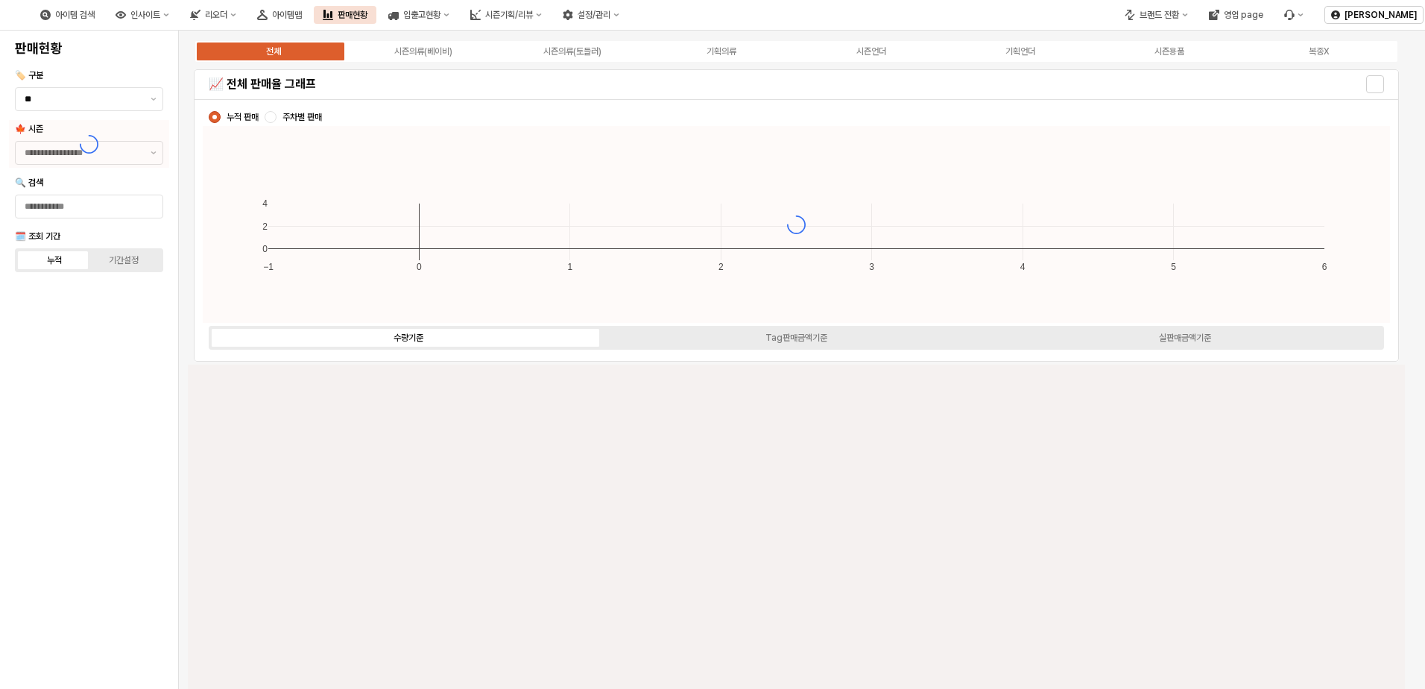
type input "****"
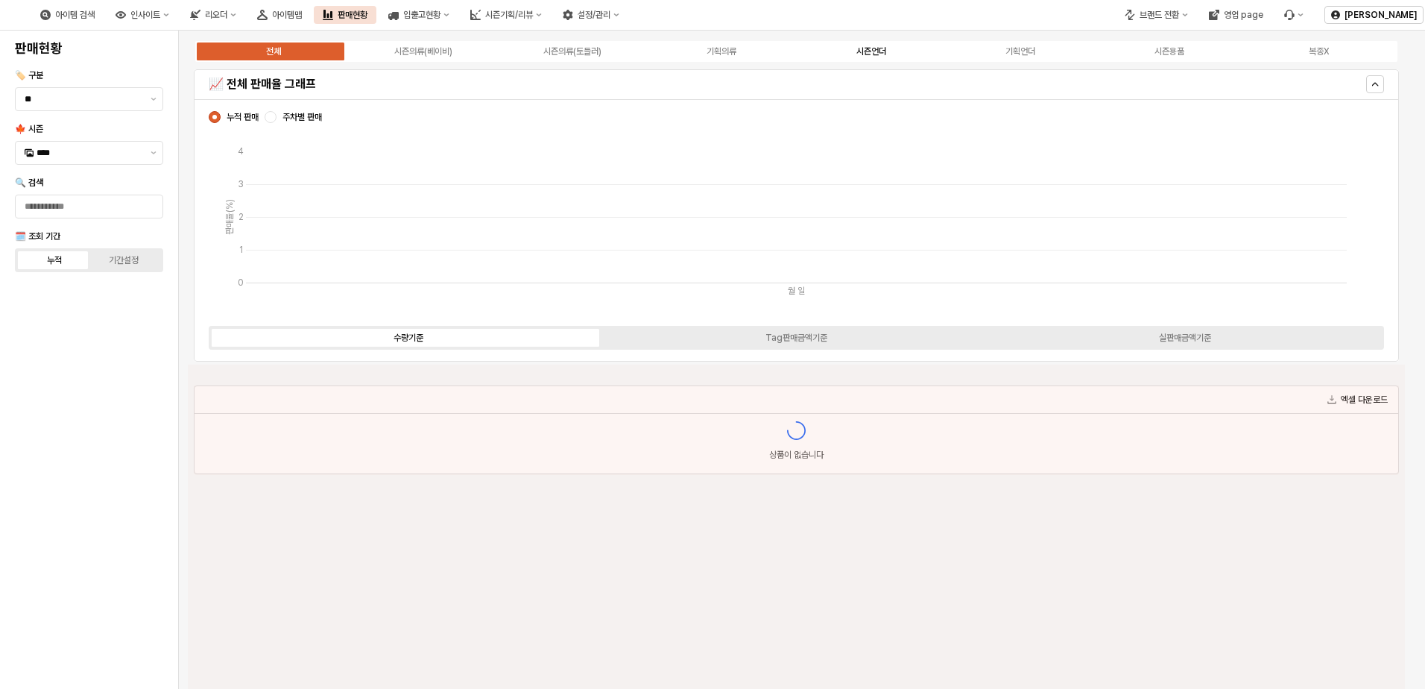
click at [900, 50] on label "시즌언더" at bounding box center [871, 51] width 149 height 13
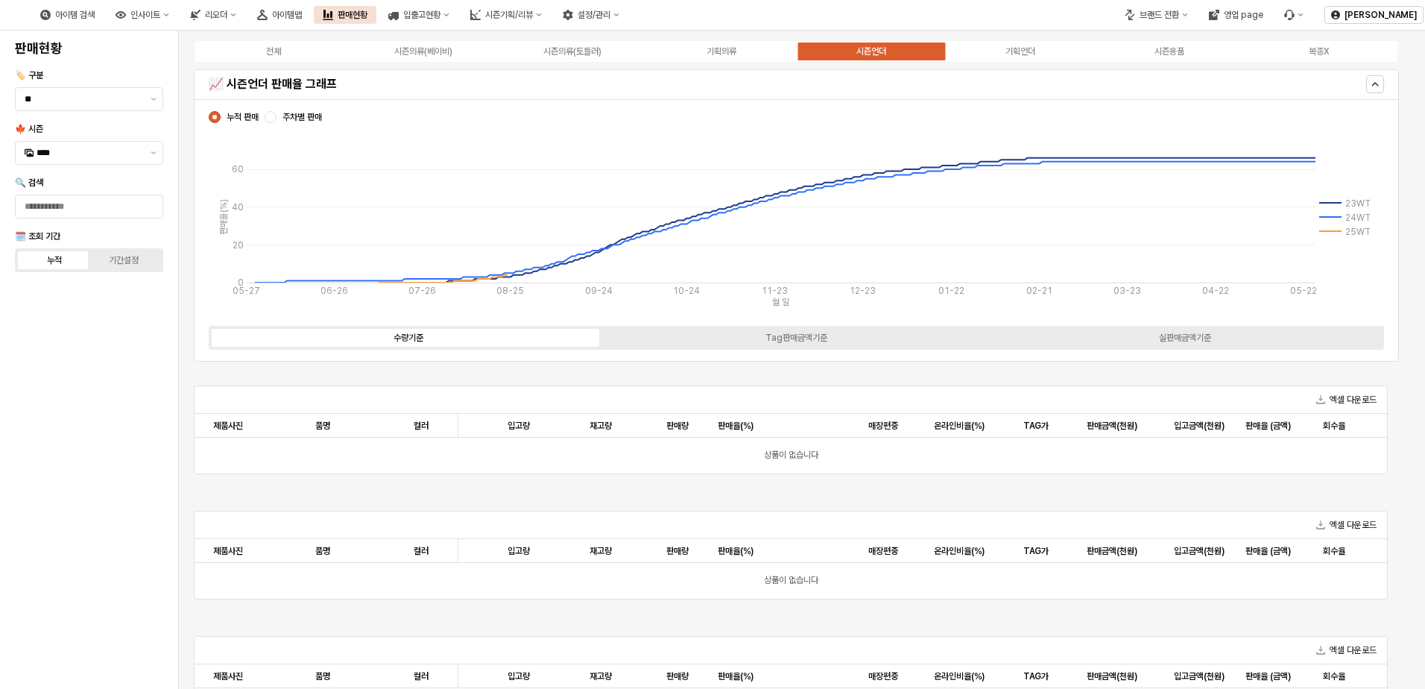
click at [1023, 38] on div "전체 시즌의류(베이비) 시즌의류(토들러) 기획의류 시즌언더 기획언더 시즌용품 복종X" at bounding box center [796, 52] width 1217 height 30
click at [1018, 54] on div "기획언더" at bounding box center [1021, 51] width 30 height 10
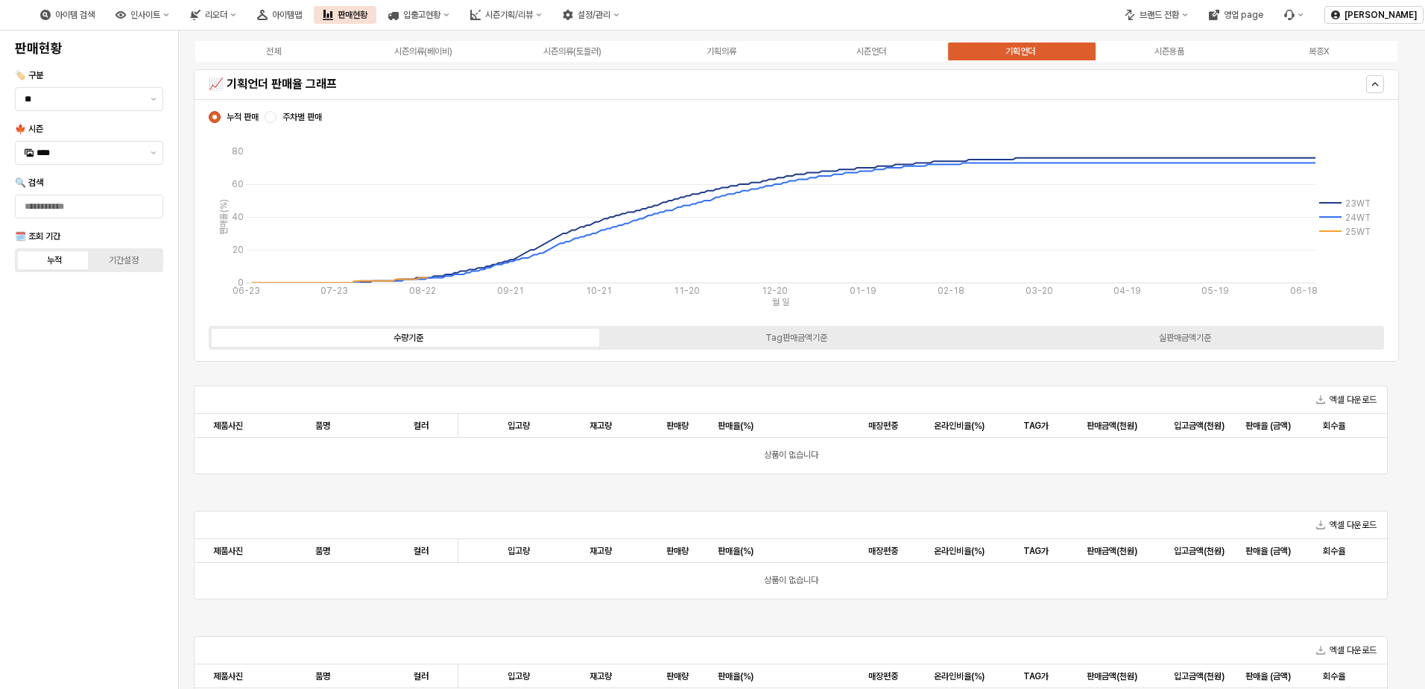
click at [367, 16] on div "판매현황" at bounding box center [353, 15] width 30 height 10
click at [302, 16] on div "아이템맵" at bounding box center [287, 15] width 30 height 10
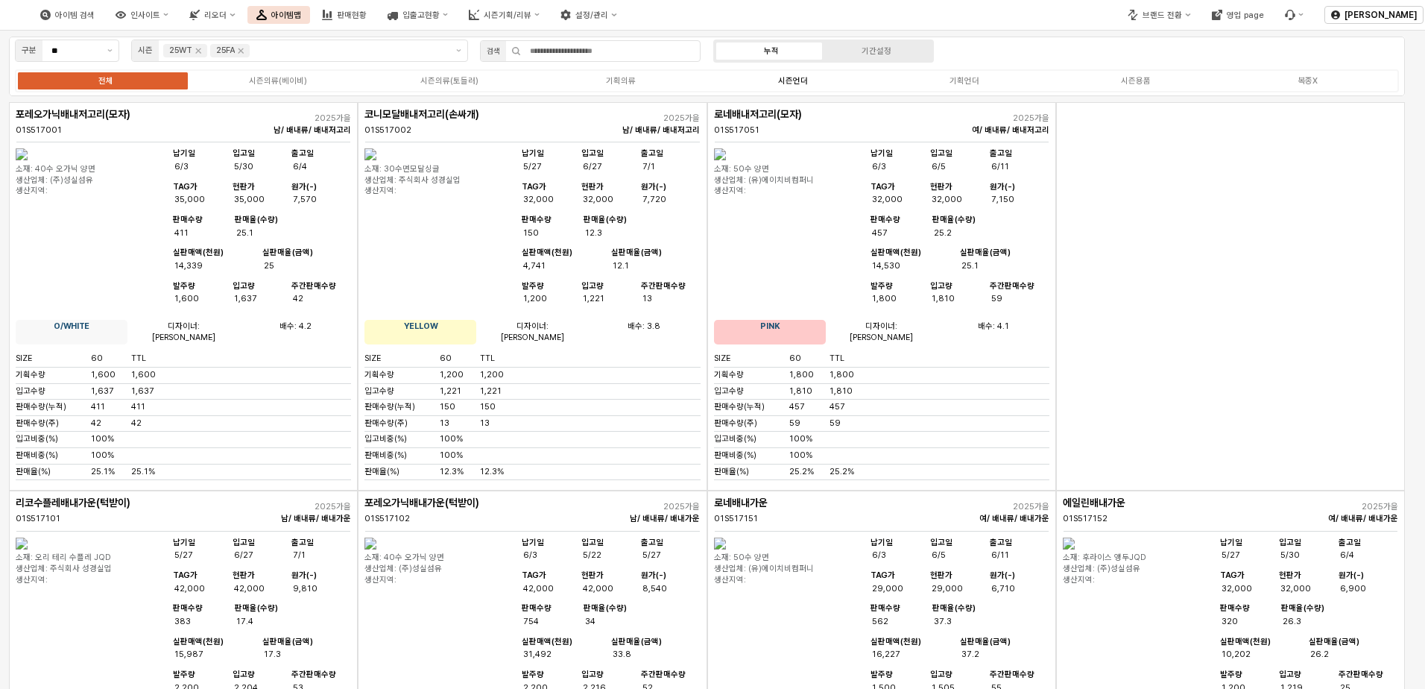
click at [763, 78] on label "시즌언더" at bounding box center [792, 81] width 171 height 13
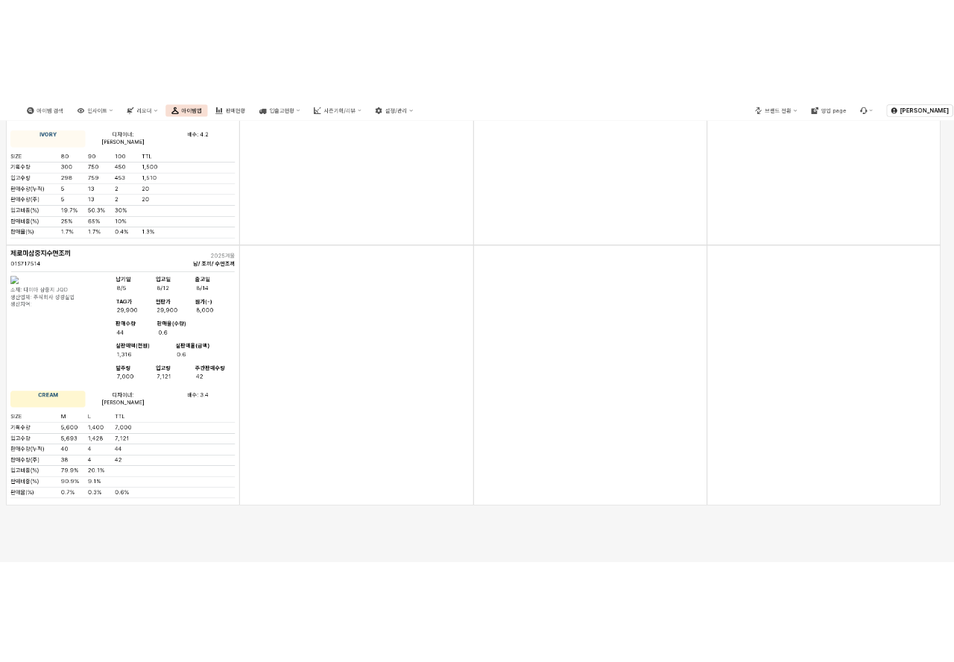
scroll to position [12505, 0]
